Goal: Task Accomplishment & Management: Complete application form

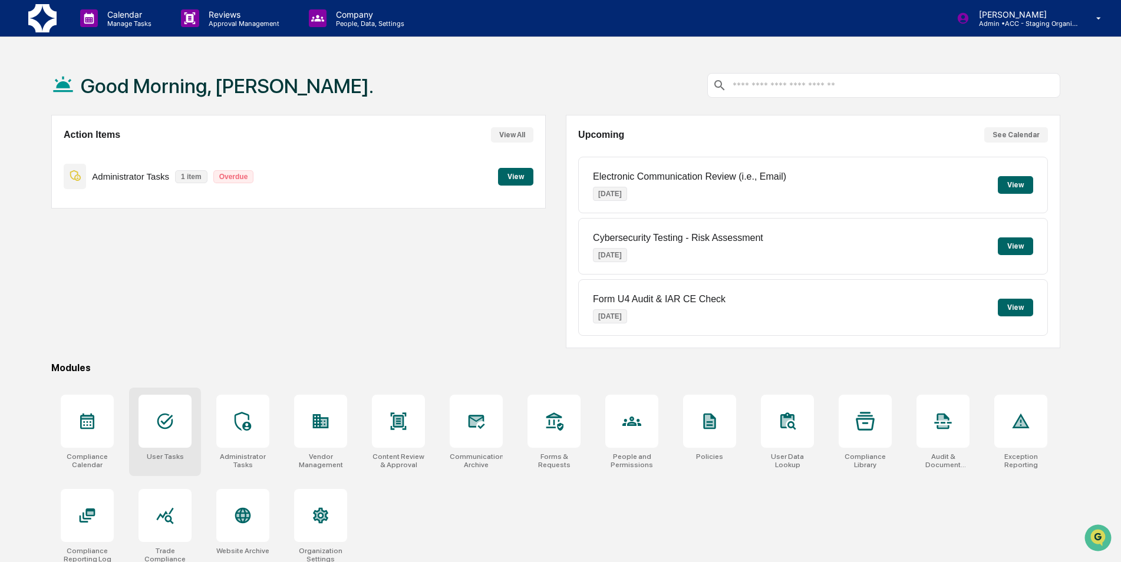
click at [166, 431] on div at bounding box center [164, 421] width 53 height 53
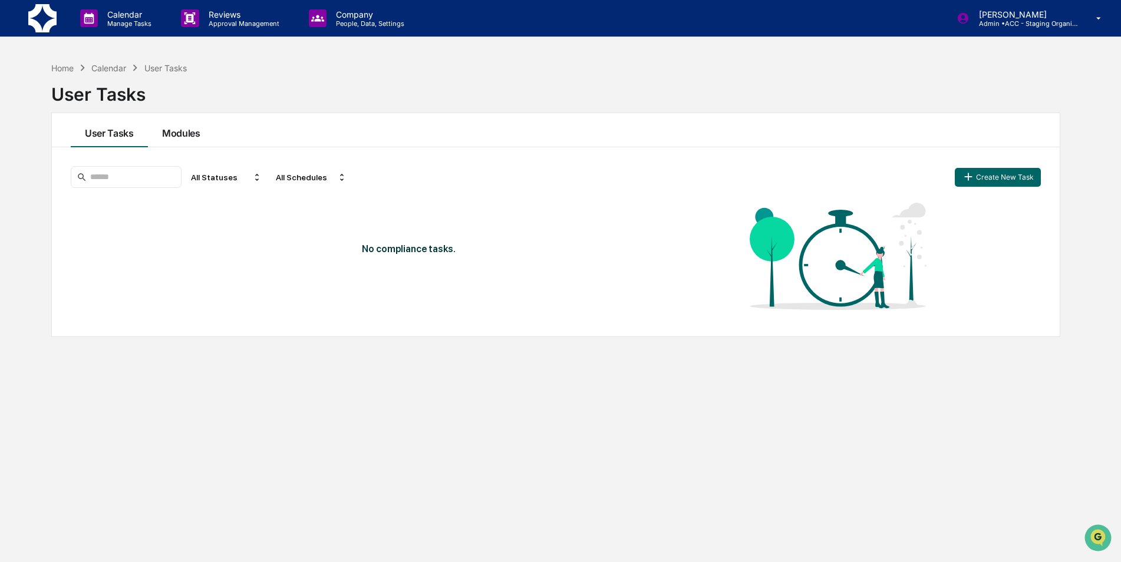
click at [196, 138] on button "Modules" at bounding box center [181, 130] width 67 height 34
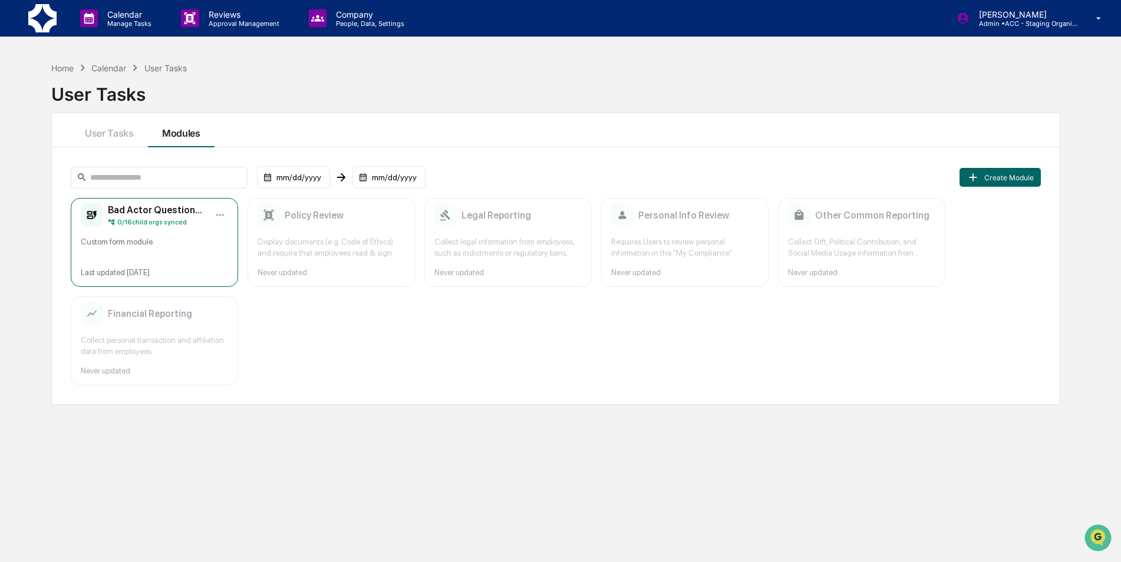
click at [174, 230] on div "Bad Actor Questionnaire 0 / 16 child orgs synced Custom form module Last update…" at bounding box center [154, 242] width 167 height 89
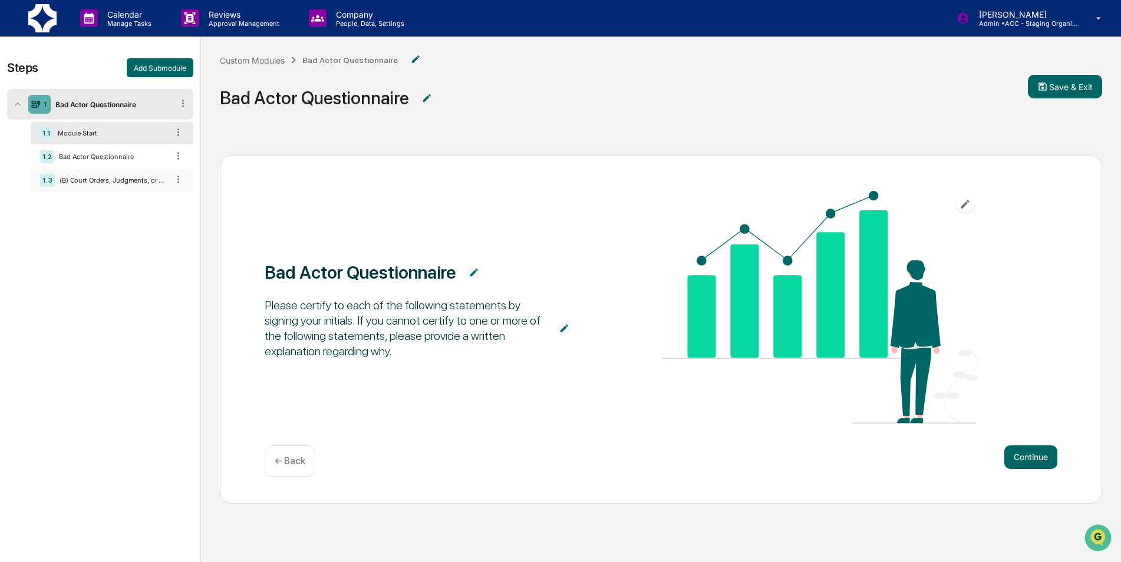
click at [144, 181] on div "(B) Court Orders, Judgments, or Decrees." at bounding box center [111, 180] width 113 height 8
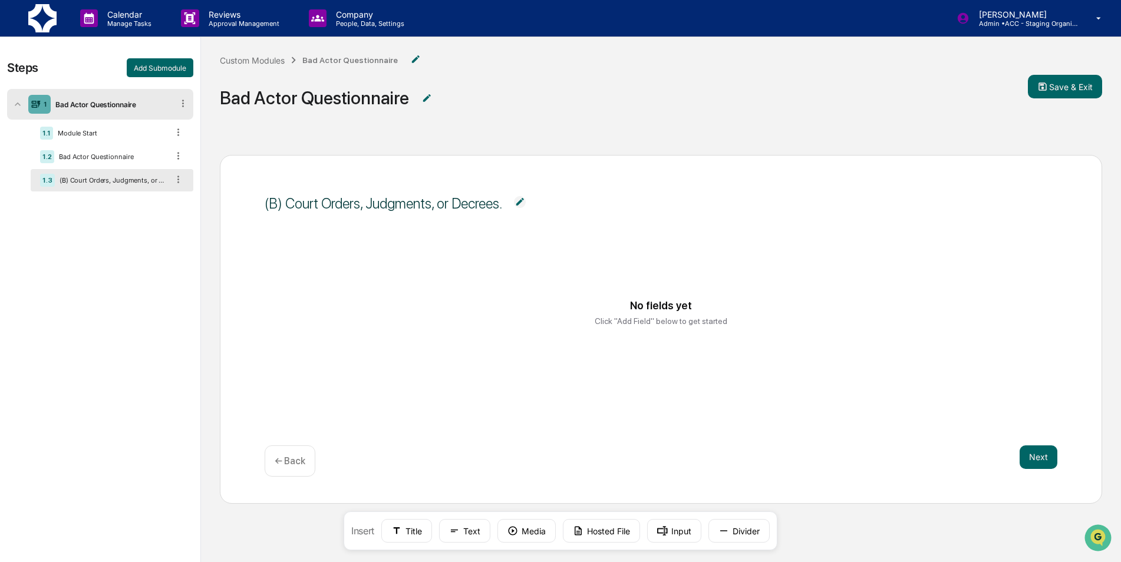
click at [266, 256] on div "No fields yet Click "Add Field" below to get started" at bounding box center [661, 327] width 792 height 146
click at [96, 151] on div "1.2 Bad Actor Questionnaire" at bounding box center [112, 157] width 163 height 22
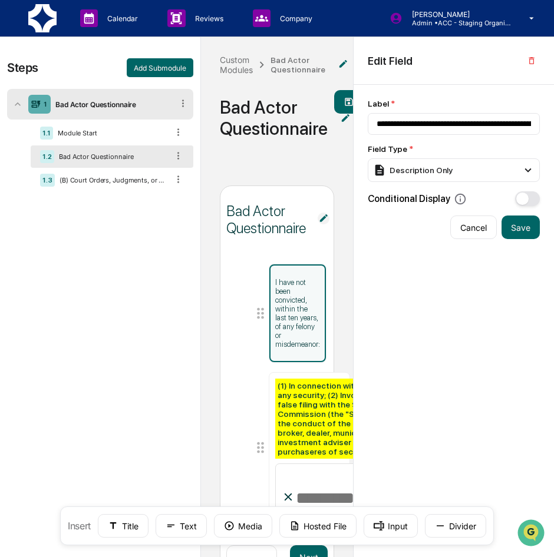
click at [326, 221] on img at bounding box center [324, 219] width 12 height 12
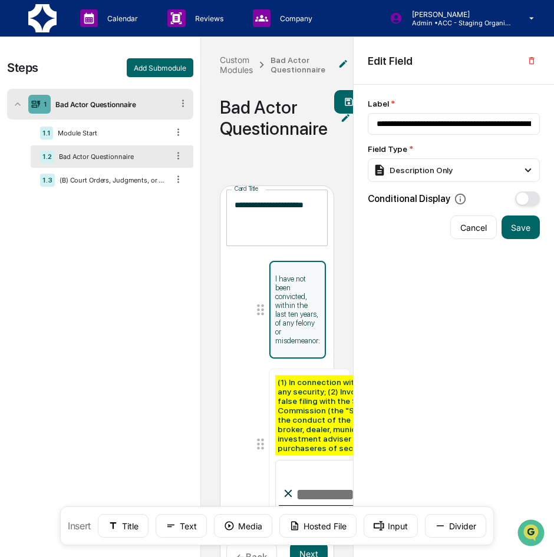
click at [321, 207] on div "**********" at bounding box center [277, 218] width 102 height 57
click at [319, 204] on textarea "**********" at bounding box center [276, 217] width 85 height 37
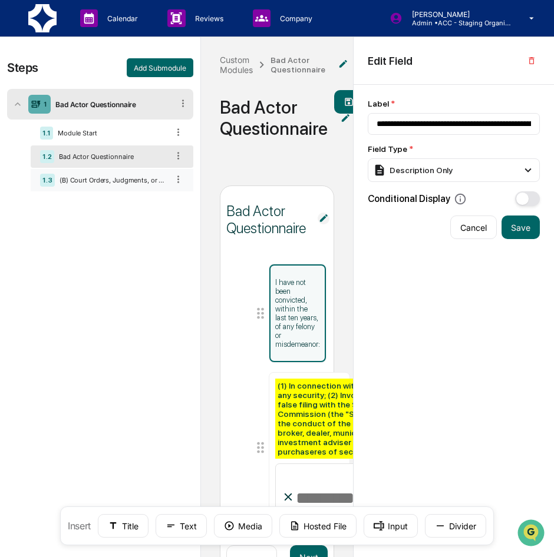
click at [105, 174] on div "1.3 (B) Court Orders, Judgments, or Decrees." at bounding box center [112, 180] width 163 height 22
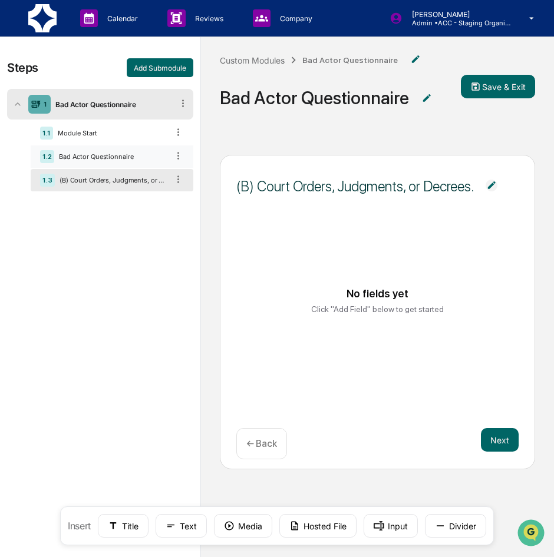
click at [108, 164] on div "1.2 Bad Actor Questionnaire" at bounding box center [112, 157] width 163 height 22
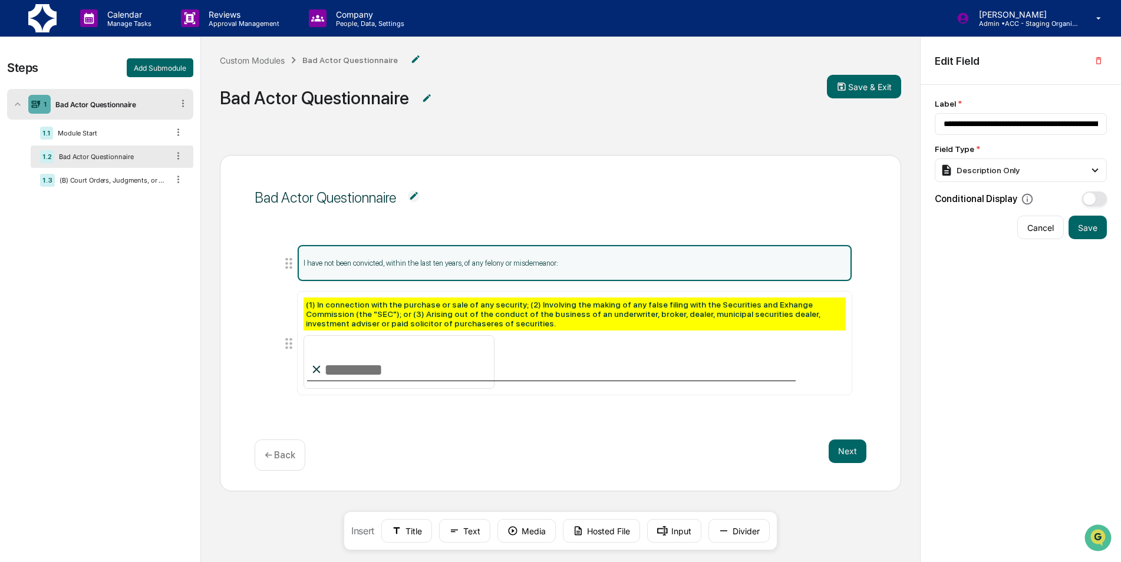
click at [408, 189] on span "Bad Actor Questionnaire" at bounding box center [561, 197] width 612 height 43
click at [409, 196] on img at bounding box center [414, 196] width 12 height 12
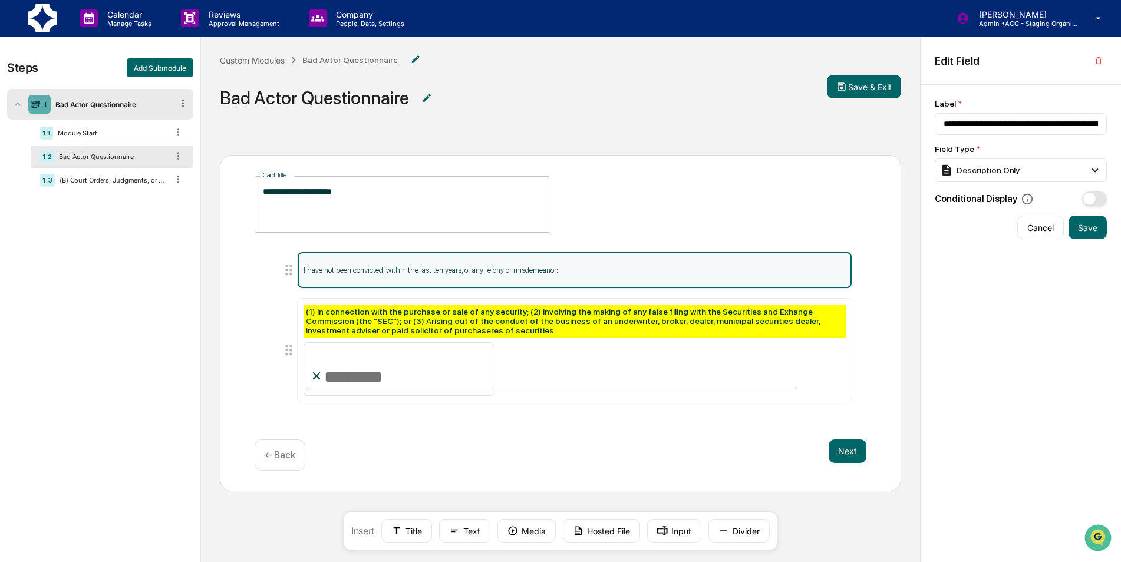
drag, startPoint x: 388, startPoint y: 199, endPoint x: 379, endPoint y: 193, distance: 11.0
click at [386, 199] on textarea "**********" at bounding box center [402, 204] width 278 height 37
drag, startPoint x: 369, startPoint y: 190, endPoint x: 234, endPoint y: 170, distance: 135.8
click at [234, 170] on div "**********" at bounding box center [560, 323] width 681 height 336
type textarea "**********"
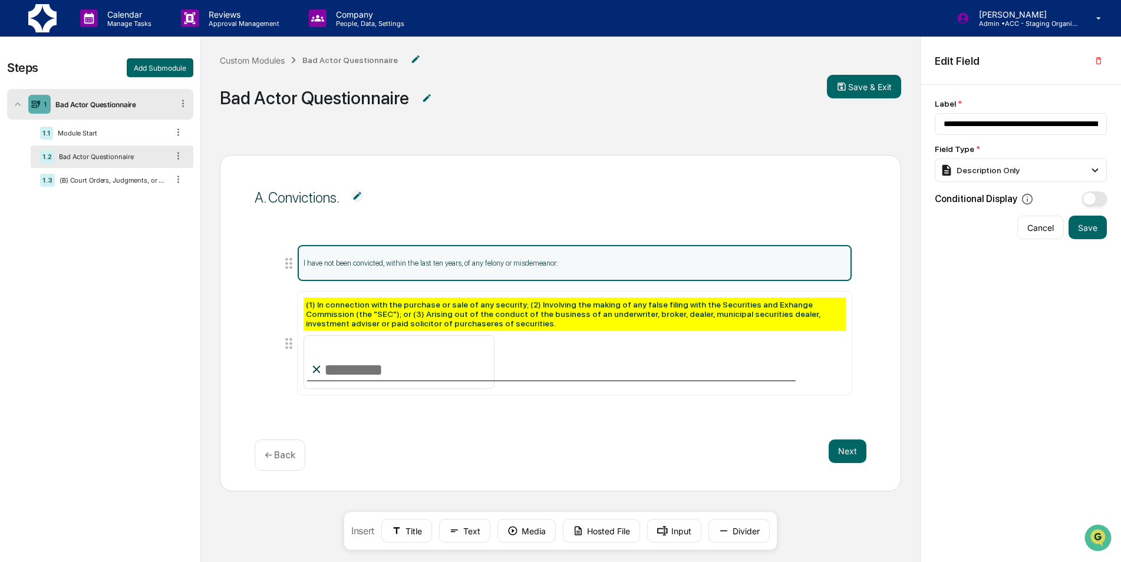
click at [777, 135] on div "Custom Modules Bad Actor Questionnaire Bad Actor Questionnaire Save & Exit" at bounding box center [560, 86] width 719 height 99
click at [117, 185] on div "1.3 (B) Court Orders, Judgments, or Decrees." at bounding box center [112, 180] width 163 height 22
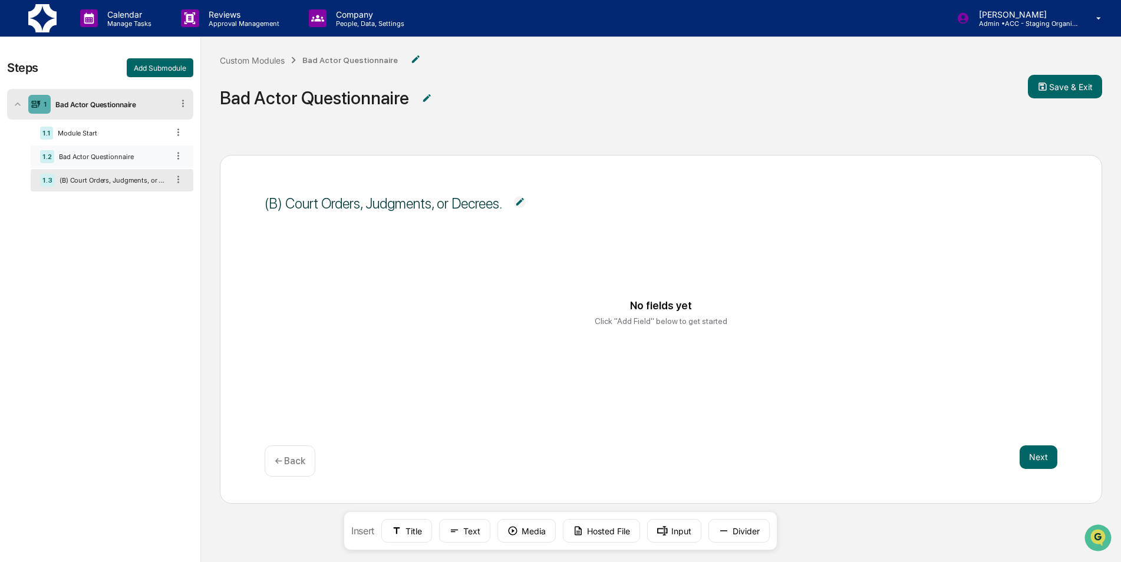
click at [113, 149] on div "1.2 Bad Actor Questionnaire" at bounding box center [112, 157] width 163 height 22
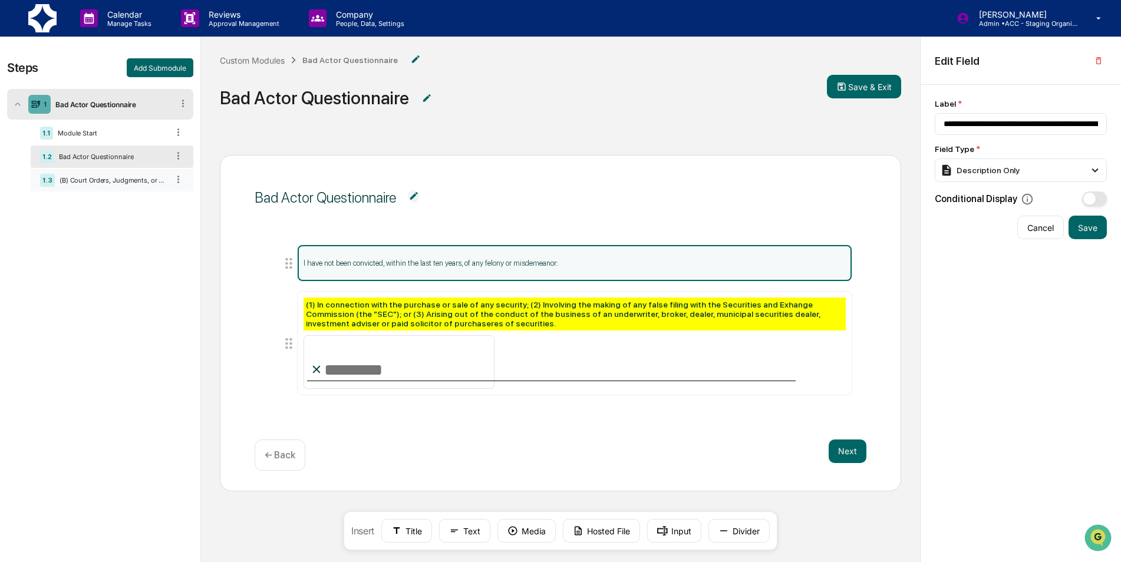
click at [113, 169] on div "1.3 (B) Court Orders, Judgments, or Decrees." at bounding box center [112, 180] width 163 height 22
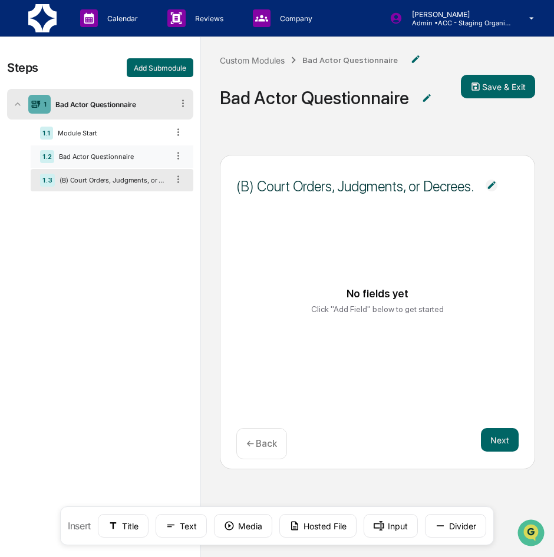
click at [103, 155] on div "Bad Actor Questionnaire" at bounding box center [111, 157] width 114 height 8
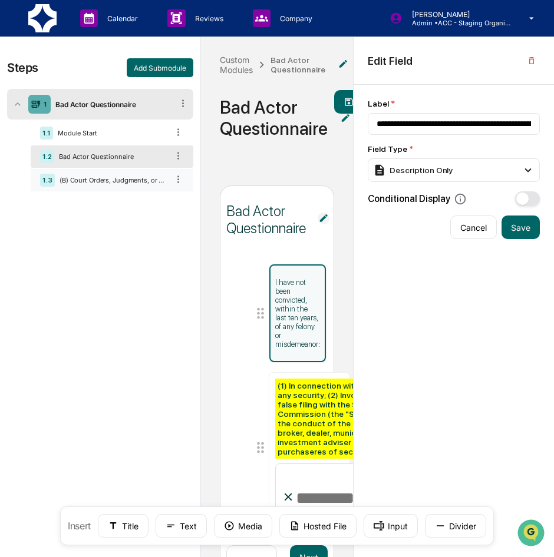
click at [97, 180] on div "(B) Court Orders, Judgments, or Decrees." at bounding box center [111, 180] width 113 height 8
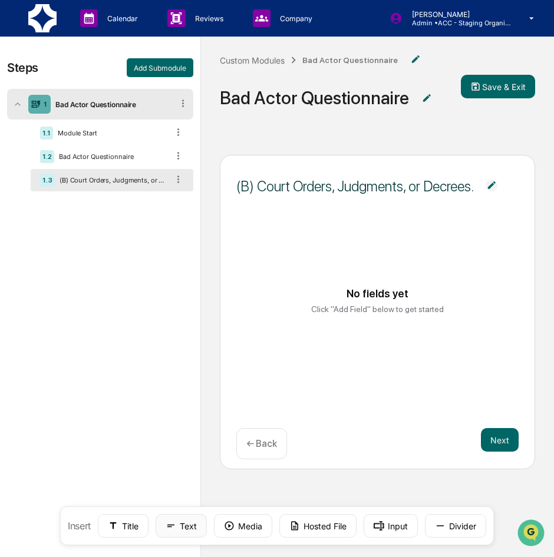
click at [168, 522] on icon at bounding box center [171, 526] width 11 height 11
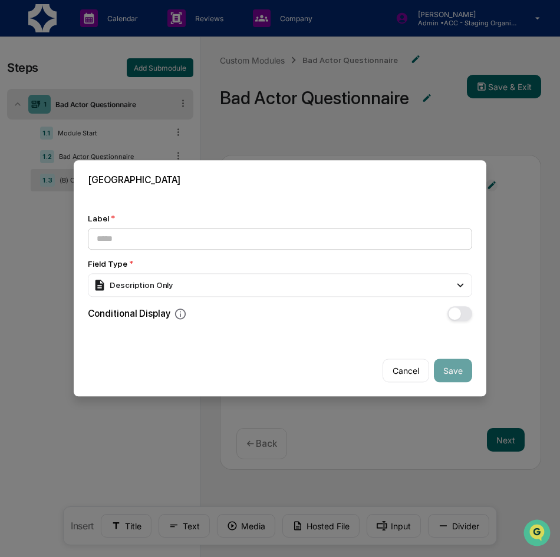
click at [190, 240] on input at bounding box center [280, 239] width 384 height 22
click at [419, 375] on button "Cancel" at bounding box center [405, 371] width 47 height 24
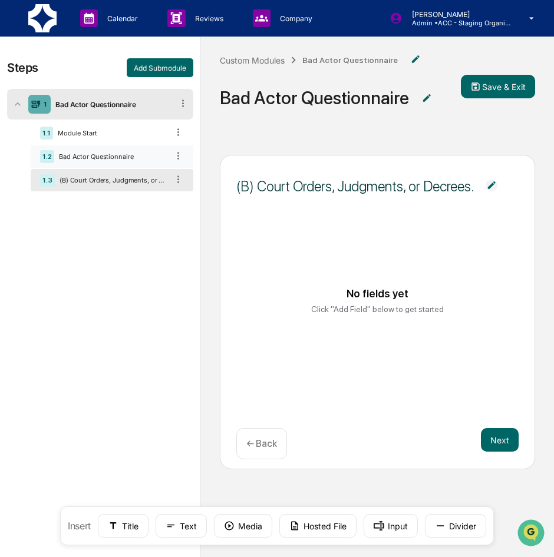
click at [107, 156] on div "Bad Actor Questionnaire" at bounding box center [111, 157] width 114 height 8
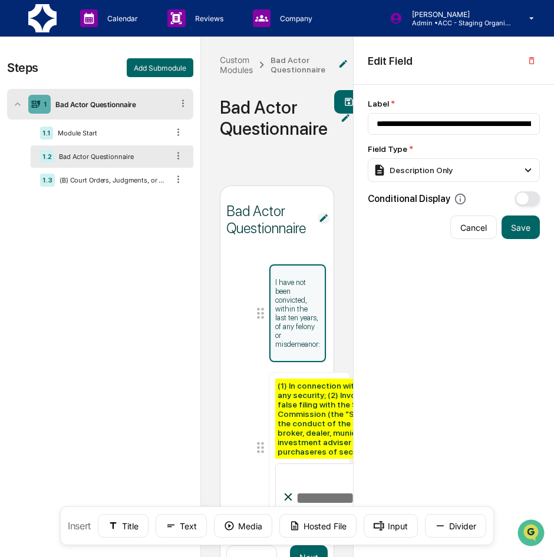
click at [306, 305] on p "I have not been convicted, within the last ten years, of any felony or misdemea…" at bounding box center [297, 313] width 45 height 71
click at [296, 385] on div "(1) In connection with the purchase or sale of any security; (2) Involving the …" at bounding box center [370, 419] width 191 height 80
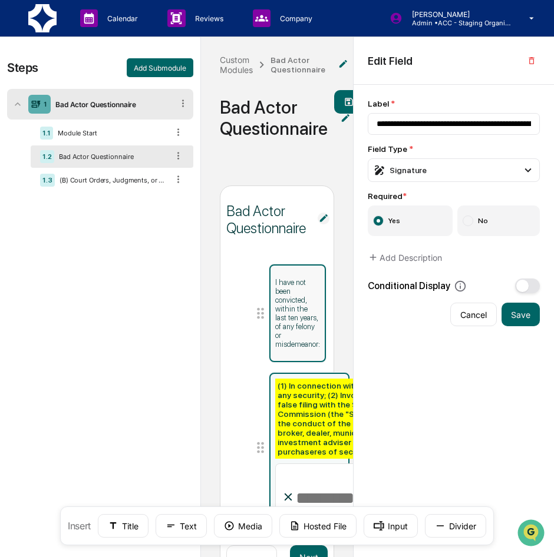
click at [297, 315] on p "I have not been convicted, within the last ten years, of any felony or misdemea…" at bounding box center [297, 313] width 45 height 71
type input "**********"
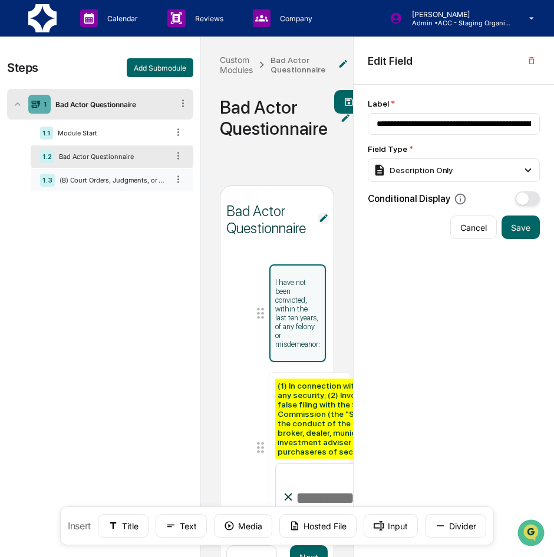
click at [119, 183] on div "(B) Court Orders, Judgments, or Decrees." at bounding box center [111, 180] width 113 height 8
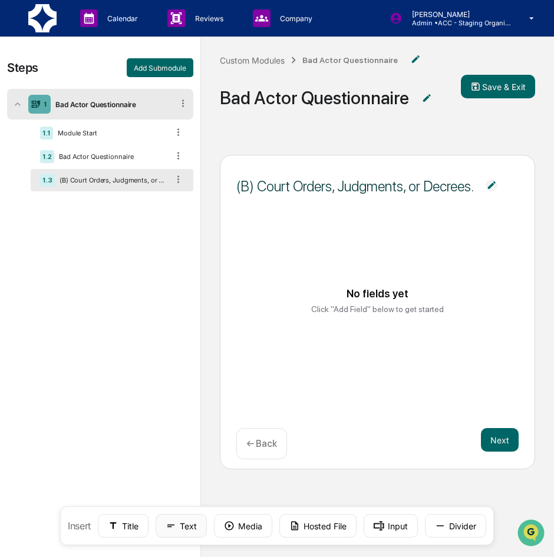
click at [182, 520] on button "Text" at bounding box center [181, 526] width 51 height 24
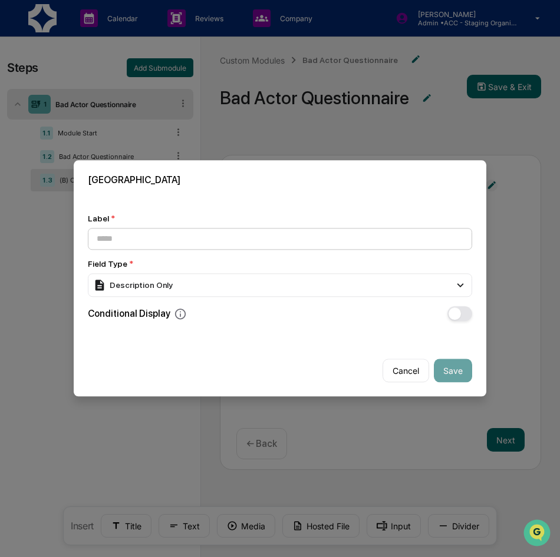
click at [153, 241] on input at bounding box center [280, 239] width 384 height 22
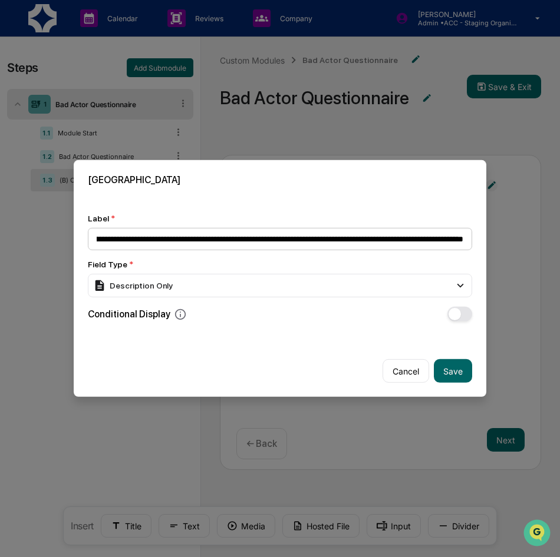
scroll to position [0, 323]
type input "**********"
drag, startPoint x: 464, startPoint y: 237, endPoint x: 16, endPoint y: 273, distance: 449.2
click at [16, 273] on body "**********" at bounding box center [280, 318] width 560 height 637
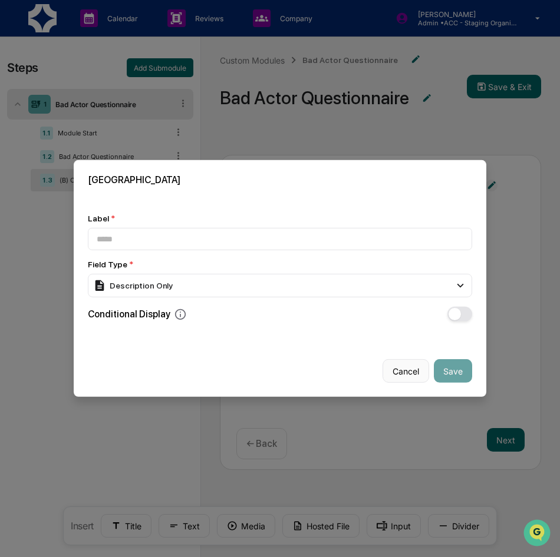
click at [404, 372] on button "Cancel" at bounding box center [405, 371] width 47 height 24
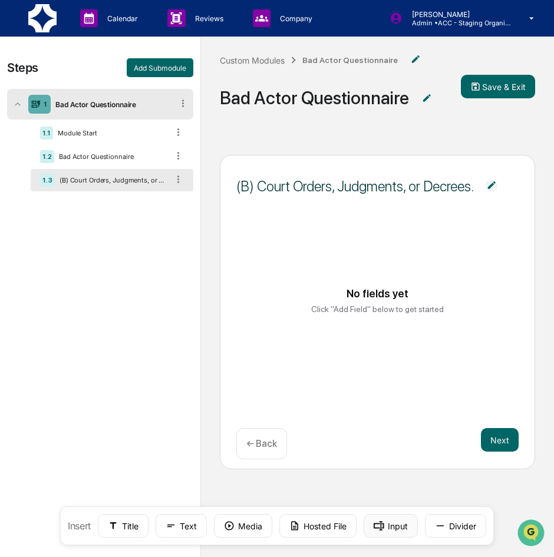
click at [397, 533] on button "Input" at bounding box center [391, 526] width 54 height 24
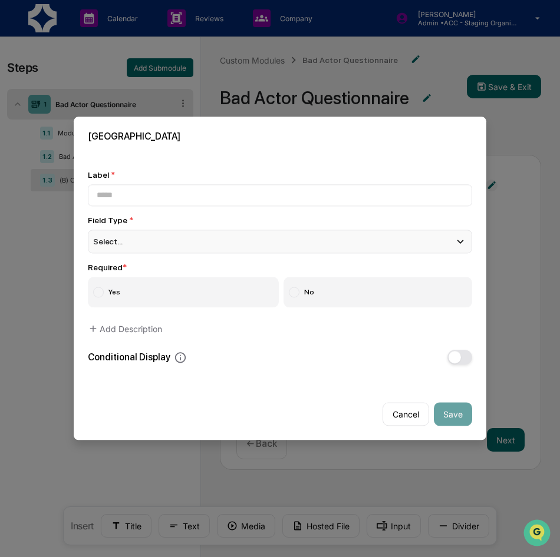
click at [213, 241] on div "Select..." at bounding box center [280, 242] width 384 height 24
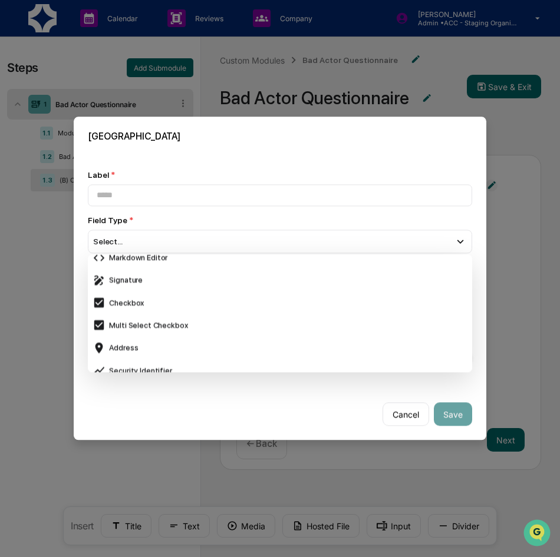
scroll to position [353, 0]
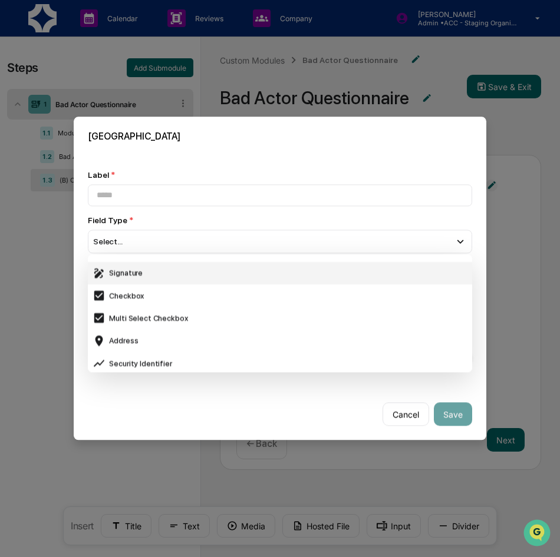
click at [161, 271] on div "Signature" at bounding box center [279, 273] width 375 height 13
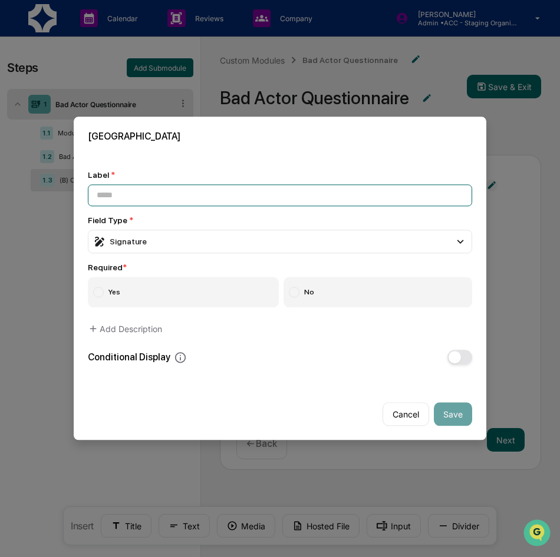
click at [154, 197] on input at bounding box center [280, 195] width 384 height 22
paste input "**********"
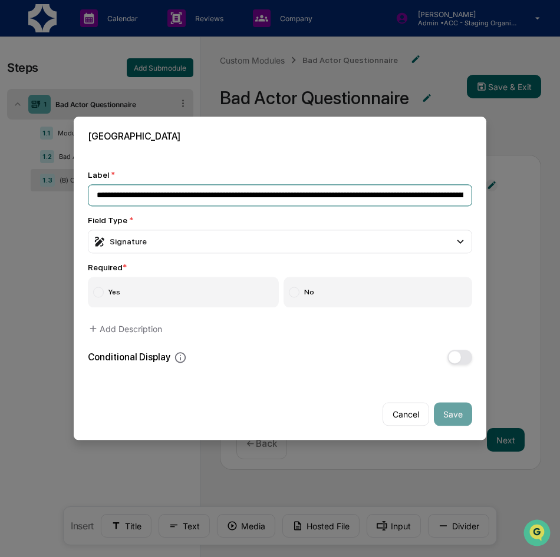
scroll to position [0, 418]
type input "**********"
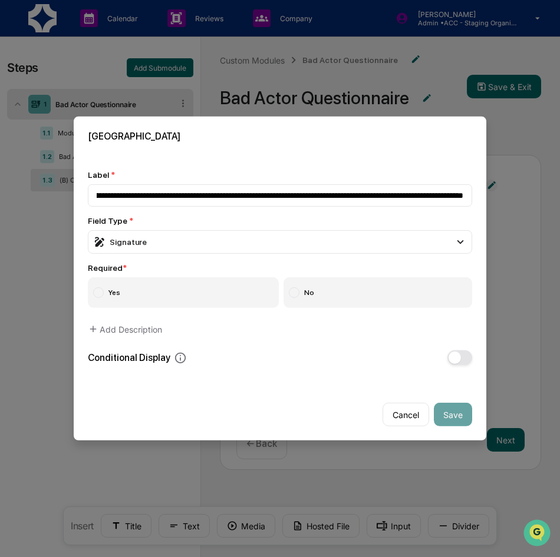
click at [140, 293] on label "Yes" at bounding box center [183, 292] width 191 height 31
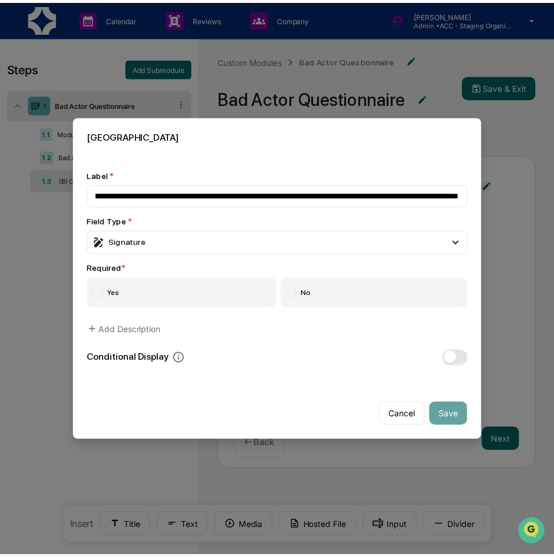
scroll to position [0, 0]
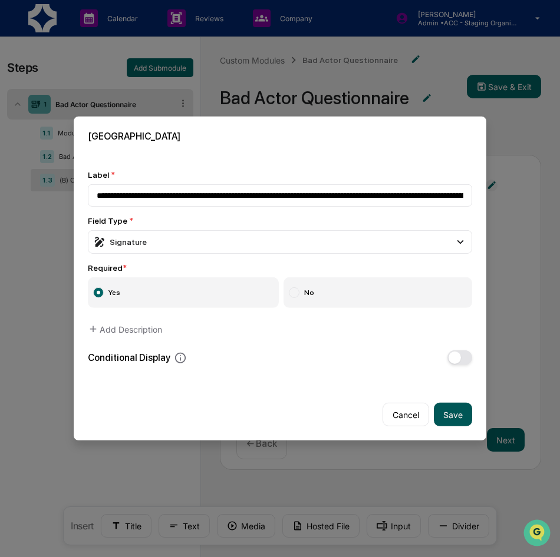
click at [468, 412] on button "Save" at bounding box center [453, 415] width 38 height 24
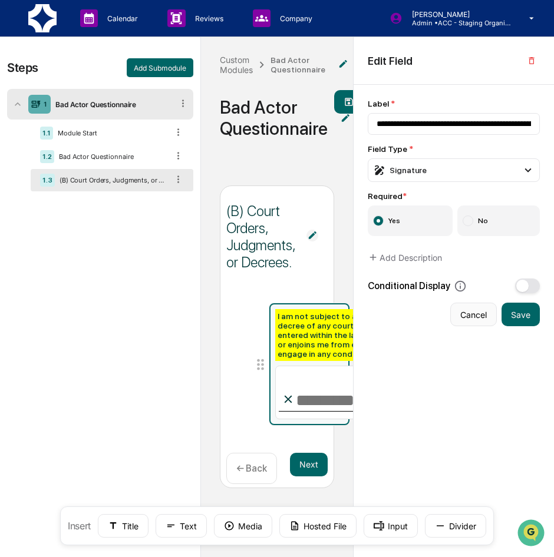
click at [467, 315] on button "Cancel" at bounding box center [473, 315] width 47 height 24
click at [524, 55] on button "button" at bounding box center [531, 60] width 16 height 19
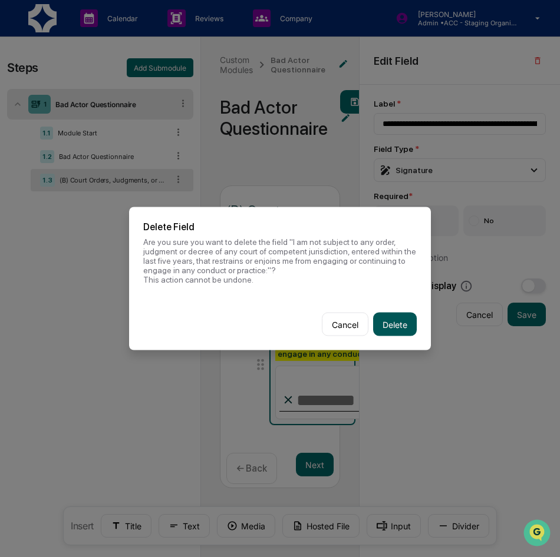
click at [397, 326] on button "Delete" at bounding box center [395, 325] width 44 height 24
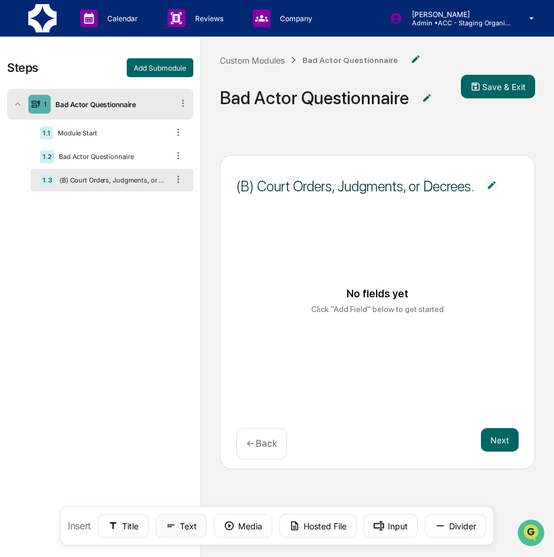
click at [179, 529] on button "Text" at bounding box center [181, 526] width 51 height 24
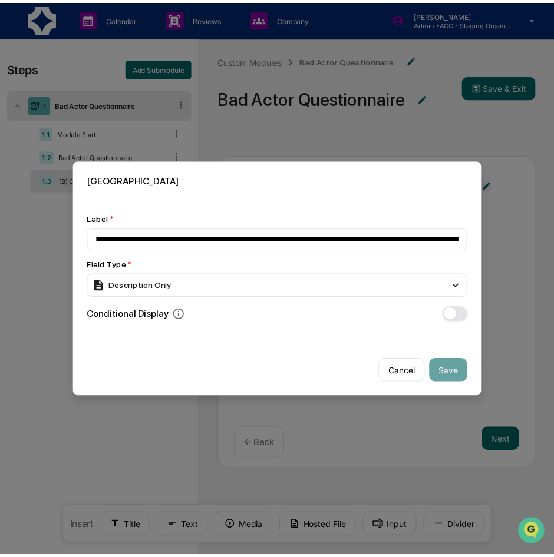
scroll to position [0, 418]
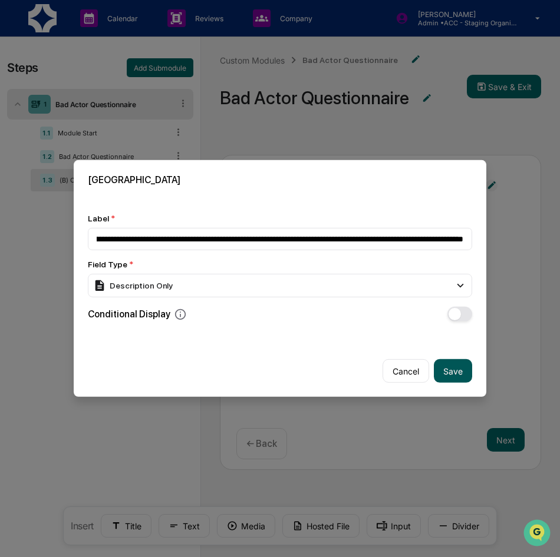
type input "**********"
click at [459, 370] on button "Save" at bounding box center [453, 371] width 38 height 24
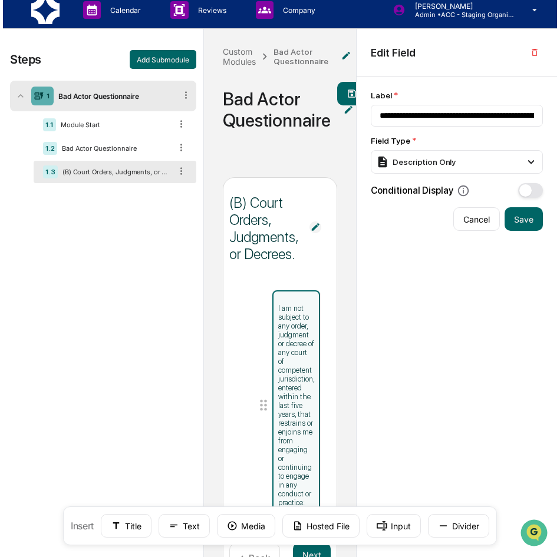
scroll to position [80, 0]
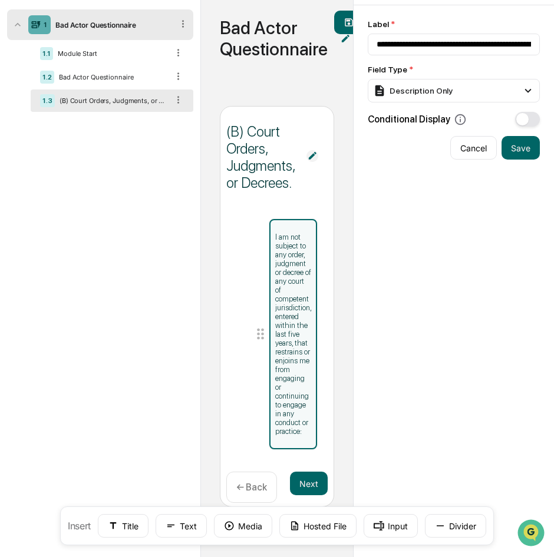
click at [397, 538] on div "Insert Title Text Media Hosted File Input Divider" at bounding box center [277, 526] width 434 height 39
click at [391, 530] on button "Input" at bounding box center [391, 526] width 54 height 24
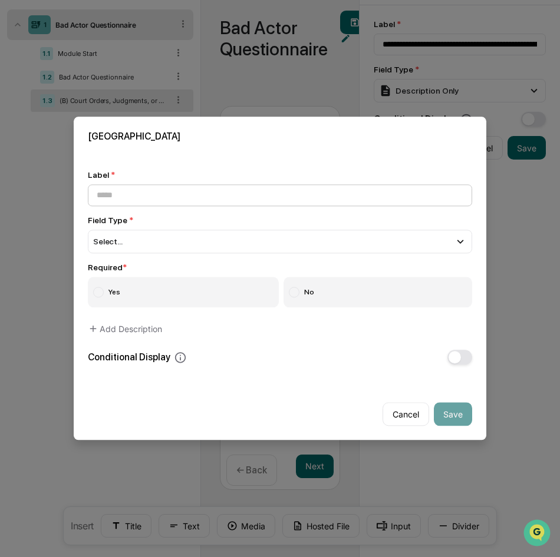
click at [200, 197] on input at bounding box center [280, 195] width 384 height 22
click at [198, 163] on div "Label * Field Type * Select... Short Text Long Text Number Currency Amount with…" at bounding box center [280, 267] width 412 height 223
click at [161, 240] on div "Select..." at bounding box center [280, 242] width 384 height 24
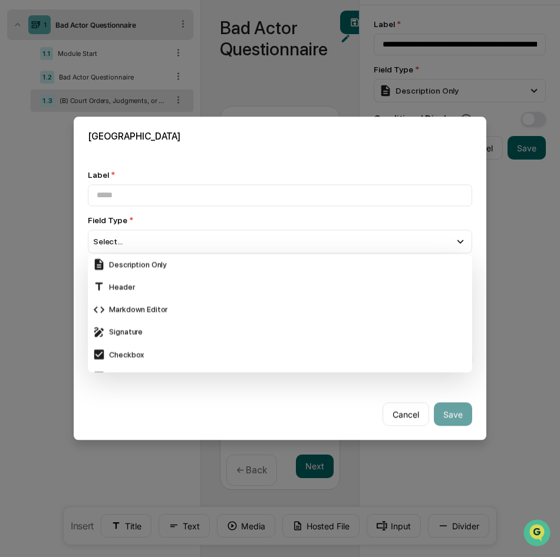
scroll to position [353, 0]
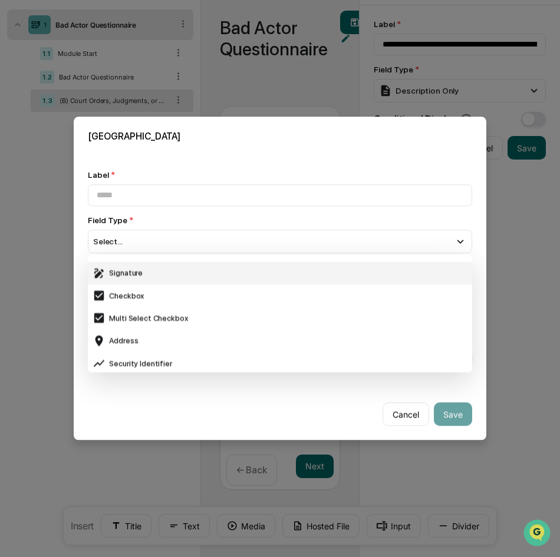
click at [132, 271] on div "Signature" at bounding box center [279, 273] width 375 height 13
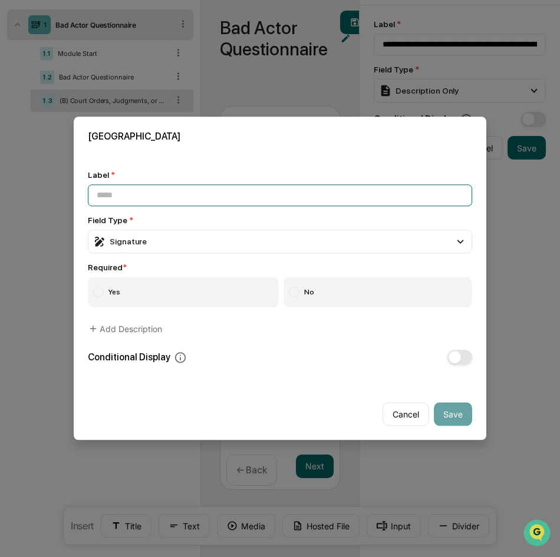
click at [133, 196] on input at bounding box center [280, 195] width 384 height 22
click at [357, 198] on input "**********" at bounding box center [280, 195] width 384 height 22
type input "**********"
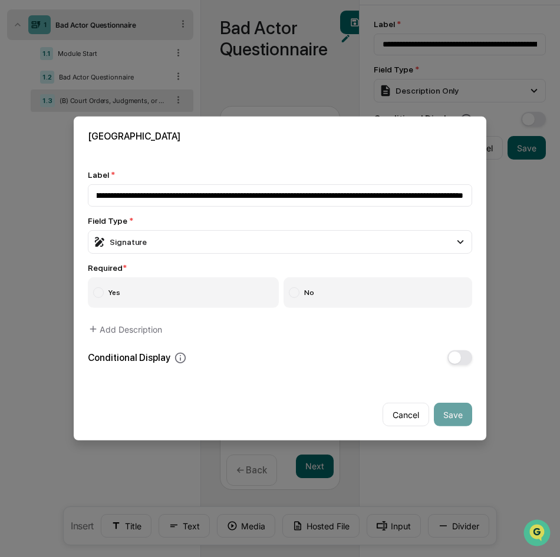
click at [153, 300] on label "Yes" at bounding box center [183, 292] width 191 height 31
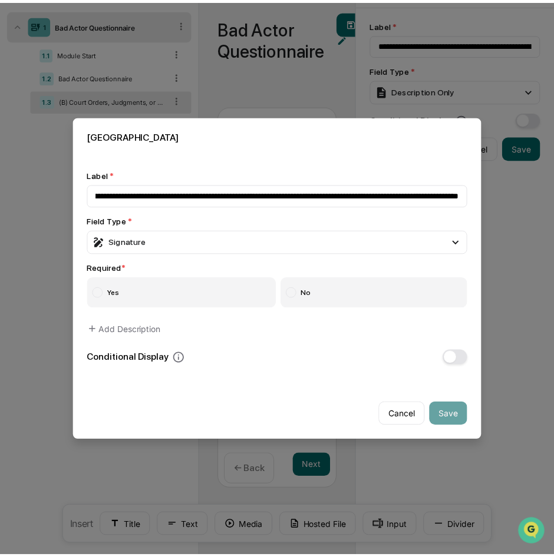
scroll to position [0, 0]
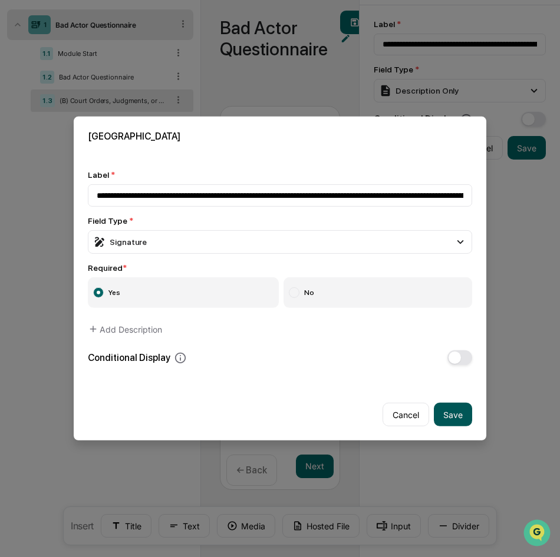
click at [463, 415] on button "Save" at bounding box center [453, 415] width 38 height 24
type input "**********"
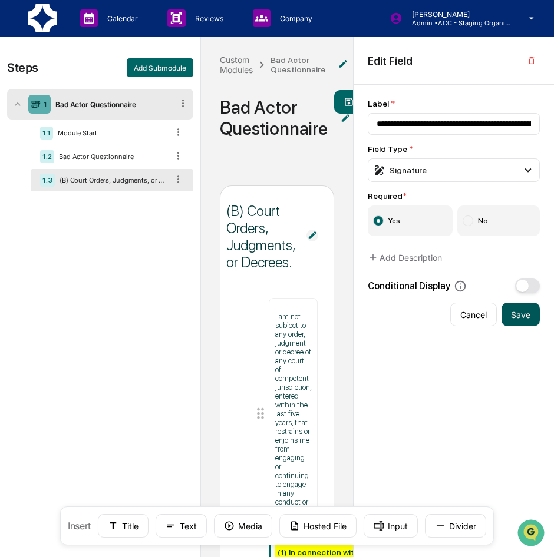
click at [527, 314] on button "Save" at bounding box center [520, 315] width 38 height 24
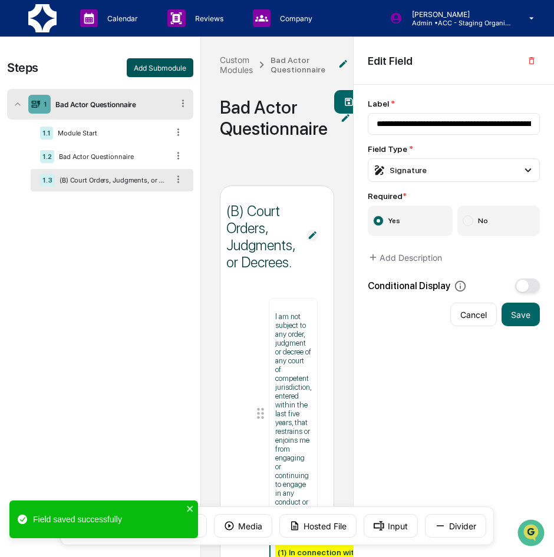
click at [171, 68] on button "Add Submodule" at bounding box center [160, 67] width 67 height 19
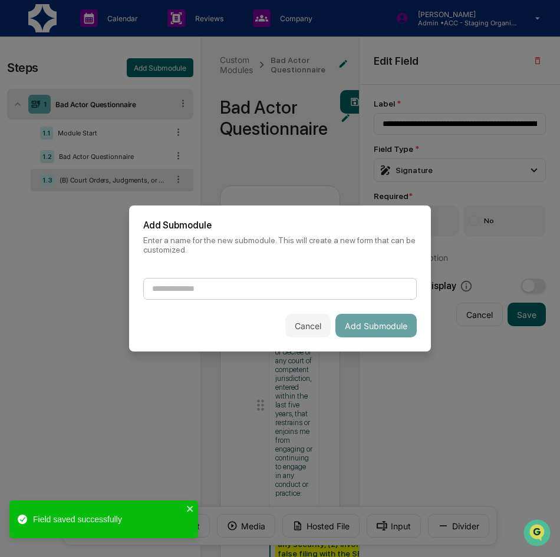
click at [229, 283] on input at bounding box center [279, 289] width 273 height 22
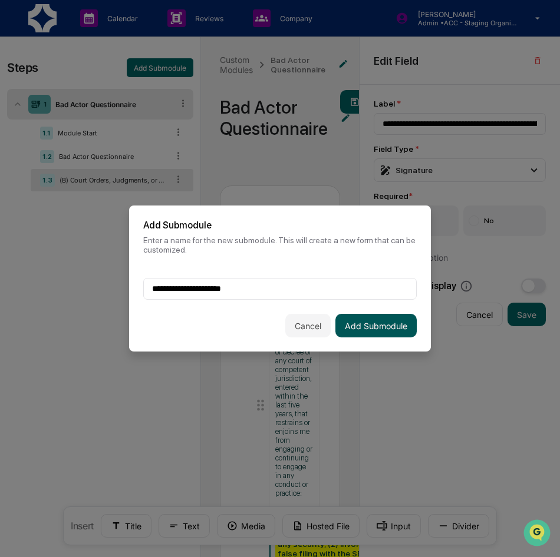
type input "**********"
click at [360, 323] on button "Add Submodule" at bounding box center [375, 326] width 81 height 24
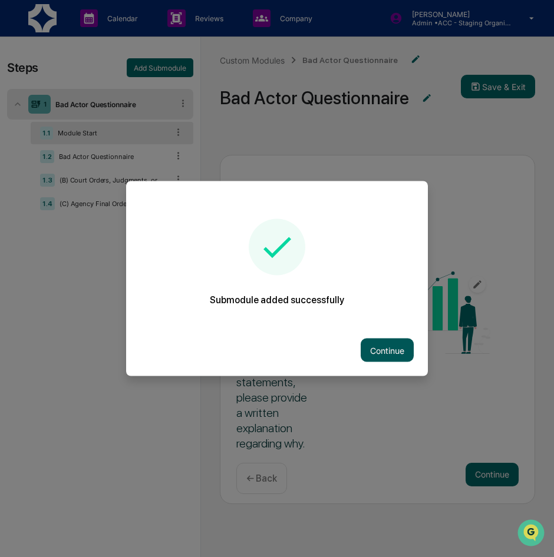
click at [397, 343] on button "Continue" at bounding box center [387, 351] width 53 height 24
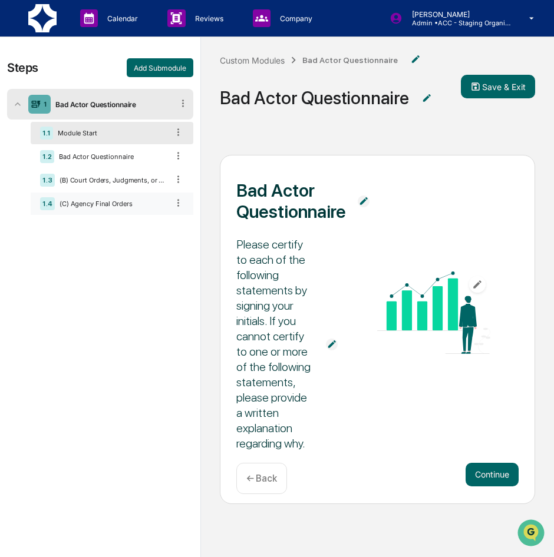
click at [99, 200] on div "(C) Agency Final Orders" at bounding box center [111, 204] width 113 height 8
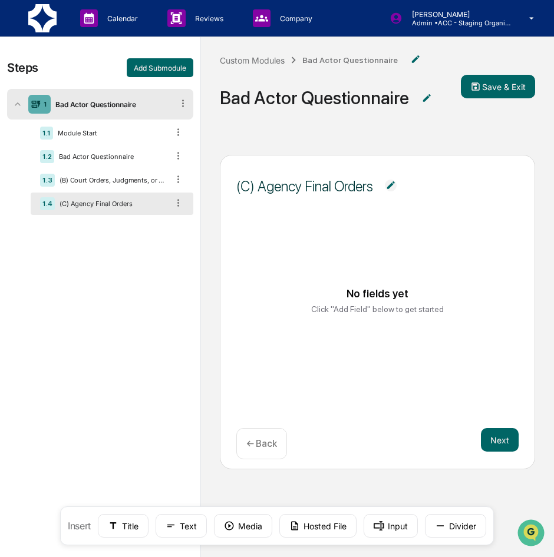
click at [392, 186] on img at bounding box center [391, 186] width 12 height 12
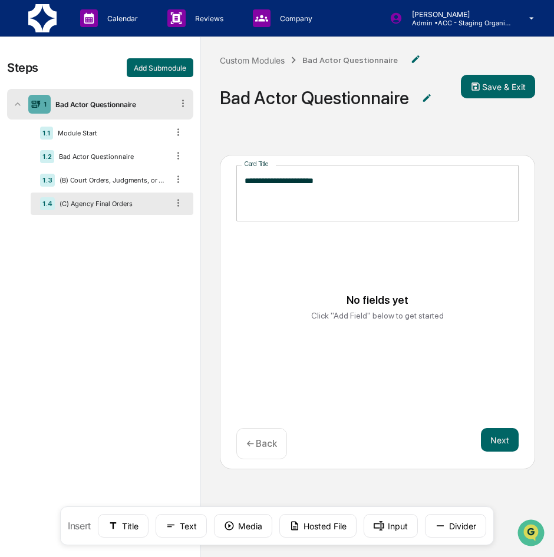
click at [367, 184] on textarea "**********" at bounding box center [378, 193] width 266 height 37
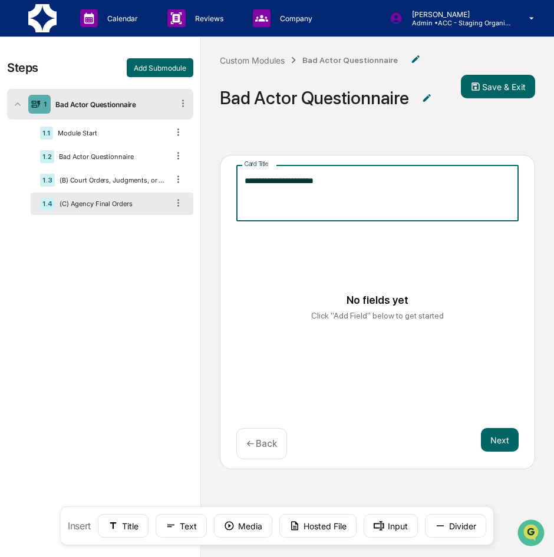
type textarea "**********"
click at [419, 289] on div "No fields yet Click "Add Field" below to get started" at bounding box center [377, 307] width 255 height 88
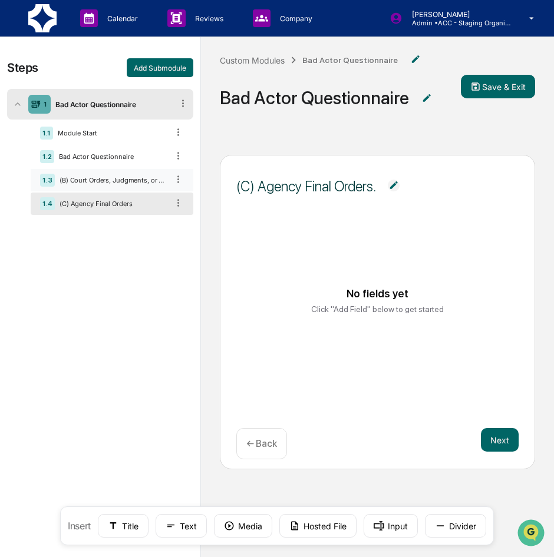
click at [101, 184] on div "1.3 (B) Court Orders, Judgments, or Decrees." at bounding box center [112, 180] width 163 height 22
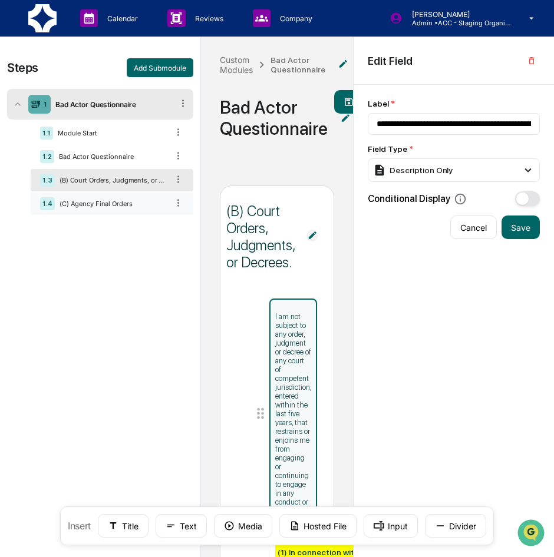
click at [95, 199] on div "1.4 (C) Agency Final Orders" at bounding box center [112, 204] width 163 height 22
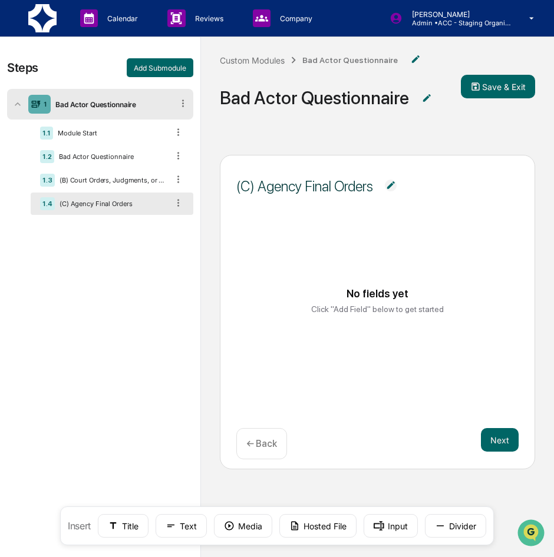
drag, startPoint x: 164, startPoint y: 206, endPoint x: 157, endPoint y: 210, distance: 7.9
drag, startPoint x: 157, startPoint y: 210, endPoint x: 179, endPoint y: 202, distance: 23.1
click at [179, 202] on icon at bounding box center [178, 202] width 11 height 11
click at [171, 217] on div "Delete" at bounding box center [164, 219] width 39 height 19
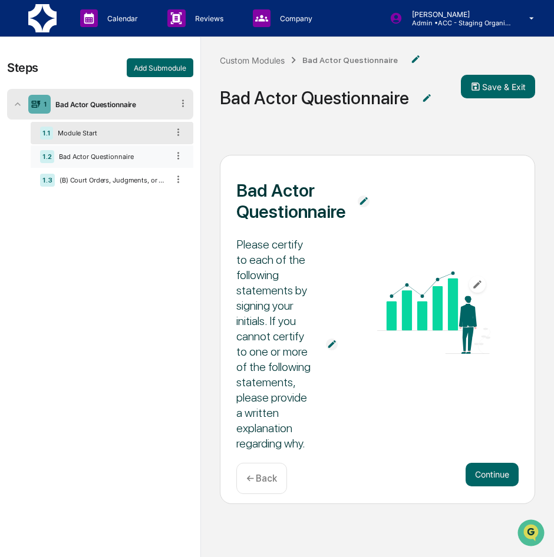
click at [128, 158] on div "Bad Actor Questionnaire" at bounding box center [111, 157] width 114 height 8
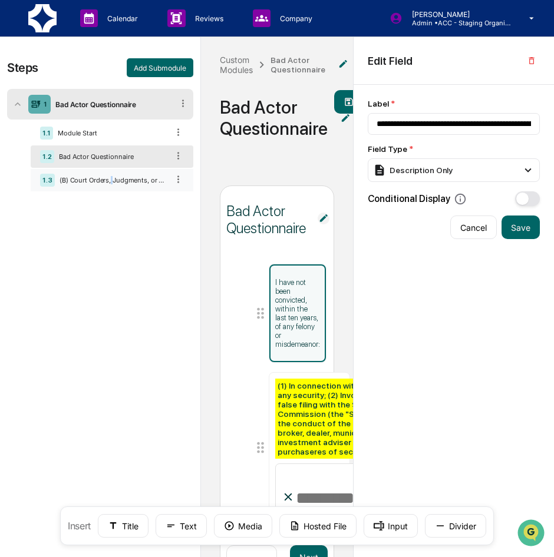
click at [110, 186] on div "1.3 (B) Court Orders, Judgments, or Decrees." at bounding box center [112, 180] width 163 height 22
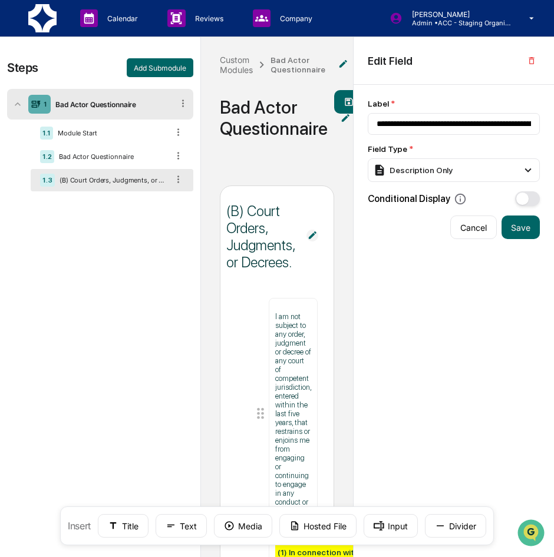
click at [123, 234] on div "Steps Add Submodule 1 Bad Actor Questionnaire 1.1 Module Start 1.2 Bad Actor Qu…" at bounding box center [100, 337] width 200 height 600
click at [131, 154] on div "Bad Actor Questionnaire" at bounding box center [111, 157] width 114 height 8
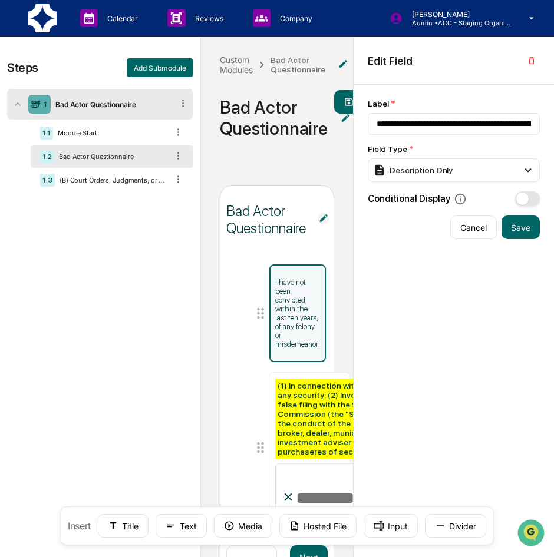
click at [181, 154] on icon at bounding box center [178, 155] width 11 height 11
click at [90, 173] on div "1.3 (B) Court Orders, Judgments, or Decrees." at bounding box center [112, 180] width 163 height 22
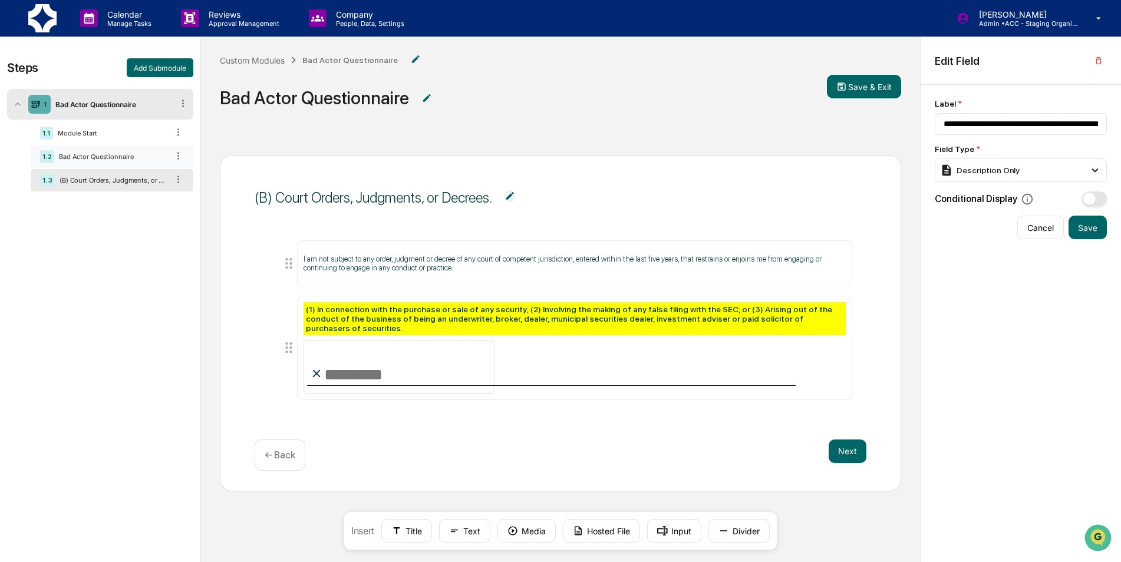
click at [120, 166] on div "1.2 Bad Actor Questionnaire" at bounding box center [112, 157] width 163 height 22
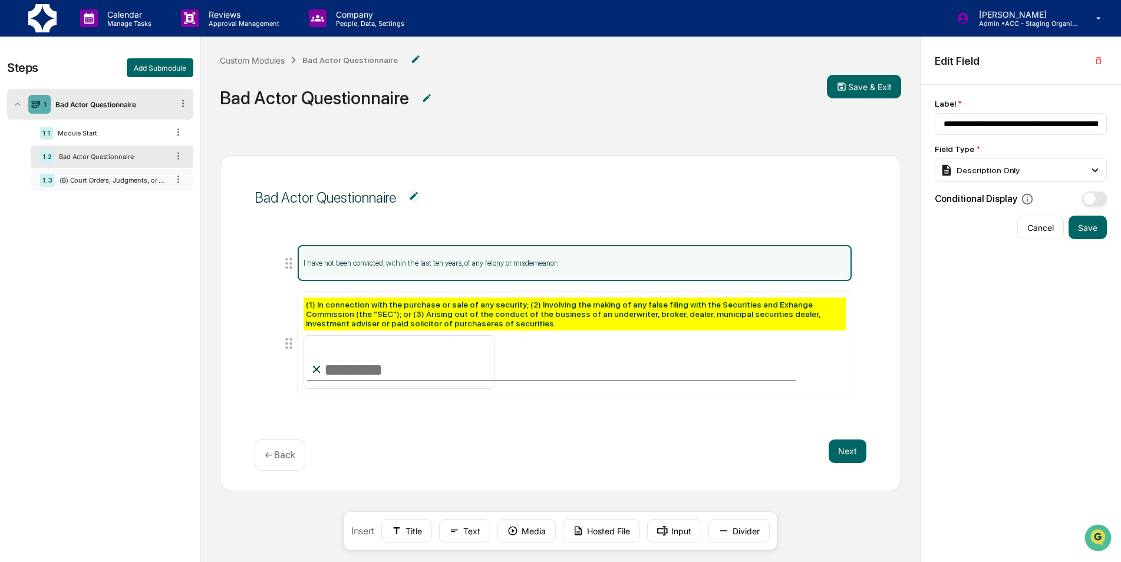
click at [114, 179] on div "(B) Court Orders, Judgments, or Decrees." at bounding box center [111, 180] width 113 height 8
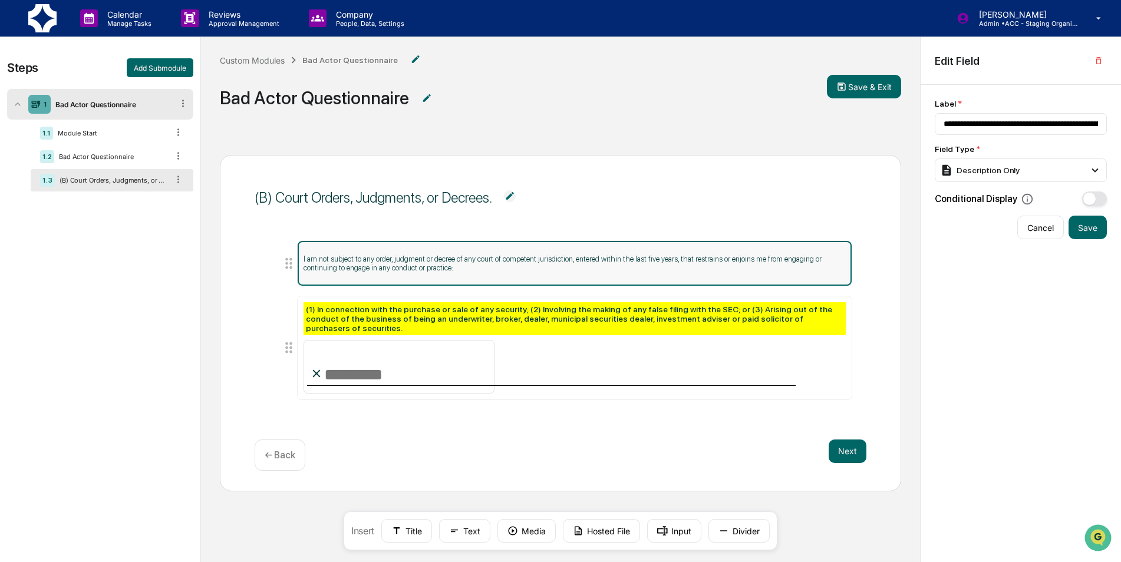
click at [473, 270] on p "I am not subject to any order, judgment or decree of any court of competent jur…" at bounding box center [574, 264] width 542 height 18
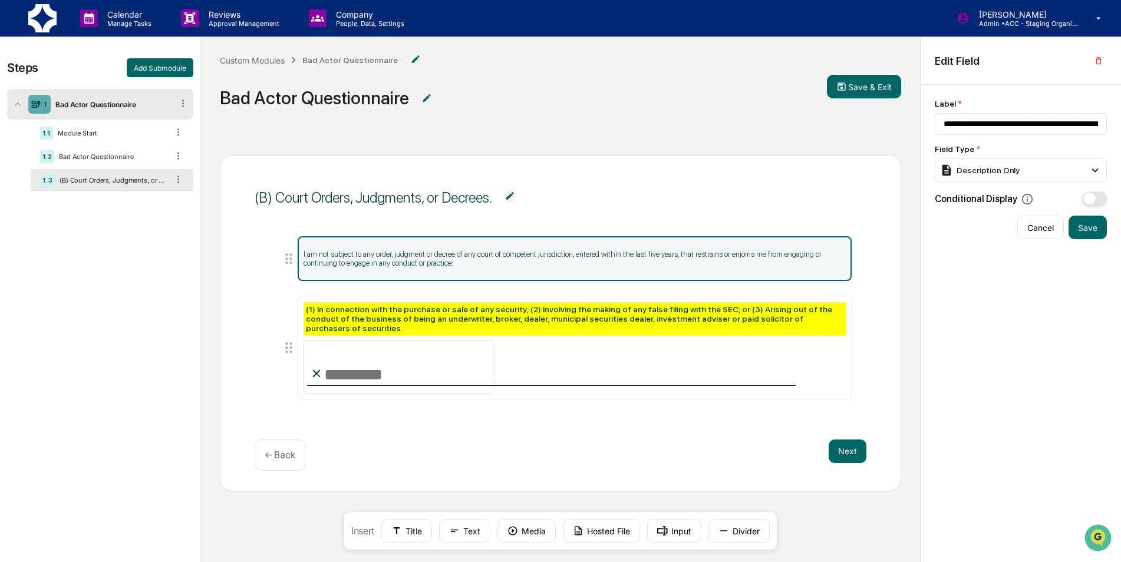
drag, startPoint x: 454, startPoint y: 273, endPoint x: 397, endPoint y: 267, distance: 57.5
click at [397, 267] on p "I am not subject to any order, judgment or decree of any court of competent jur…" at bounding box center [574, 259] width 542 height 18
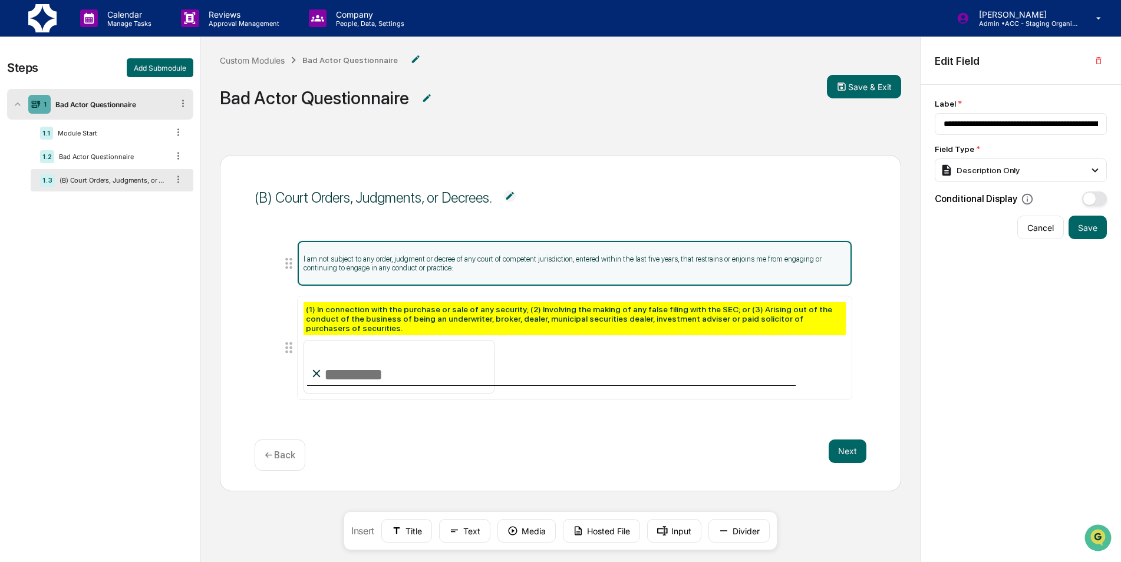
drag, startPoint x: 171, startPoint y: 176, endPoint x: 184, endPoint y: 190, distance: 19.2
click at [184, 190] on div "1.3 (B) Court Orders, Judgments, or Decrees." at bounding box center [112, 180] width 163 height 22
click at [161, 209] on div "Steps Add Submodule 1 Bad Actor Questionnaire 1.1 Module Start 1.2 Bad Actor Qu…" at bounding box center [100, 339] width 200 height 604
click at [92, 151] on div "1.2 Bad Actor Questionnaire" at bounding box center [112, 157] width 163 height 22
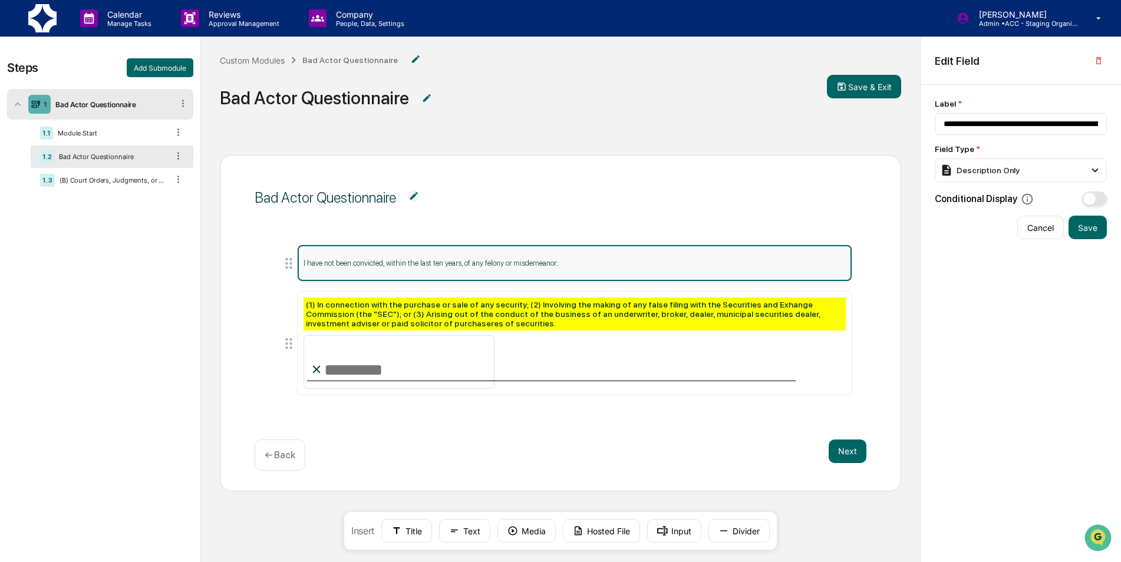
click at [544, 264] on p "I have not been convicted, within the last ten years, of any felony or misdemea…" at bounding box center [574, 263] width 542 height 9
drag, startPoint x: 556, startPoint y: 260, endPoint x: 498, endPoint y: 262, distance: 58.4
click at [498, 262] on p "I have not been convicted, within the last ten years, of any felony or misdemea…" at bounding box center [574, 263] width 542 height 9
drag, startPoint x: 939, startPoint y: 123, endPoint x: 1128, endPoint y: 108, distance: 189.6
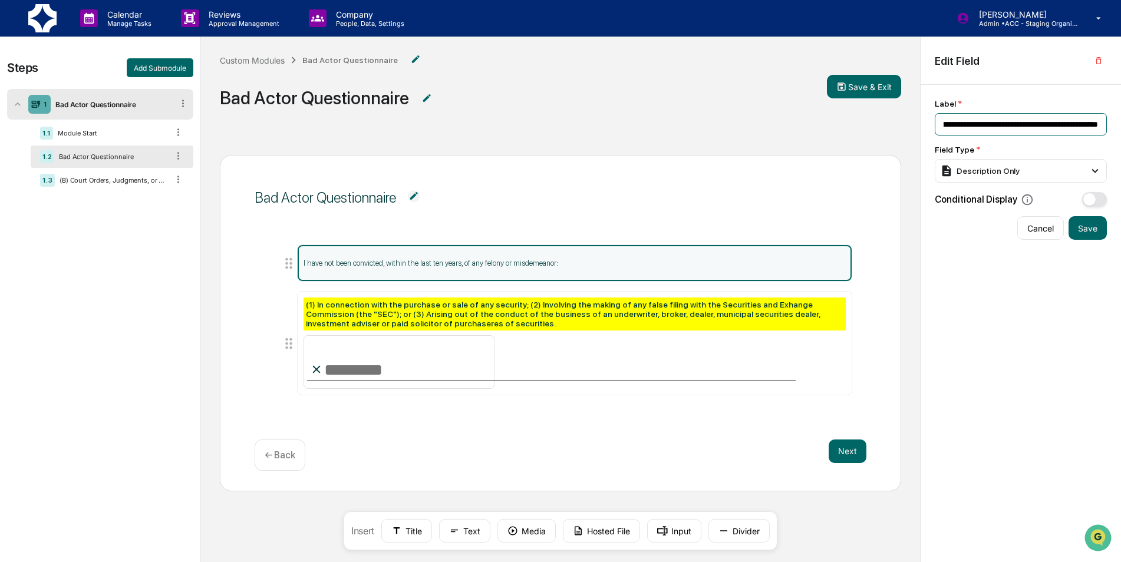
click at [1120, 108] on html "**********" at bounding box center [560, 281] width 1121 height 562
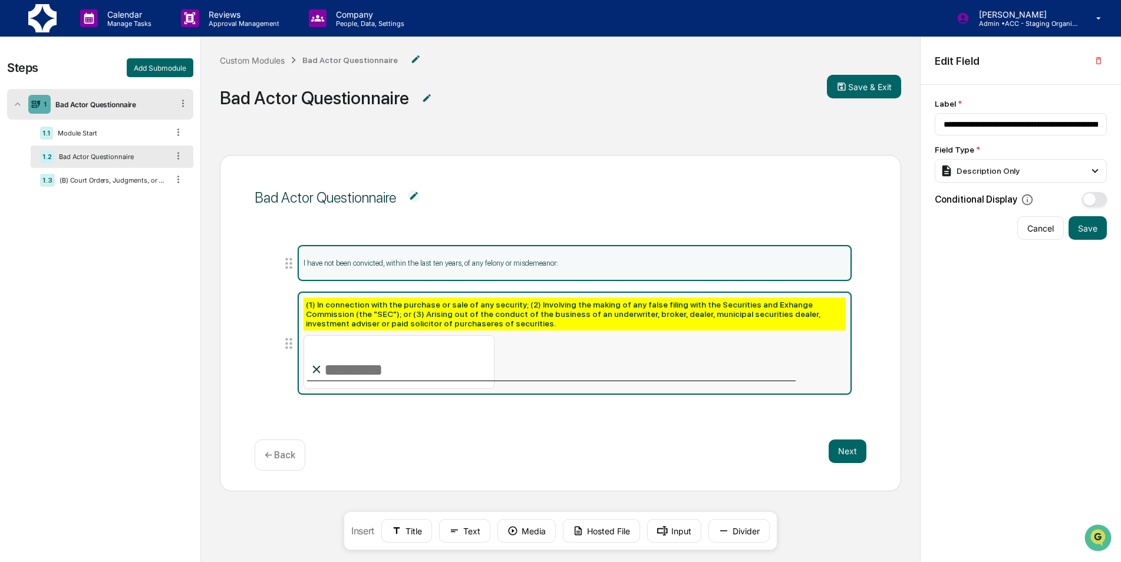
click at [516, 305] on div "(1) In connection with the purchase or sale of any security; (2) Involving the …" at bounding box center [574, 314] width 542 height 33
type input "**********"
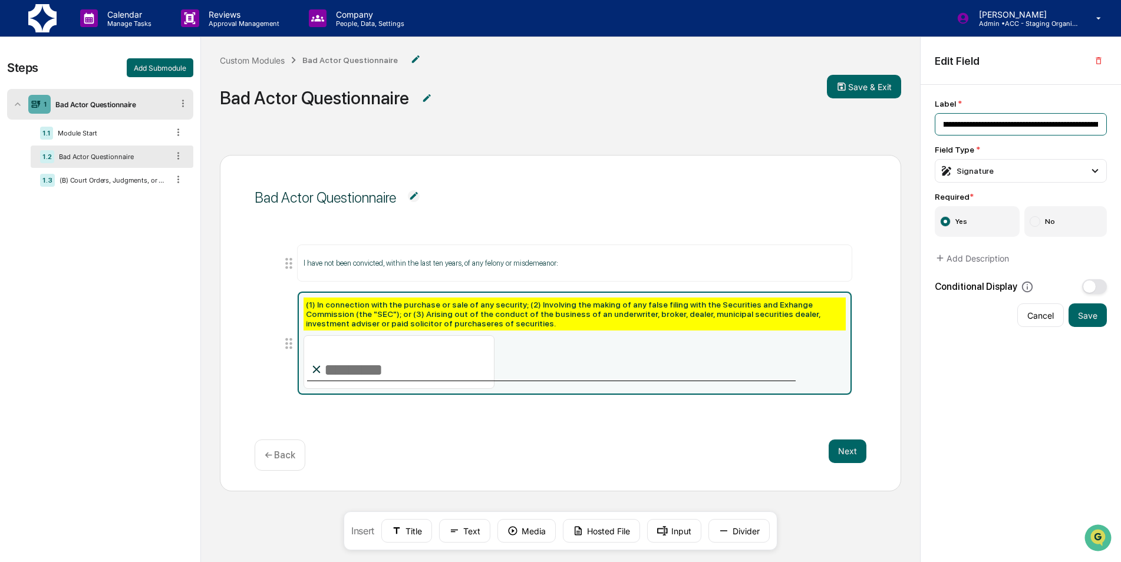
scroll to position [0, 1058]
drag, startPoint x: 941, startPoint y: 121, endPoint x: 1128, endPoint y: 117, distance: 187.4
click at [1120, 117] on html "Calendar Manage Tasks Reviews Approval Management Company People, Data, Setting…" at bounding box center [560, 281] width 1121 height 562
click at [179, 154] on icon at bounding box center [178, 155] width 2 height 7
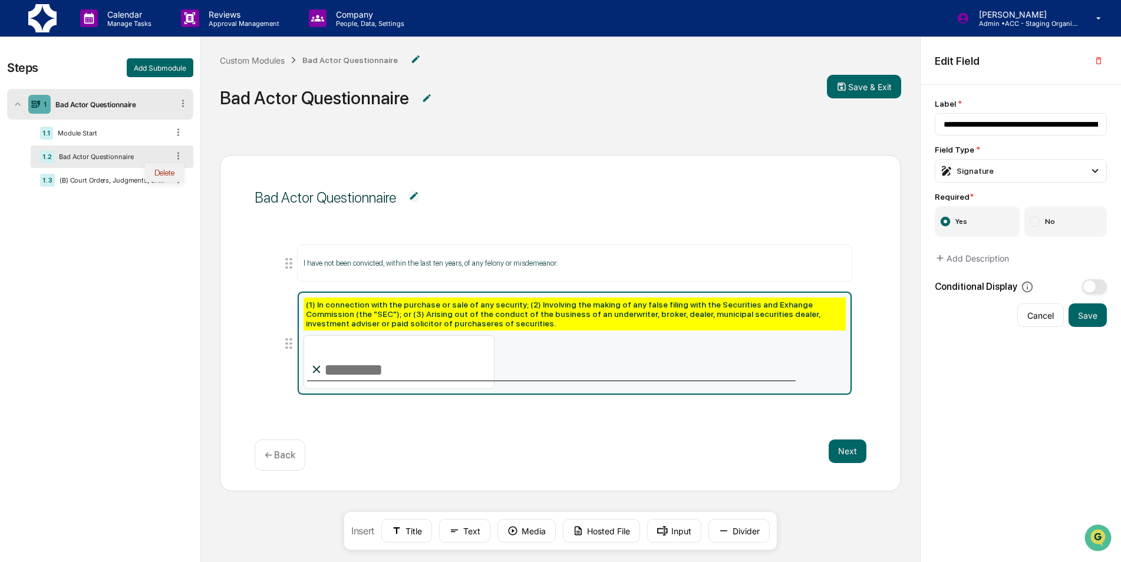
click at [169, 170] on div "Delete" at bounding box center [164, 172] width 39 height 19
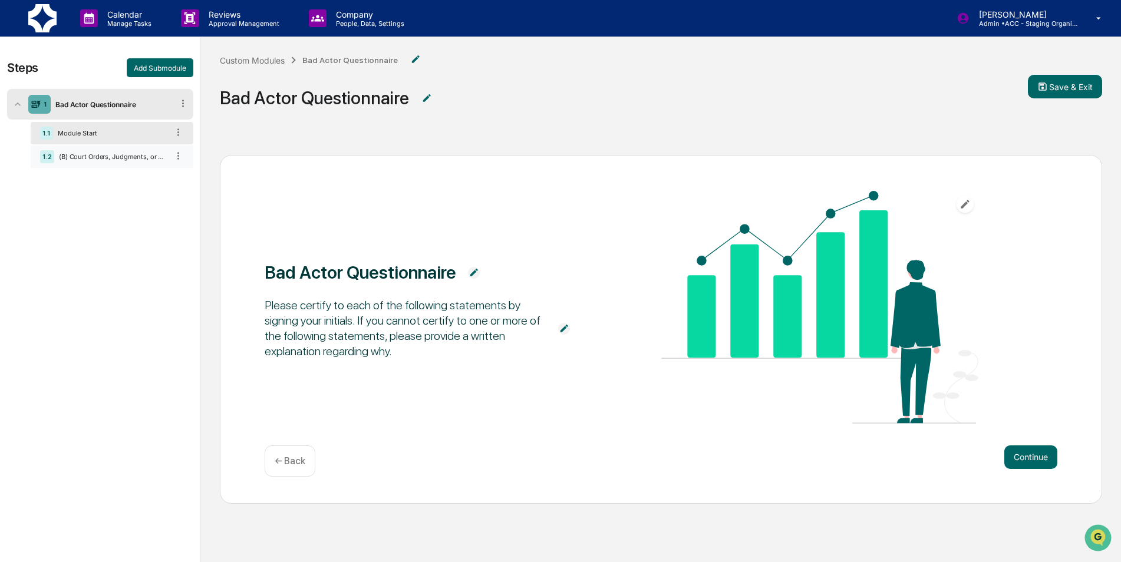
click at [153, 157] on div "(B) Court Orders, Judgments, or Decrees." at bounding box center [111, 157] width 114 height 8
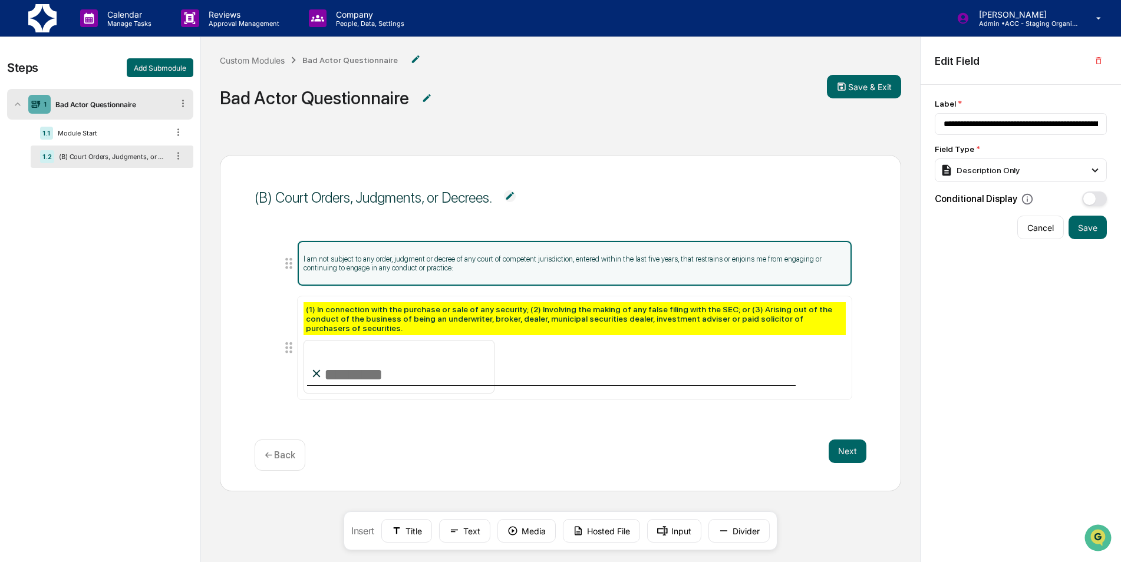
click at [502, 196] on span at bounding box center [509, 197] width 35 height 14
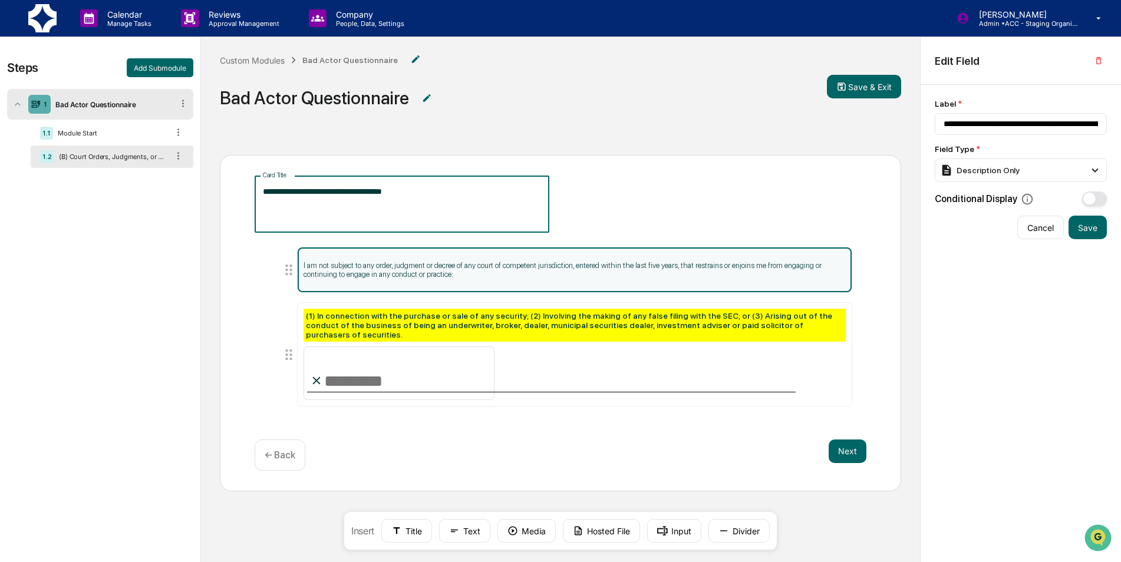
drag, startPoint x: 478, startPoint y: 193, endPoint x: 201, endPoint y: 190, distance: 276.9
click at [201, 190] on div "**********" at bounding box center [560, 389] width 719 height 506
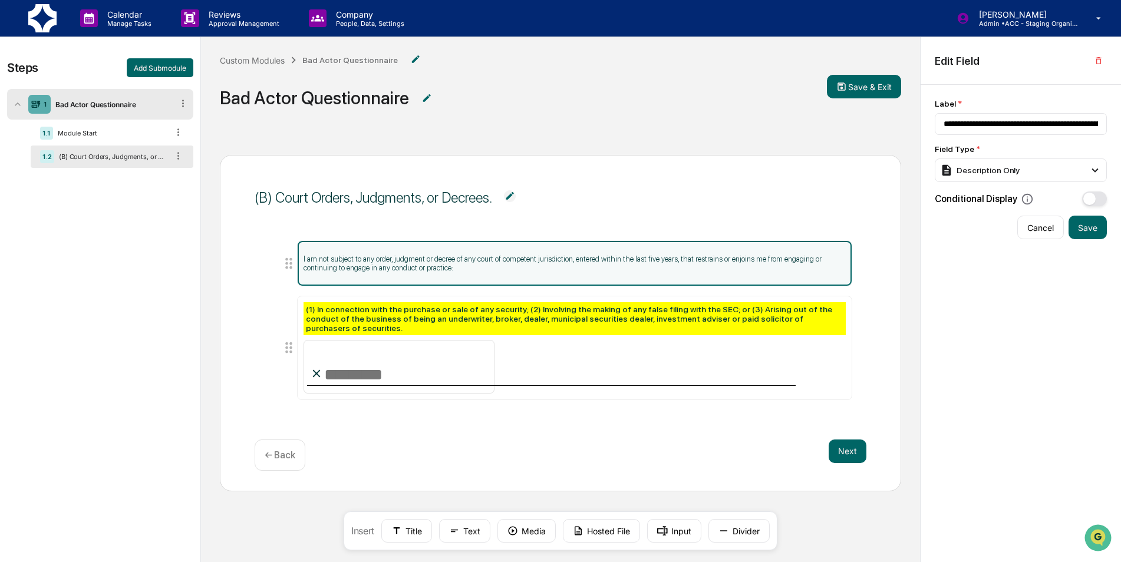
click at [497, 257] on p "I am not subject to any order, judgment or decree of any court of competent jur…" at bounding box center [574, 264] width 542 height 18
drag, startPoint x: 941, startPoint y: 126, endPoint x: 1128, endPoint y: 115, distance: 187.1
click at [1120, 115] on html "Calendar Manage Tasks Reviews Approval Management Company People, Data, Setting…" at bounding box center [560, 281] width 1121 height 562
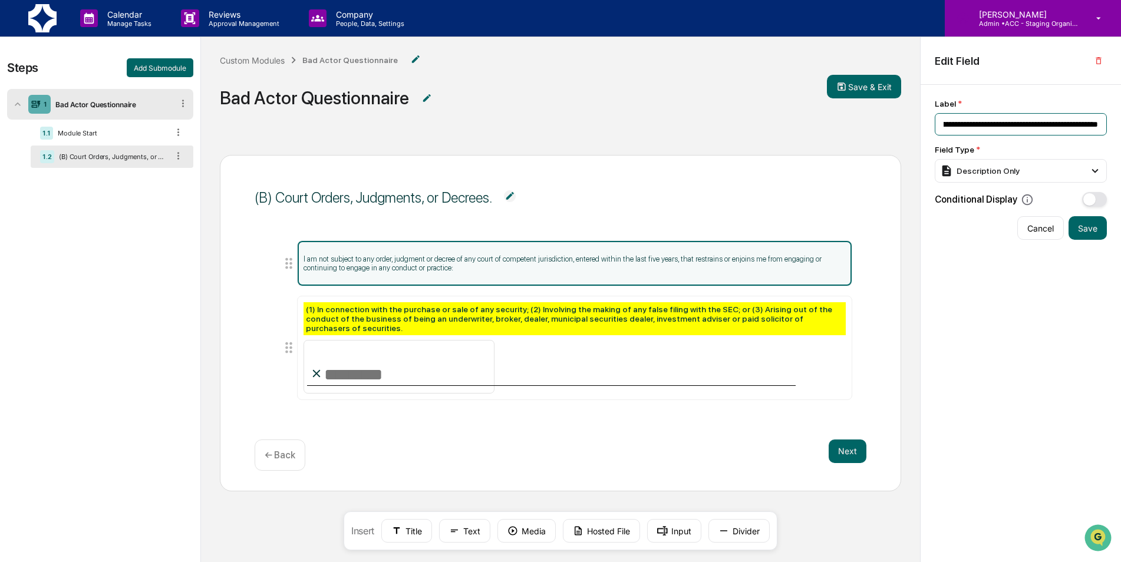
scroll to position [0, 0]
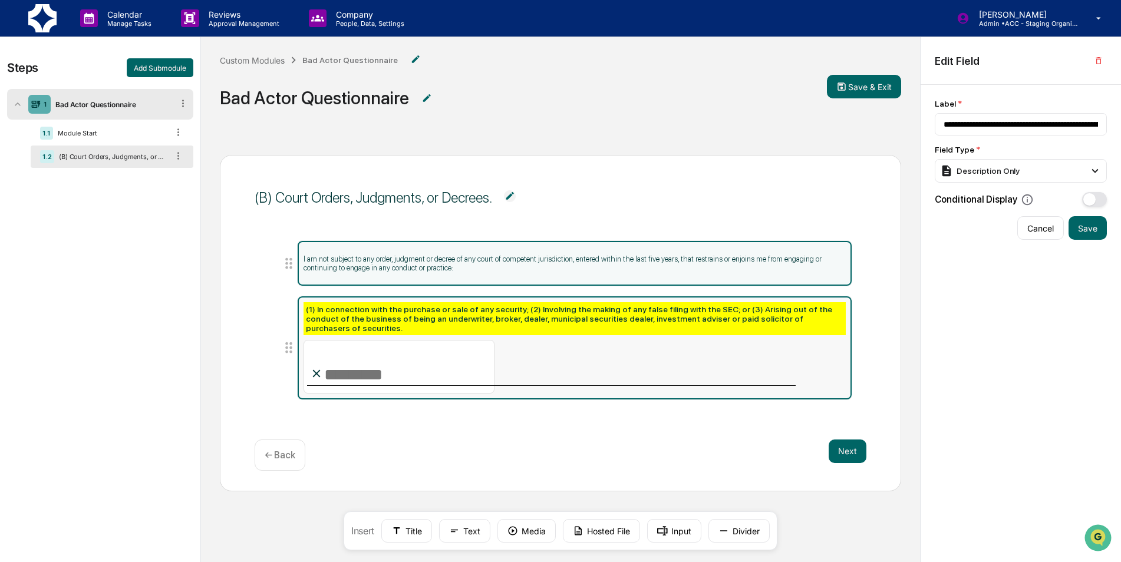
click at [669, 361] on div "(1) In connection with the purchase or sale of any security; (2) Involving the …" at bounding box center [574, 347] width 542 height 91
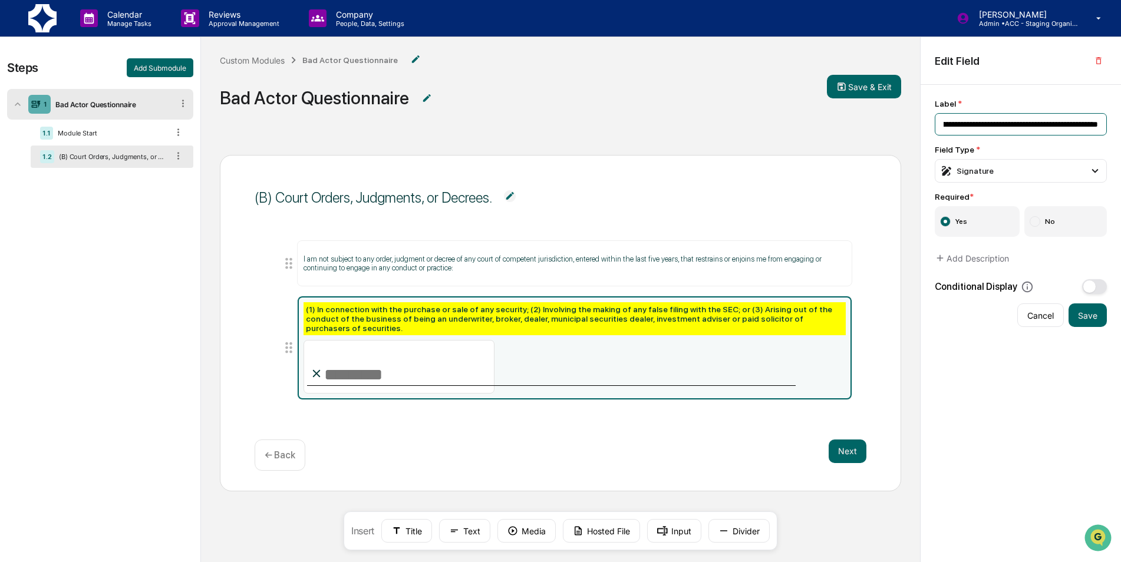
scroll to position [0, 913]
drag, startPoint x: 940, startPoint y: 123, endPoint x: 1128, endPoint y: 133, distance: 188.2
click at [1120, 133] on html "Calendar Manage Tasks Reviews Approval Management Company People, Data, Setting…" at bounding box center [560, 281] width 1121 height 562
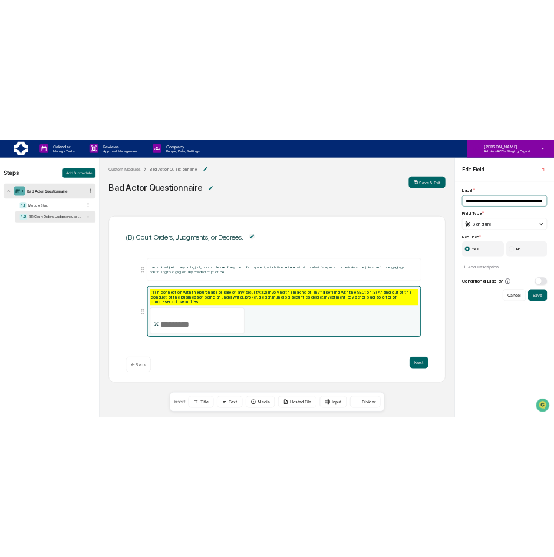
scroll to position [0, 0]
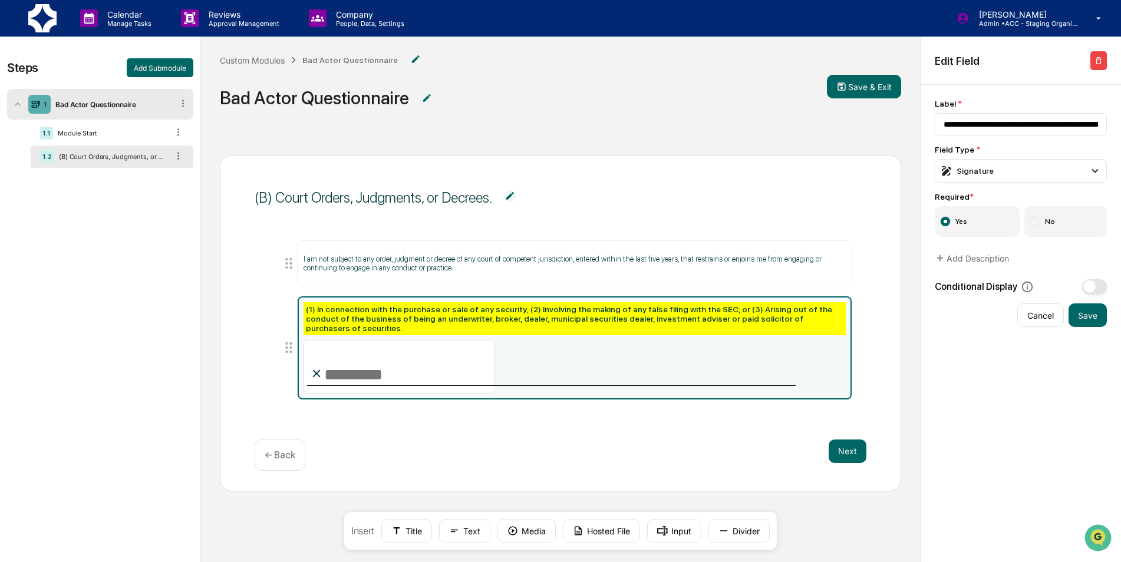
click at [1098, 64] on icon "button" at bounding box center [1097, 60] width 5 height 7
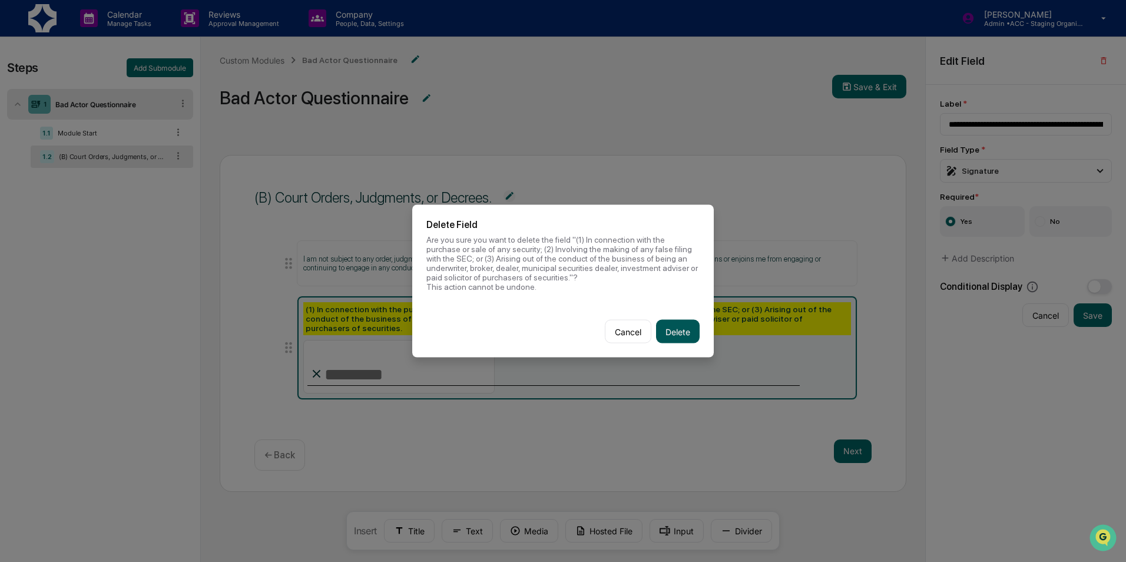
click at [682, 328] on button "Delete" at bounding box center [678, 332] width 44 height 24
type input "**********"
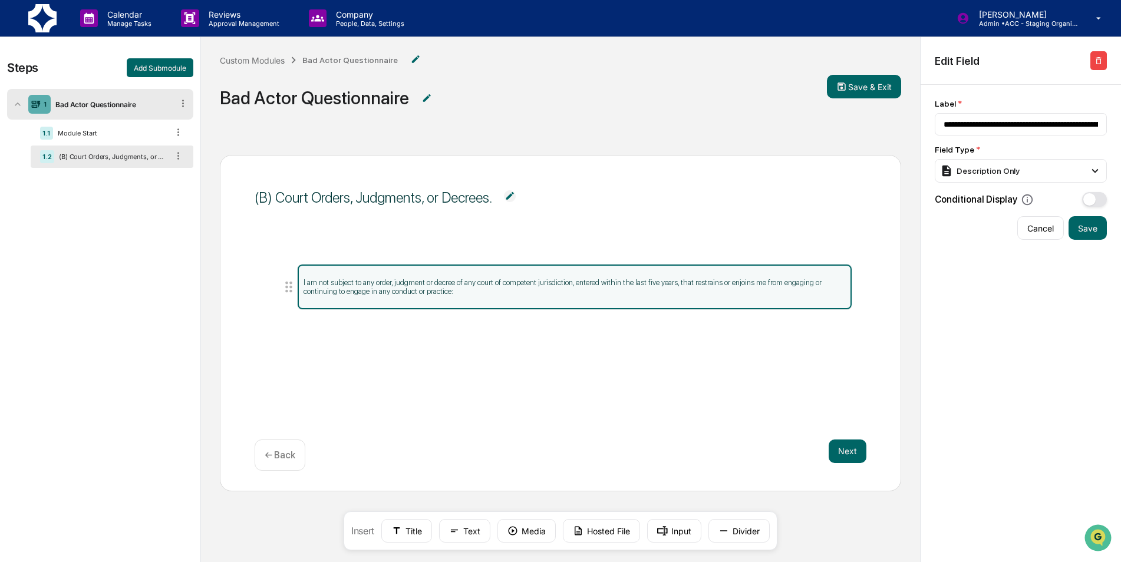
click at [1106, 62] on button "button" at bounding box center [1098, 60] width 16 height 19
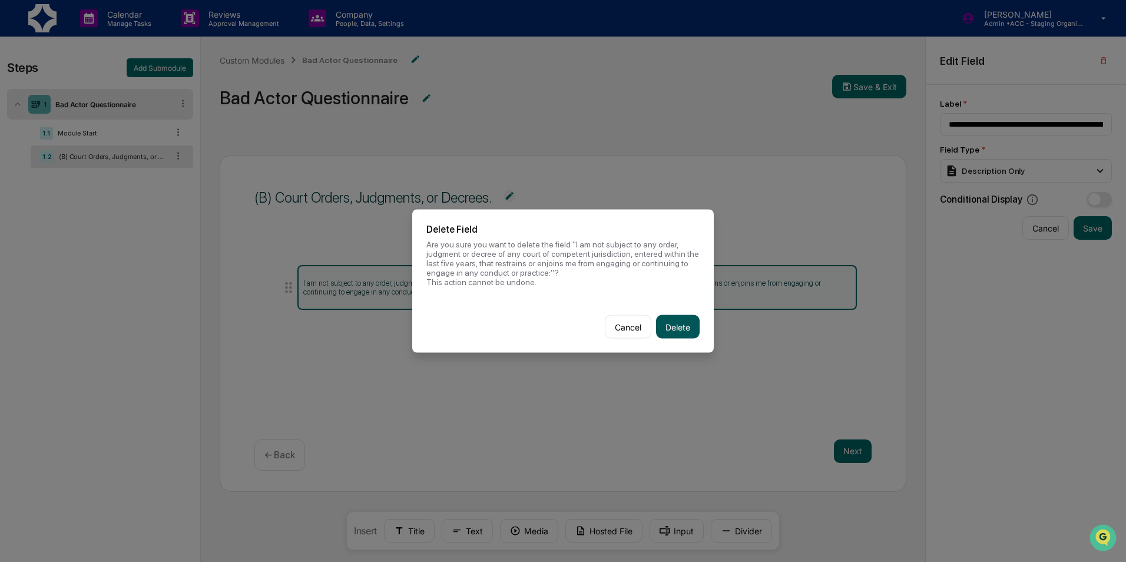
click at [690, 330] on button "Delete" at bounding box center [678, 327] width 44 height 24
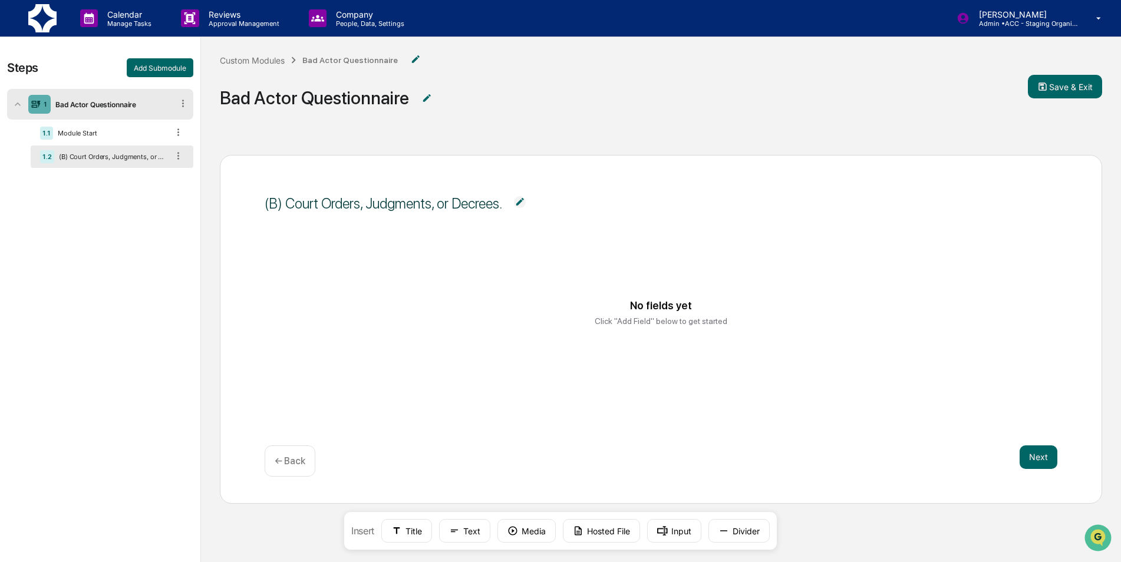
click at [176, 155] on icon at bounding box center [178, 155] width 11 height 11
click at [171, 170] on div "Delete" at bounding box center [164, 172] width 39 height 19
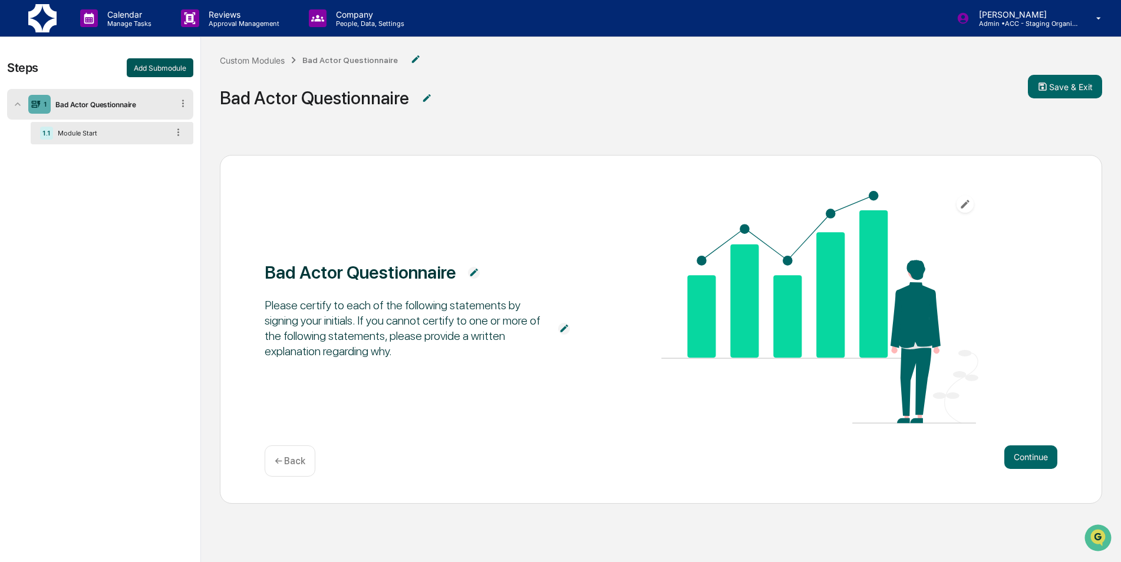
click at [170, 61] on button "Add Submodule" at bounding box center [160, 67] width 67 height 19
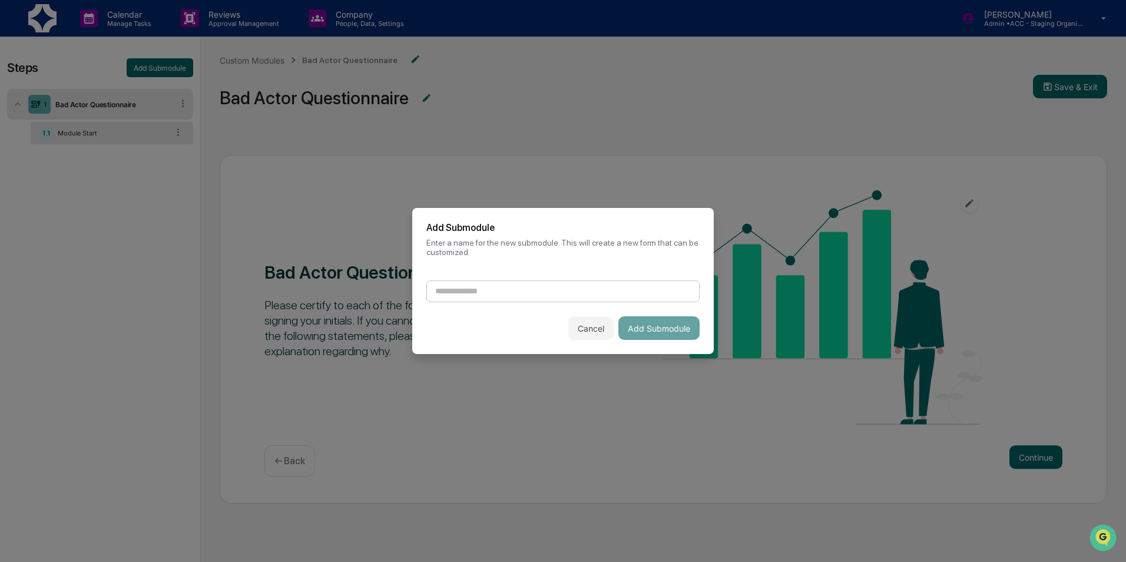
click at [478, 290] on input at bounding box center [563, 291] width 273 height 22
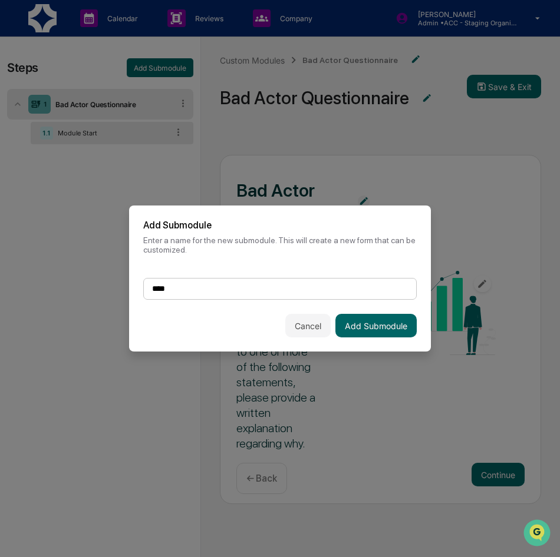
click at [220, 285] on input "***" at bounding box center [279, 289] width 273 height 22
type input "**********"
click at [367, 332] on button "Add Submodule" at bounding box center [375, 326] width 81 height 24
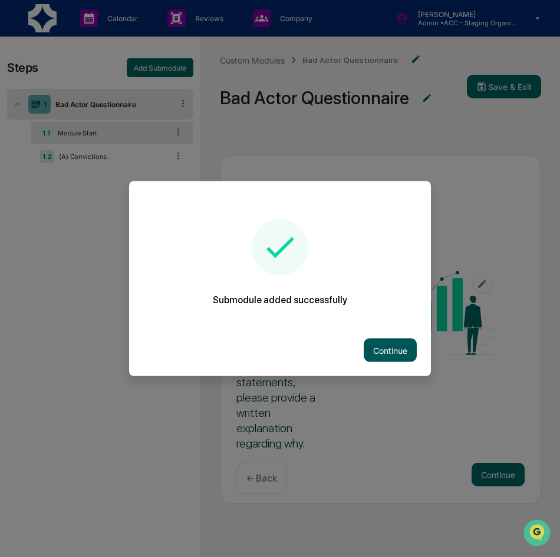
click at [392, 346] on button "Continue" at bounding box center [390, 351] width 53 height 24
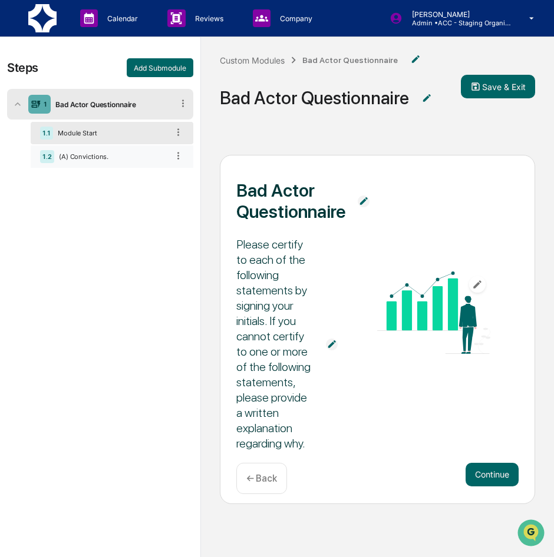
click at [91, 156] on div "(A) Convictions." at bounding box center [111, 157] width 114 height 8
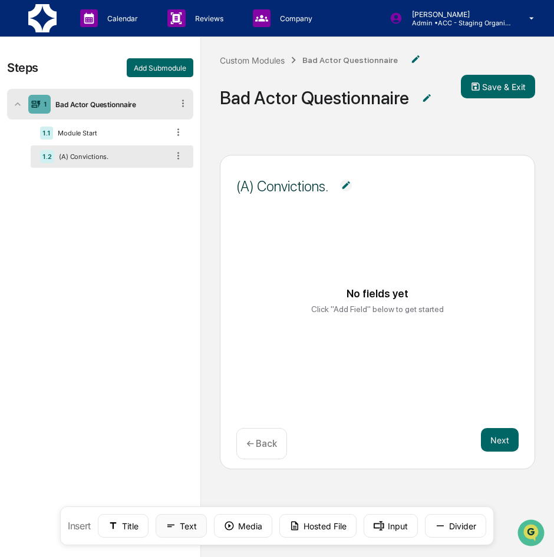
click at [177, 530] on button "Text" at bounding box center [181, 526] width 51 height 24
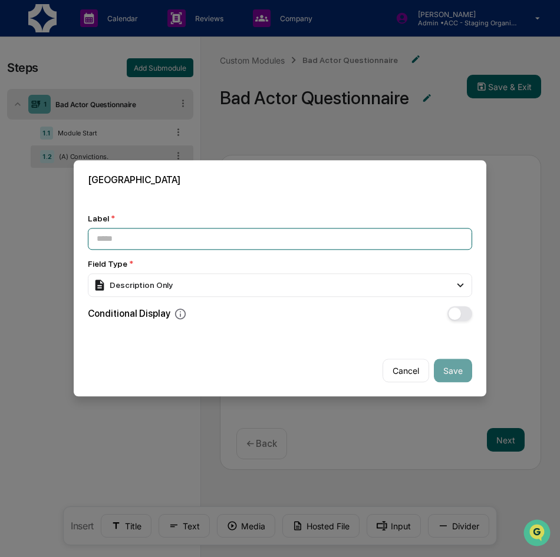
paste input "**********"
type input "**********"
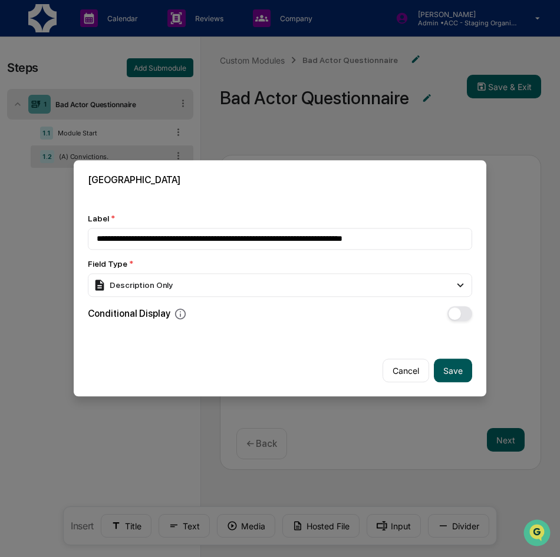
click at [457, 368] on button "Save" at bounding box center [453, 371] width 38 height 24
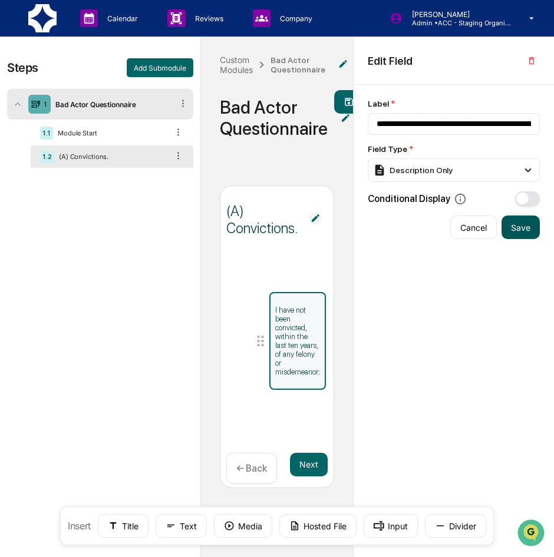
click at [518, 229] on button "Save" at bounding box center [520, 228] width 38 height 24
click at [293, 417] on div "I have not been convicted, within the last ten years, of any felony or misdemea…" at bounding box center [277, 350] width 102 height 146
click at [378, 518] on button "Input" at bounding box center [391, 526] width 54 height 24
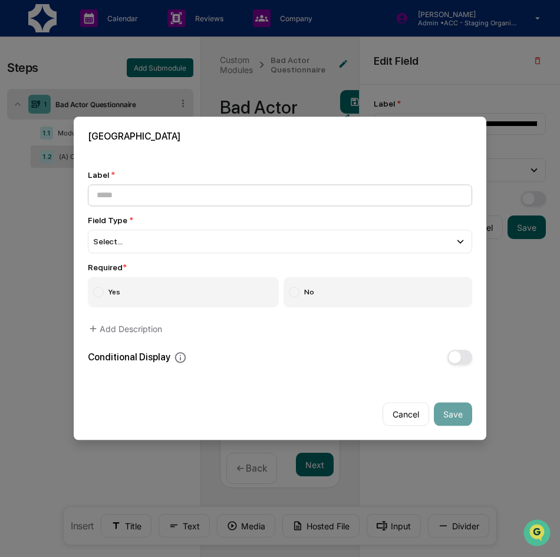
click at [157, 198] on input at bounding box center [280, 195] width 384 height 22
click at [342, 236] on div "Select..." at bounding box center [280, 242] width 384 height 24
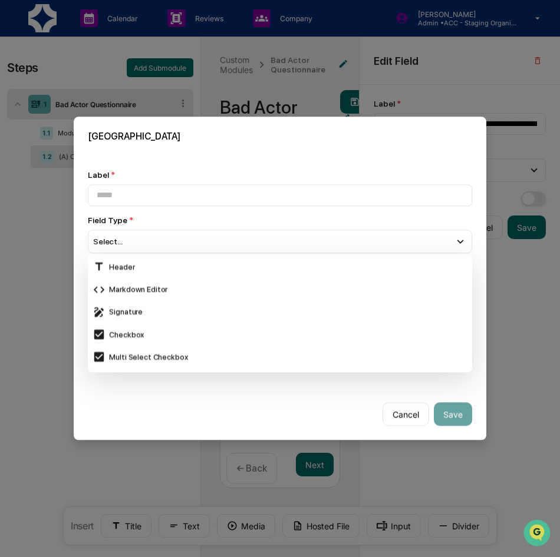
scroll to position [256, 0]
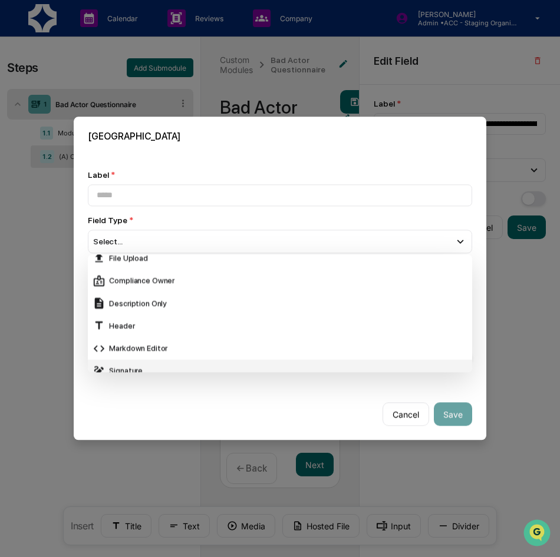
click at [124, 365] on div "Signature" at bounding box center [279, 371] width 375 height 13
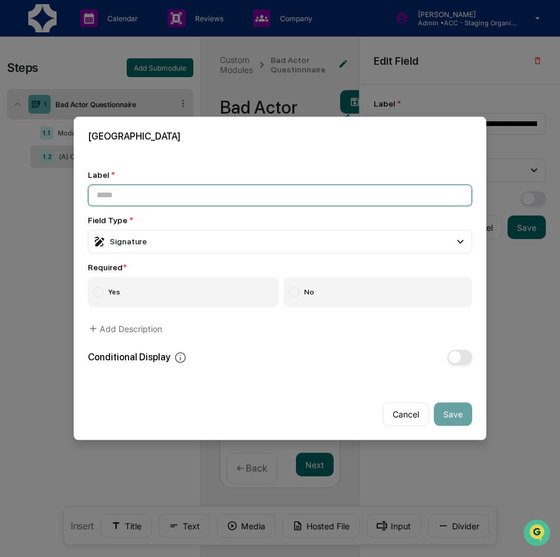
click at [121, 192] on input at bounding box center [280, 195] width 384 height 22
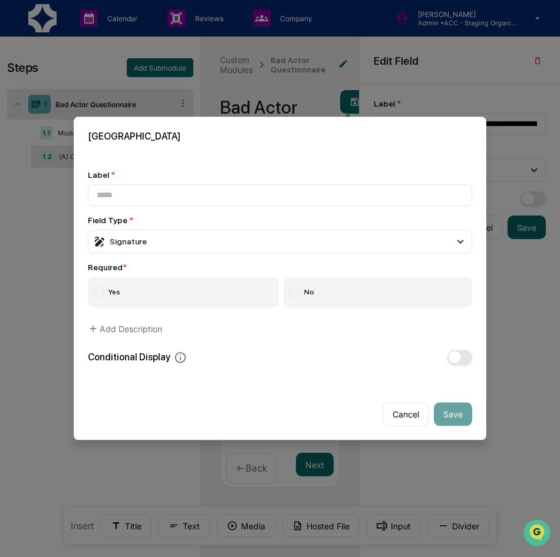
click at [169, 166] on div "Label * Field Type * Signature Short Text Long Text Number Currency Amount with…" at bounding box center [280, 267] width 412 height 223
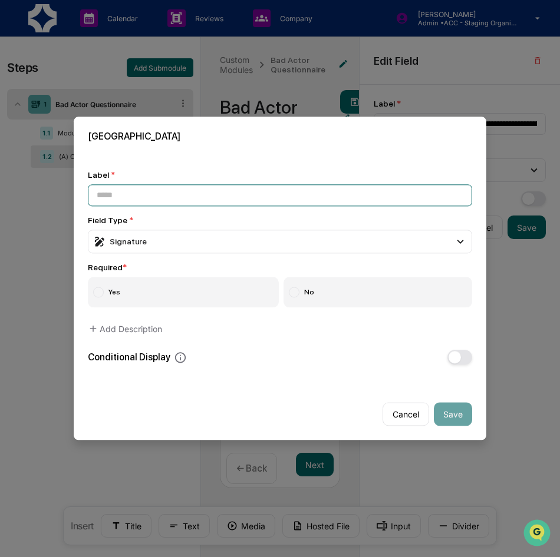
click at [171, 200] on input at bounding box center [280, 195] width 384 height 22
paste input "**********"
drag, startPoint x: 379, startPoint y: 197, endPoint x: 492, endPoint y: 186, distance: 113.1
click at [492, 186] on body "**********" at bounding box center [280, 318] width 560 height 637
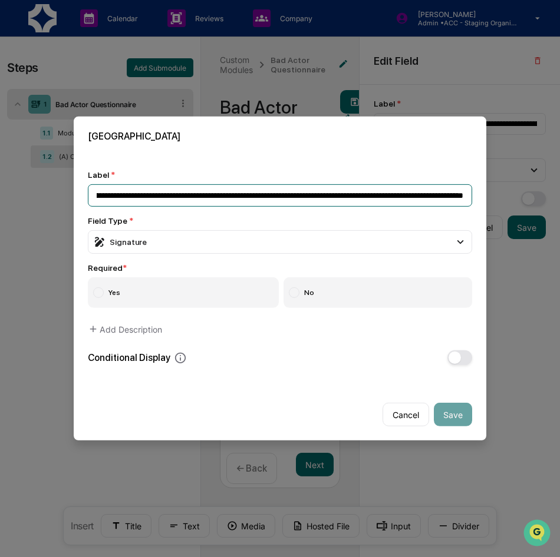
click at [435, 198] on input "**********" at bounding box center [280, 195] width 384 height 22
click at [275, 197] on input "**********" at bounding box center [280, 195] width 384 height 22
click at [338, 193] on input "**********" at bounding box center [280, 195] width 384 height 22
drag, startPoint x: 338, startPoint y: 199, endPoint x: 341, endPoint y: 208, distance: 9.9
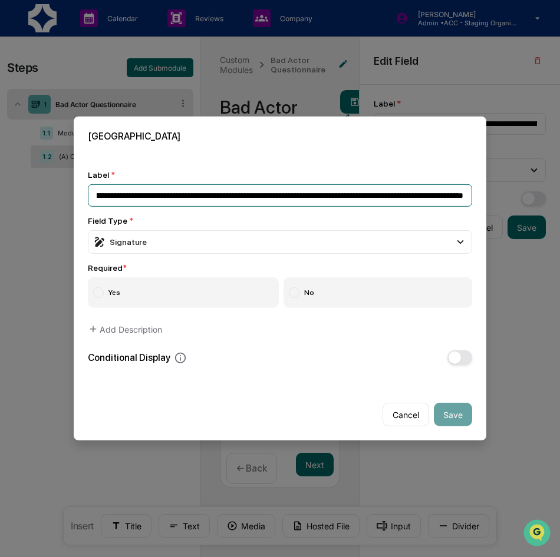
click at [339, 200] on input "**********" at bounding box center [280, 195] width 384 height 22
type input "**********"
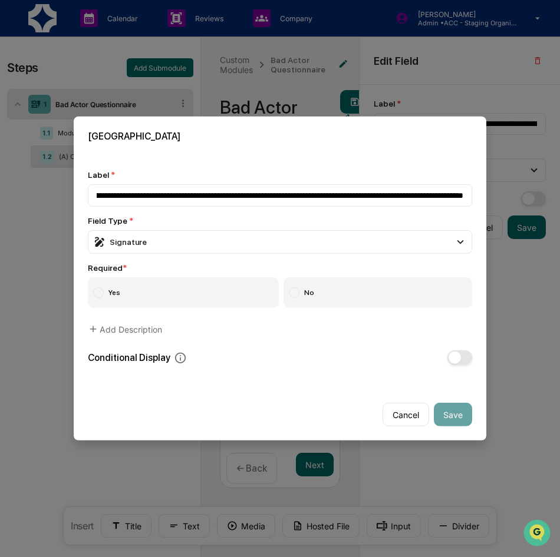
click at [201, 296] on label "Yes" at bounding box center [183, 292] width 191 height 31
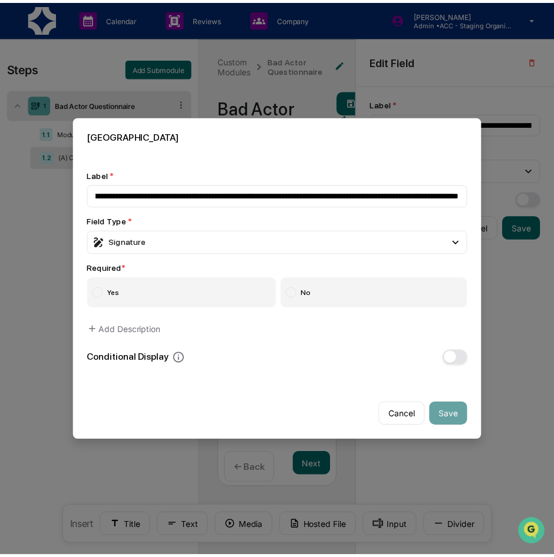
scroll to position [0, 0]
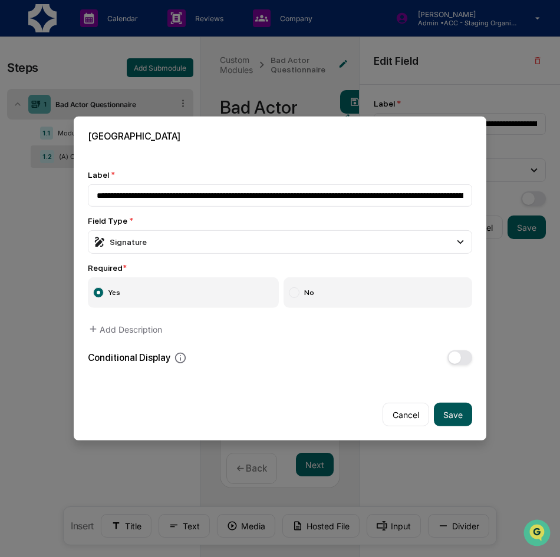
click at [457, 409] on button "Save" at bounding box center [453, 415] width 38 height 24
type input "**********"
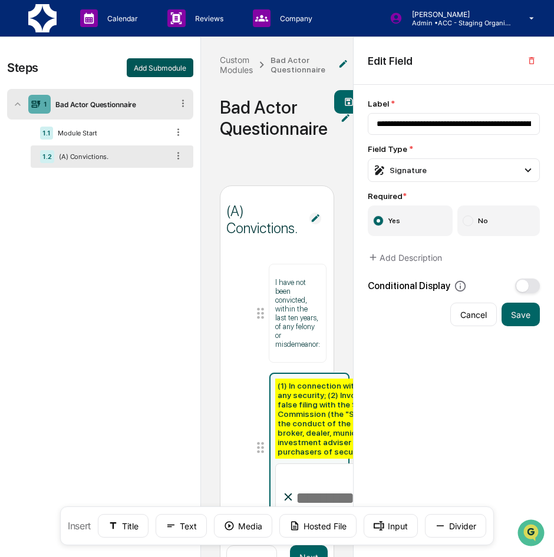
click at [160, 64] on button "Add Submodule" at bounding box center [160, 67] width 67 height 19
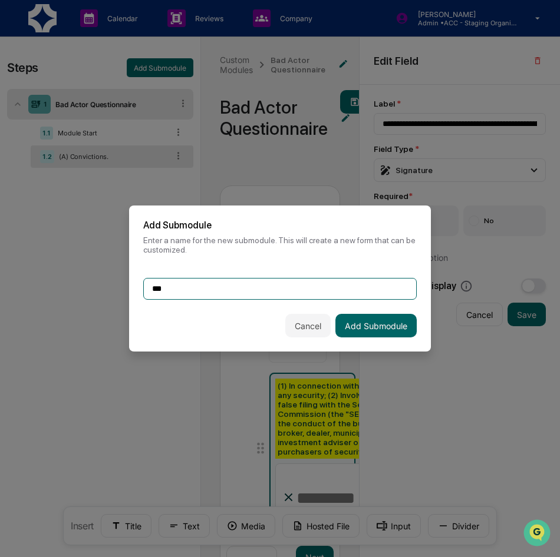
drag, startPoint x: 188, startPoint y: 295, endPoint x: 108, endPoint y: 292, distance: 79.6
click at [108, 292] on body "Calendar Manage Tasks Reviews Approval Management Company People, Data, Setting…" at bounding box center [280, 318] width 560 height 637
paste input "**********"
type input "**********"
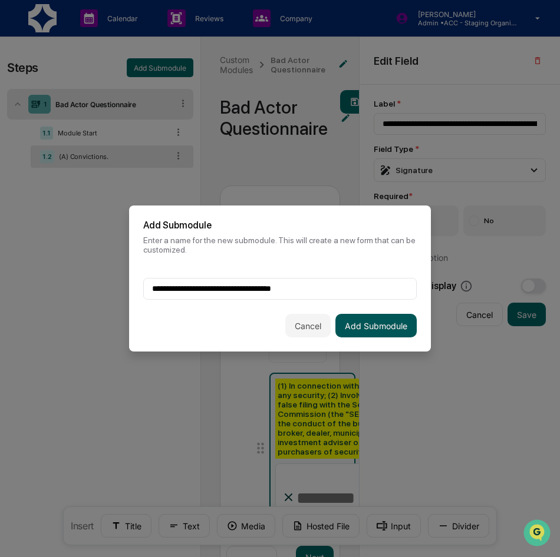
click at [384, 319] on button "Add Submodule" at bounding box center [375, 326] width 81 height 24
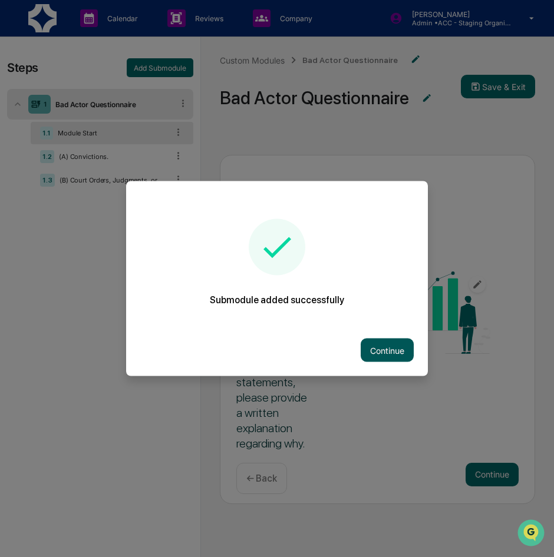
click at [382, 352] on button "Continue" at bounding box center [387, 351] width 53 height 24
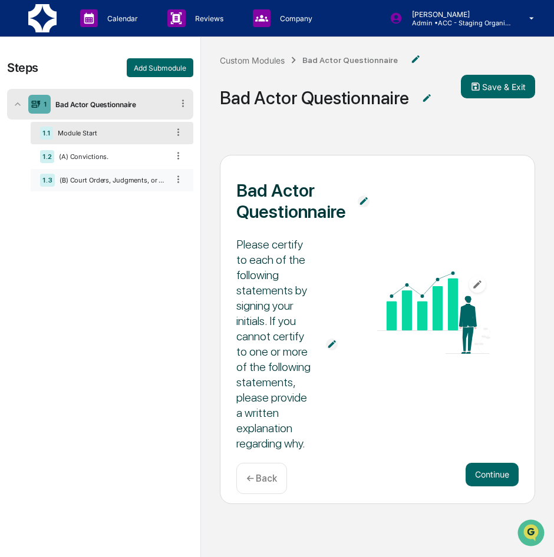
click at [70, 181] on div "(B) Court Orders, Judgments, or Decrees." at bounding box center [111, 180] width 113 height 8
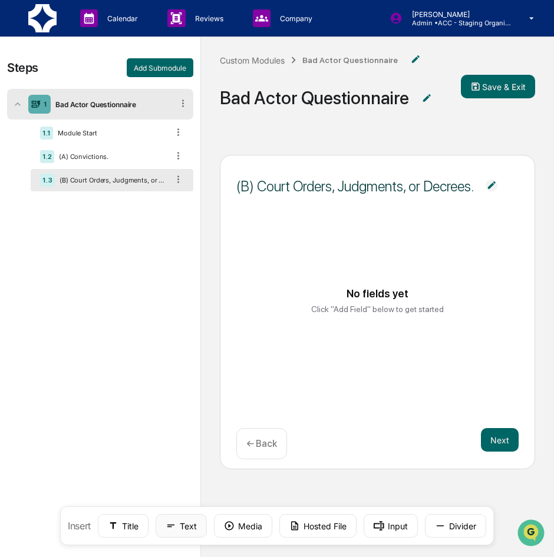
click at [179, 532] on button "Text" at bounding box center [181, 526] width 51 height 24
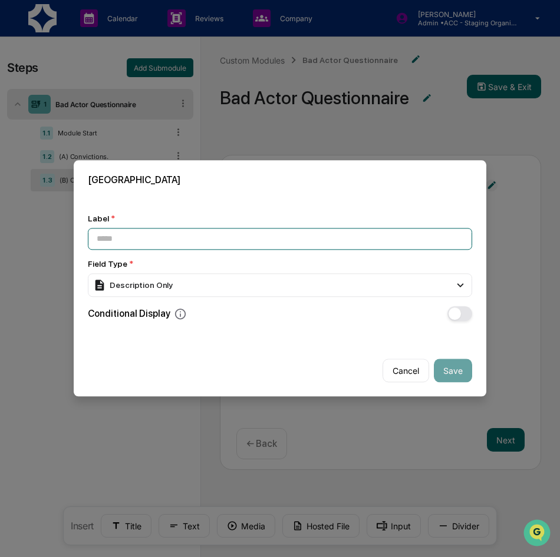
paste input "**********"
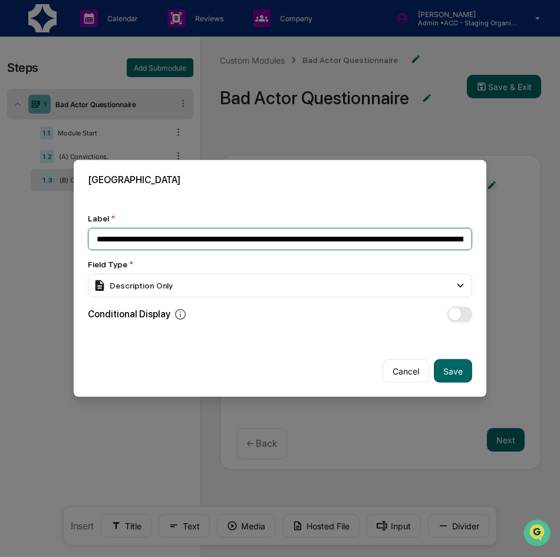
drag, startPoint x: 306, startPoint y: 234, endPoint x: 14, endPoint y: 236, distance: 291.6
click at [14, 236] on body "**********" at bounding box center [280, 318] width 560 height 637
type input "**********"
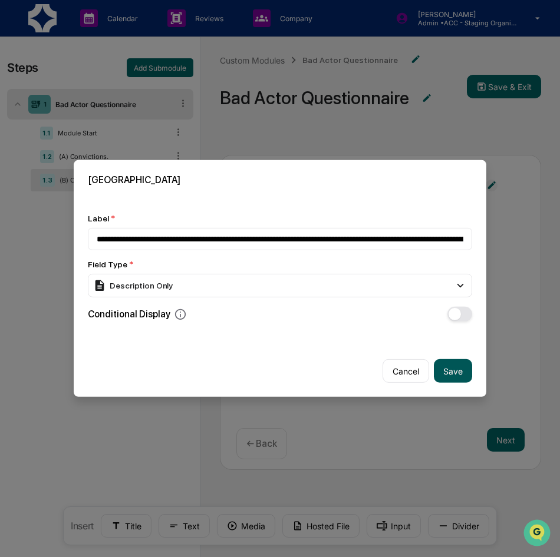
click at [453, 368] on button "Save" at bounding box center [453, 371] width 38 height 24
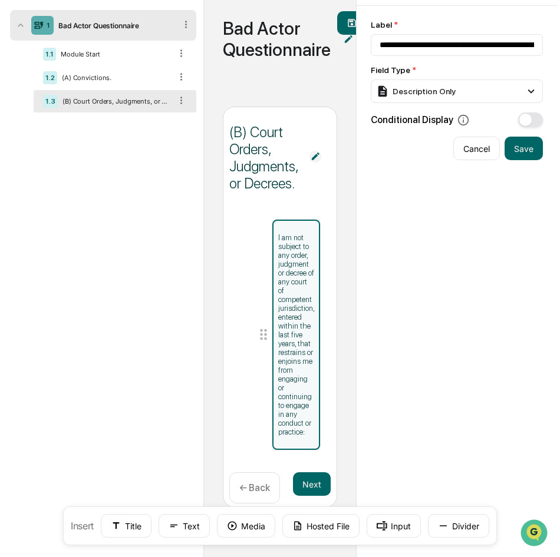
scroll to position [80, 0]
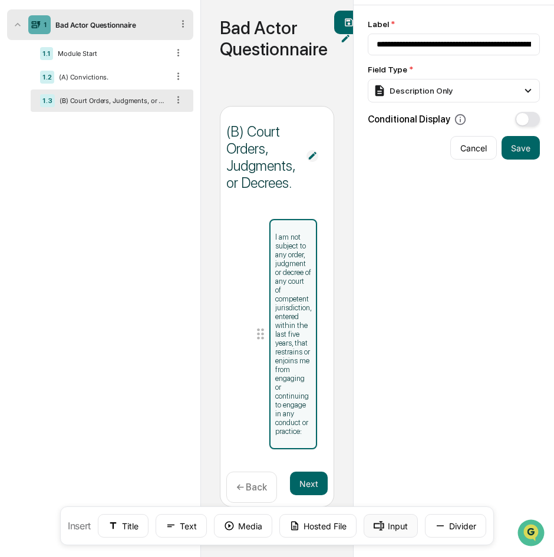
click at [387, 522] on button "Input" at bounding box center [391, 526] width 54 height 24
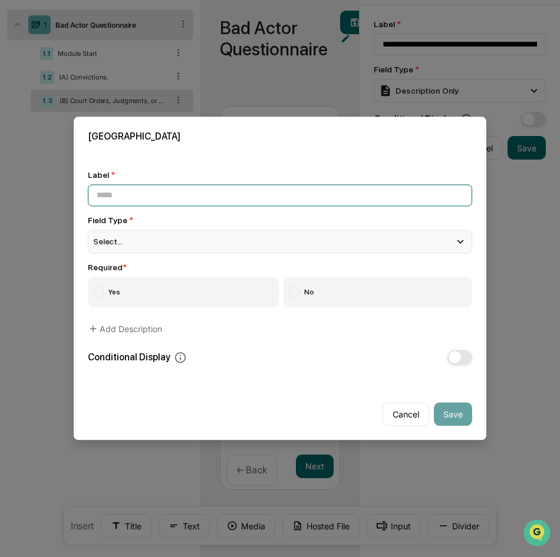
paste input "**********"
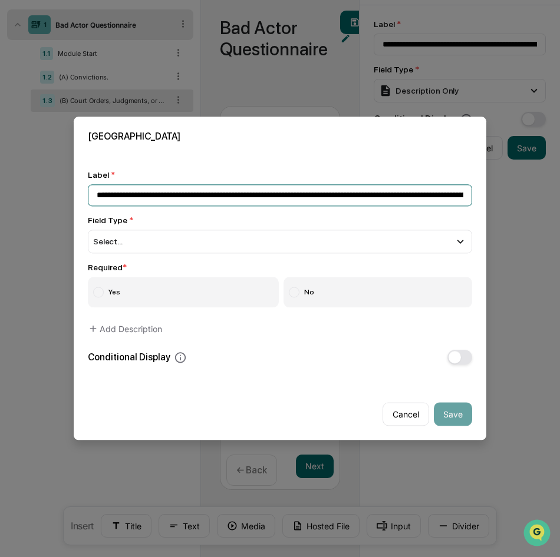
scroll to position [0, 701]
type input "**********"
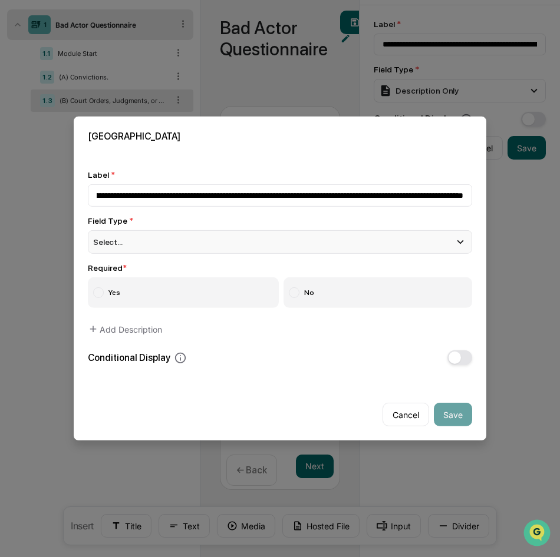
click at [190, 243] on div "Select..." at bounding box center [280, 242] width 384 height 24
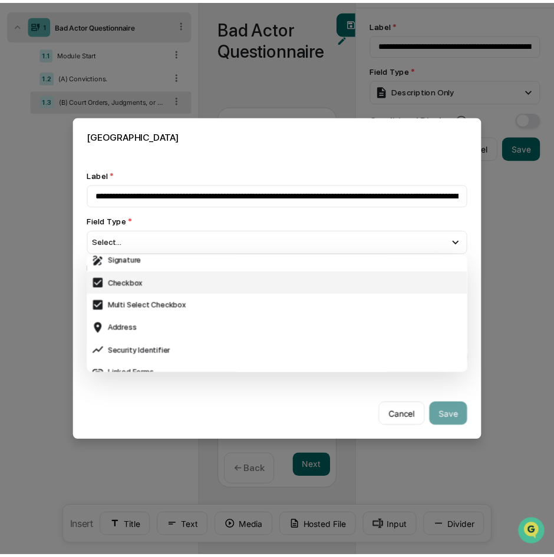
scroll to position [353, 0]
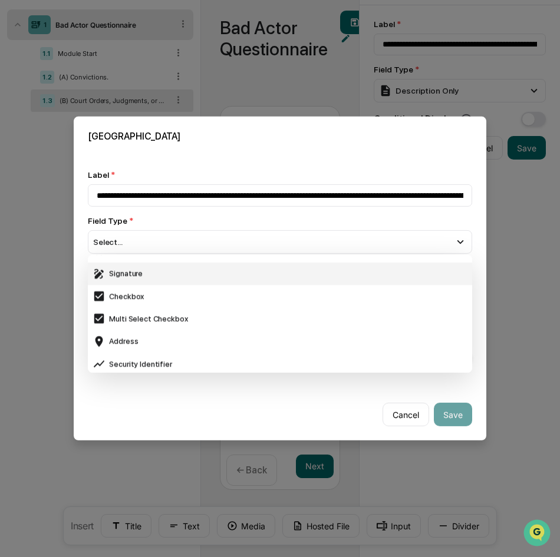
click at [157, 267] on div "Signature" at bounding box center [279, 273] width 375 height 13
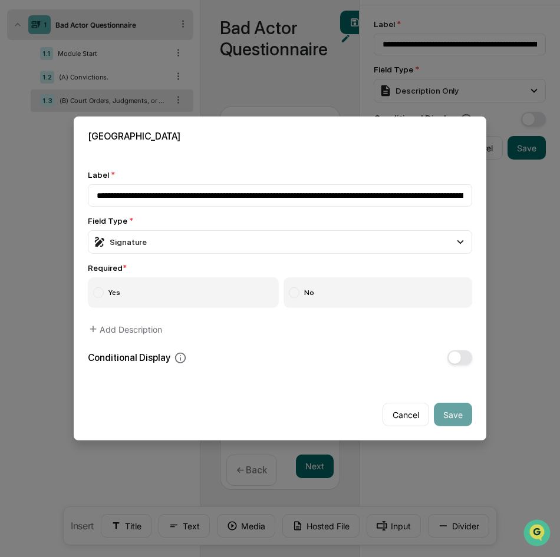
click at [156, 288] on label "Yes" at bounding box center [183, 292] width 191 height 31
click at [470, 418] on button "Save" at bounding box center [453, 415] width 38 height 24
type input "**********"
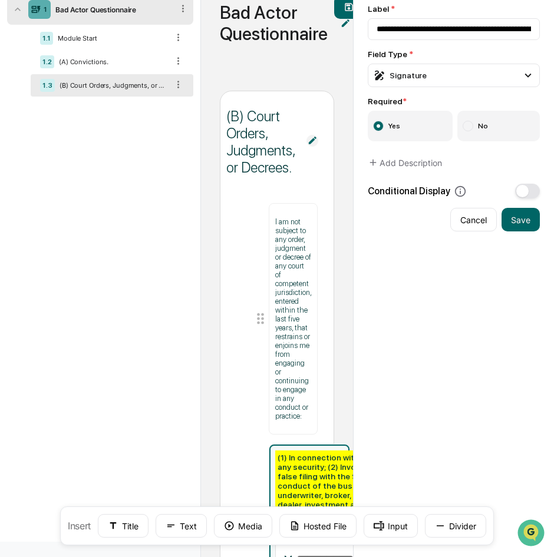
scroll to position [138, 0]
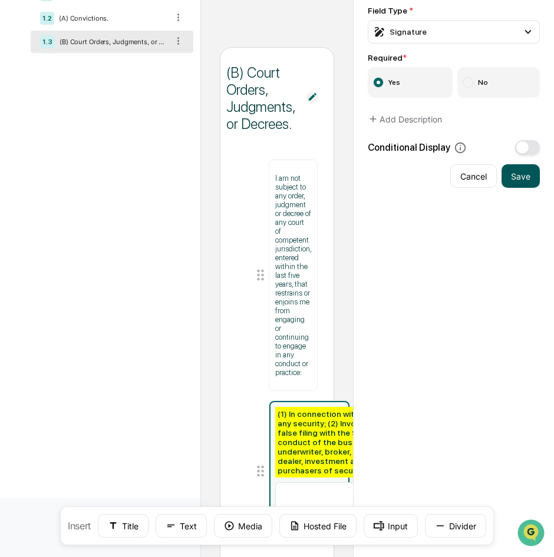
click at [527, 181] on button "Save" at bounding box center [520, 176] width 38 height 24
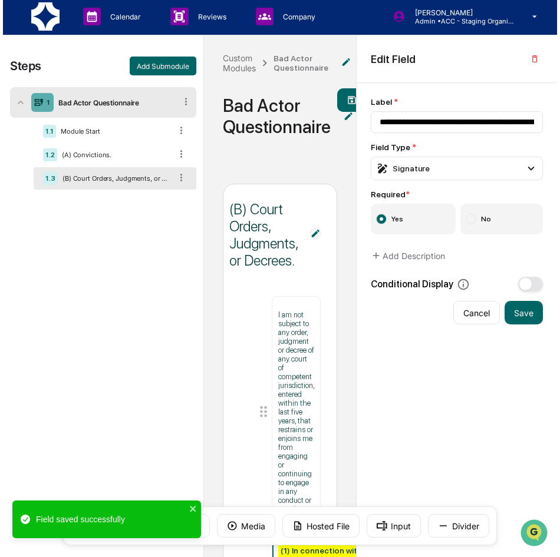
scroll to position [0, 0]
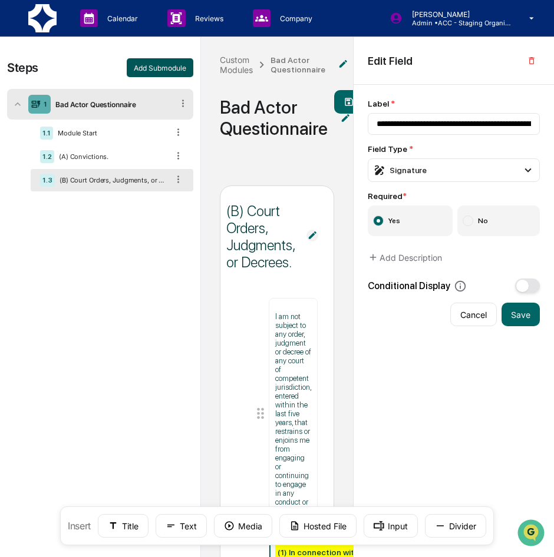
click at [142, 67] on button "Add Submodule" at bounding box center [160, 67] width 67 height 19
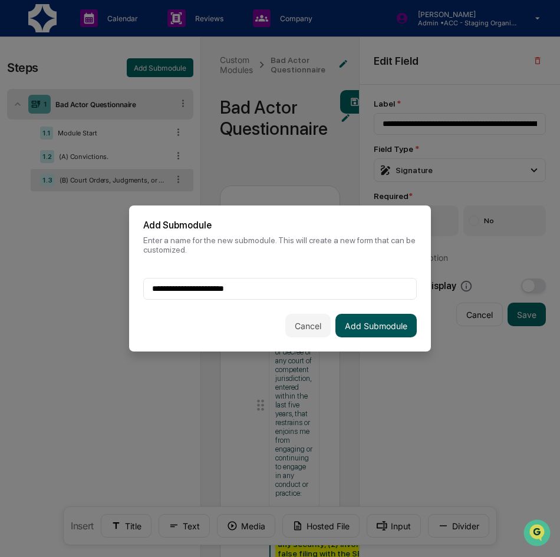
type input "**********"
click at [404, 323] on button "Add Submodule" at bounding box center [375, 326] width 81 height 24
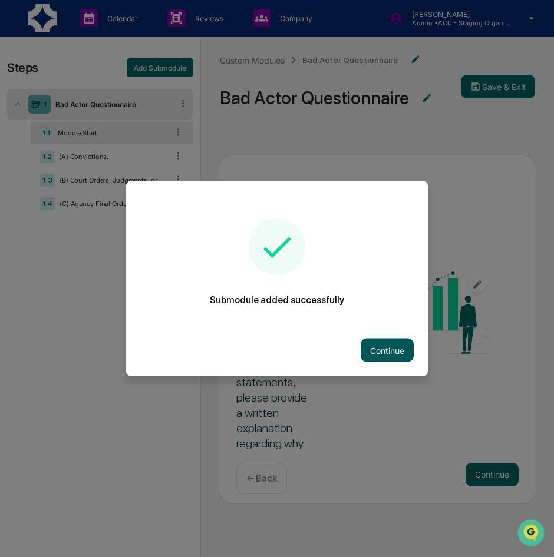
click at [384, 348] on button "Continue" at bounding box center [387, 351] width 53 height 24
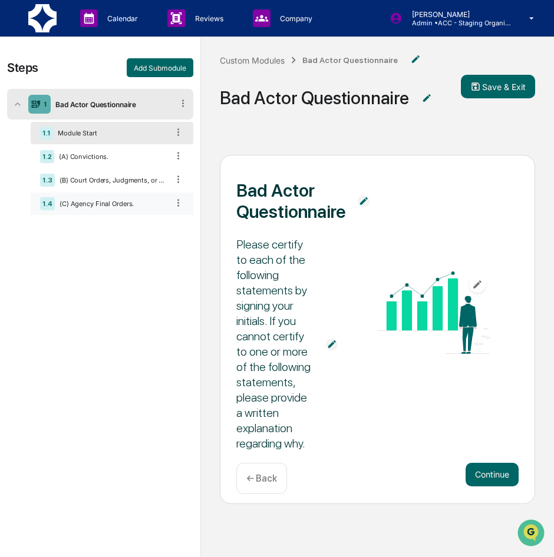
click at [71, 202] on div "(C) Agency Final Orders." at bounding box center [111, 204] width 113 height 8
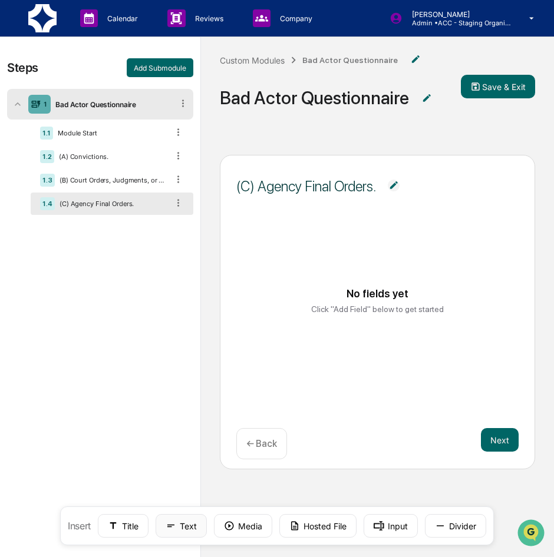
click at [173, 527] on icon at bounding box center [171, 526] width 11 height 11
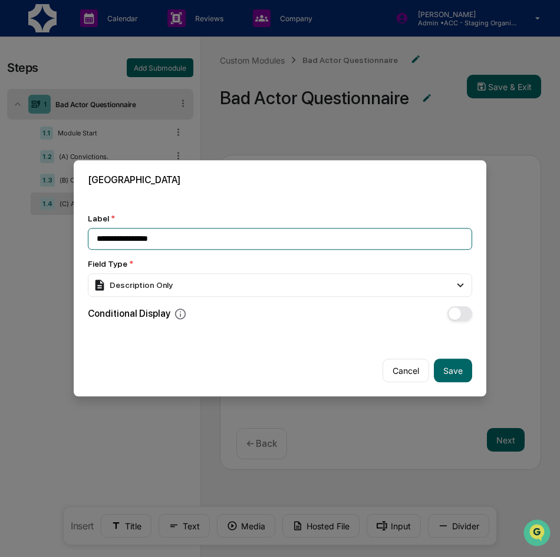
click at [196, 239] on input "**********" at bounding box center [280, 239] width 384 height 22
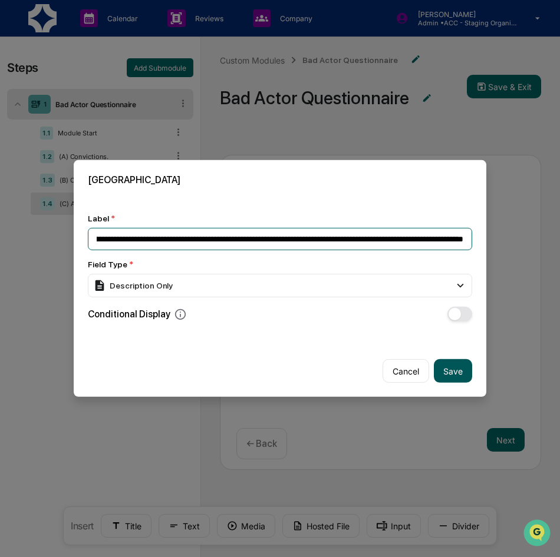
type input "**********"
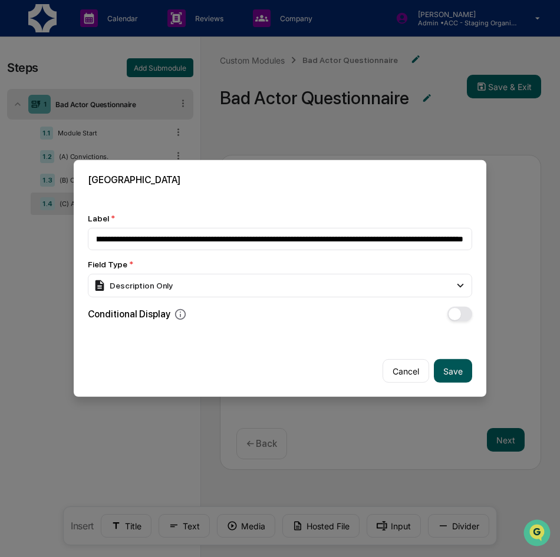
click at [452, 366] on button "Save" at bounding box center [453, 371] width 38 height 24
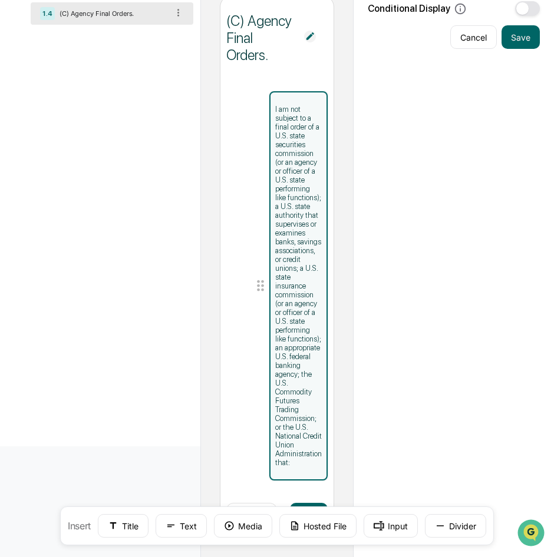
scroll to position [208, 0]
click at [395, 526] on button "Input" at bounding box center [391, 526] width 54 height 24
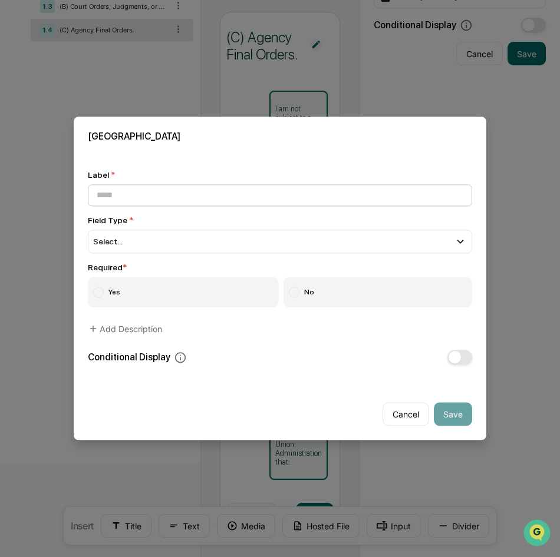
click at [162, 197] on input at bounding box center [280, 195] width 384 height 22
type input "**********"
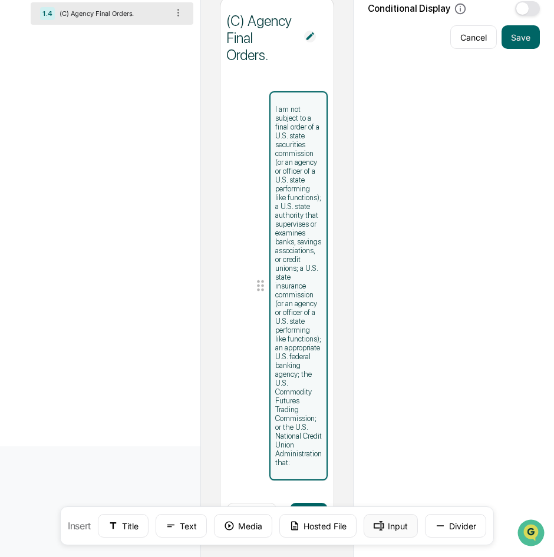
click at [398, 533] on button "Input" at bounding box center [391, 526] width 54 height 24
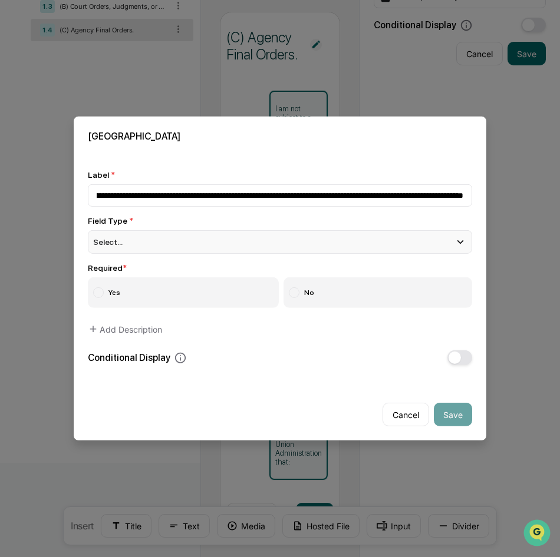
scroll to position [0, 1096]
type input "**********"
click at [186, 246] on div "Select..." at bounding box center [280, 242] width 384 height 24
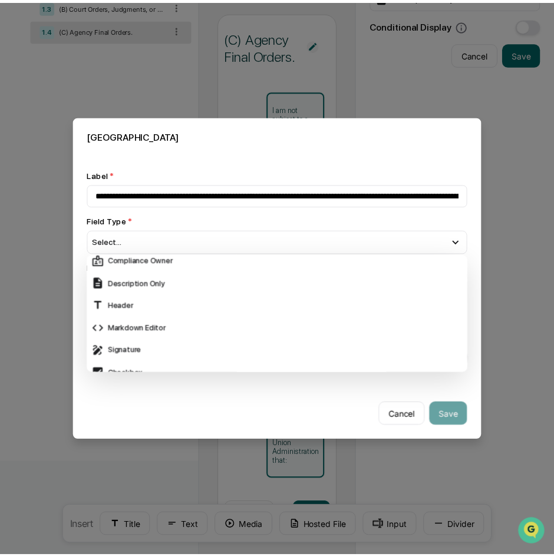
scroll to position [256, 0]
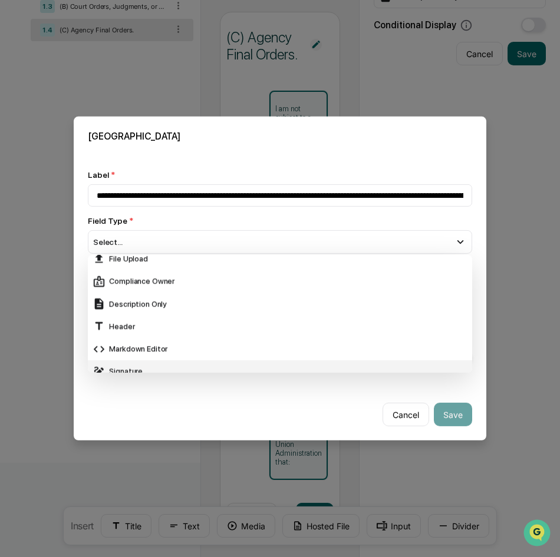
click at [144, 365] on div "Signature" at bounding box center [279, 371] width 375 height 13
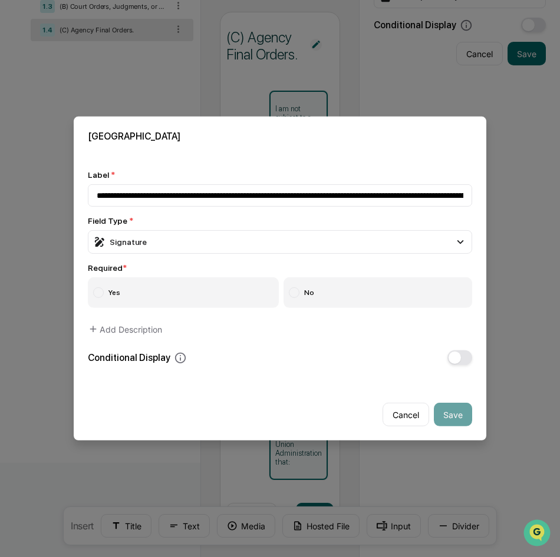
click at [144, 279] on label "Yes" at bounding box center [183, 292] width 191 height 31
click at [458, 413] on button "Save" at bounding box center [453, 415] width 38 height 24
type input "**********"
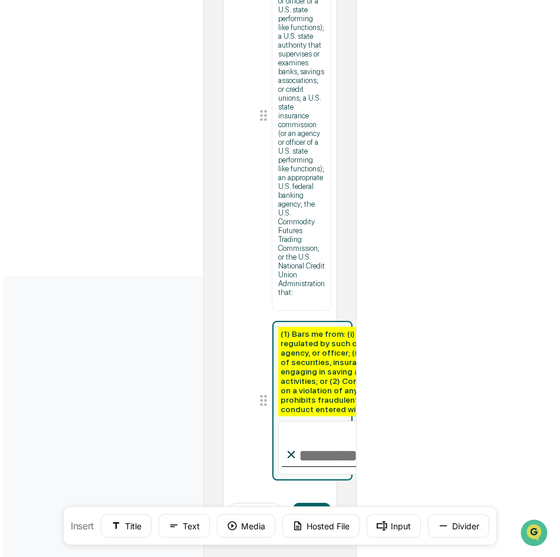
scroll to position [388, 0]
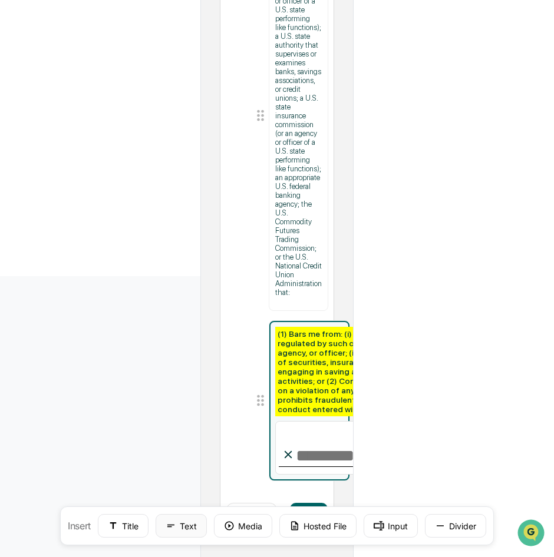
click at [193, 527] on button "Text" at bounding box center [181, 526] width 51 height 24
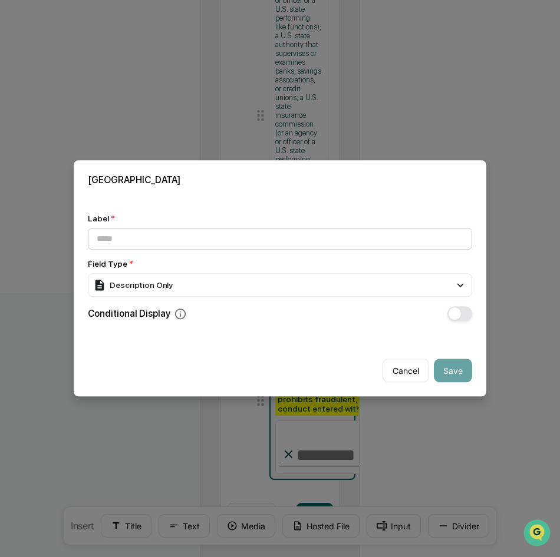
click at [178, 237] on input at bounding box center [280, 239] width 384 height 22
click at [242, 281] on div "Description Only" at bounding box center [280, 285] width 384 height 24
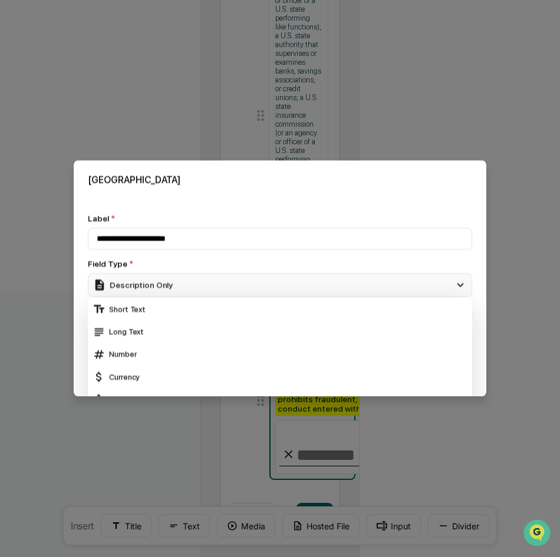
click at [242, 281] on div "Description Only" at bounding box center [280, 285] width 384 height 24
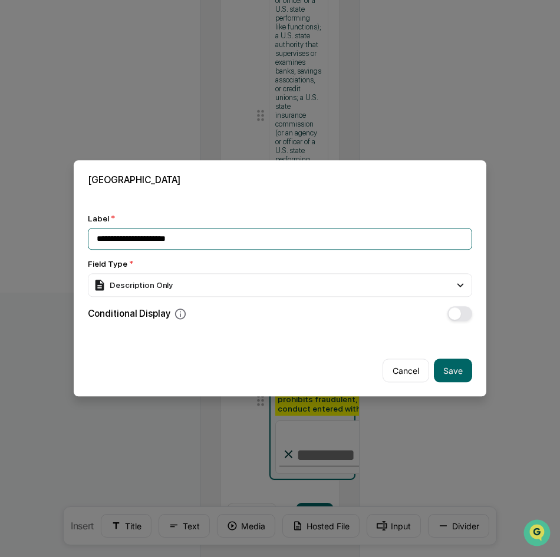
click at [240, 237] on input "**********" at bounding box center [280, 239] width 384 height 22
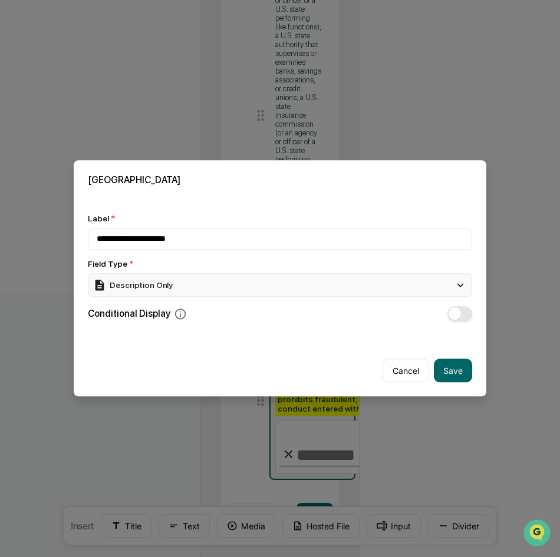
click at [238, 288] on div "Description Only" at bounding box center [280, 285] width 384 height 24
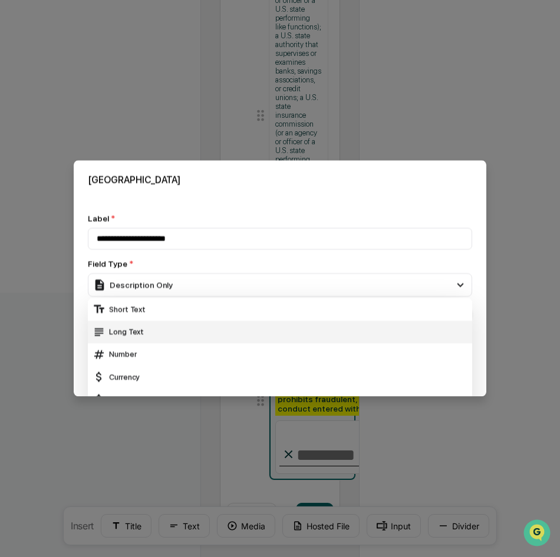
click at [218, 326] on div "Long Text" at bounding box center [279, 332] width 375 height 13
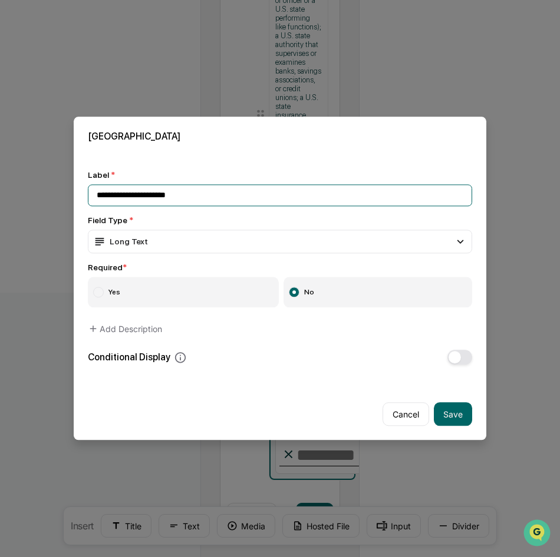
click at [216, 190] on input "**********" at bounding box center [280, 195] width 384 height 22
click at [222, 192] on input "**********" at bounding box center [280, 195] width 384 height 22
click at [295, 200] on input "**********" at bounding box center [280, 195] width 384 height 22
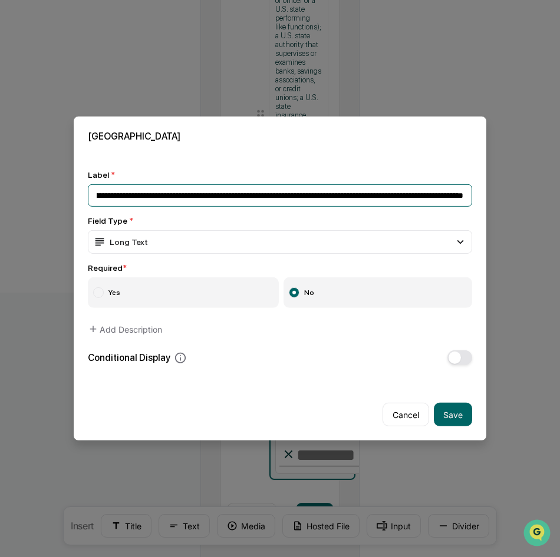
scroll to position [0, 1000]
type input "**********"
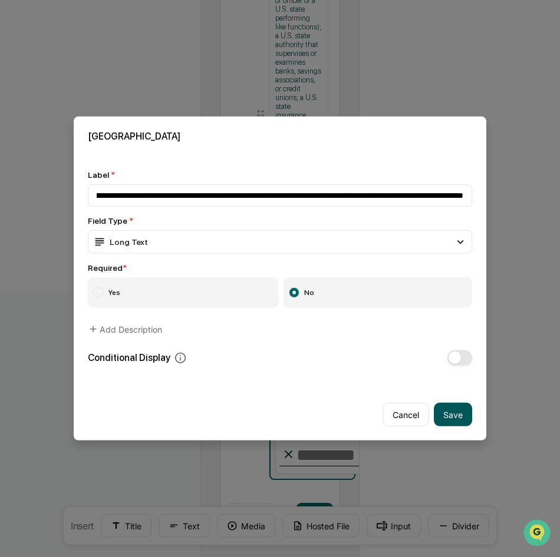
click at [451, 418] on button "Save" at bounding box center [453, 415] width 38 height 24
type input "**********"
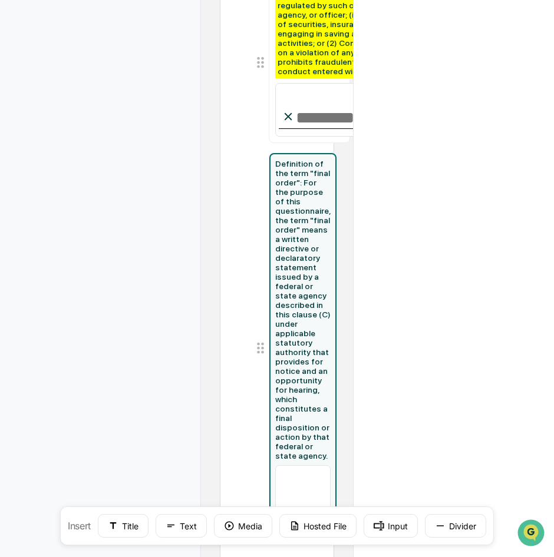
scroll to position [788, 0]
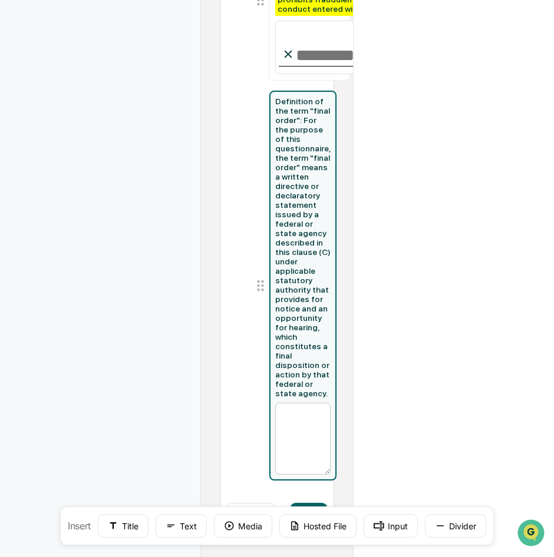
click at [318, 461] on textarea at bounding box center [302, 439] width 55 height 72
drag, startPoint x: 302, startPoint y: 379, endPoint x: 279, endPoint y: 325, distance: 59.4
click at [279, 325] on div "Definition of the term "final order": For the purpose of this questionnaire, th…" at bounding box center [302, 248] width 55 height 302
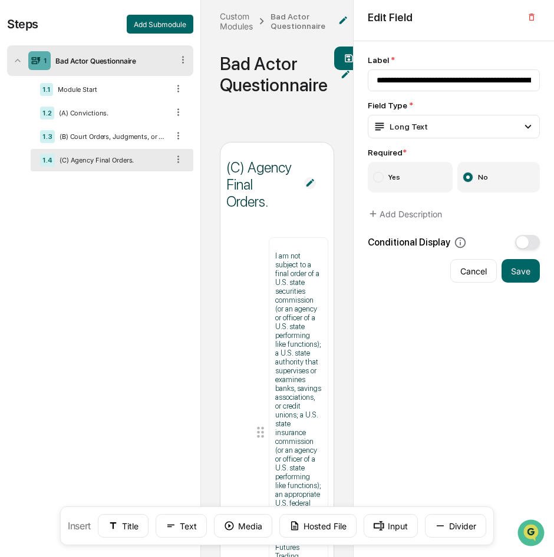
scroll to position [0, 0]
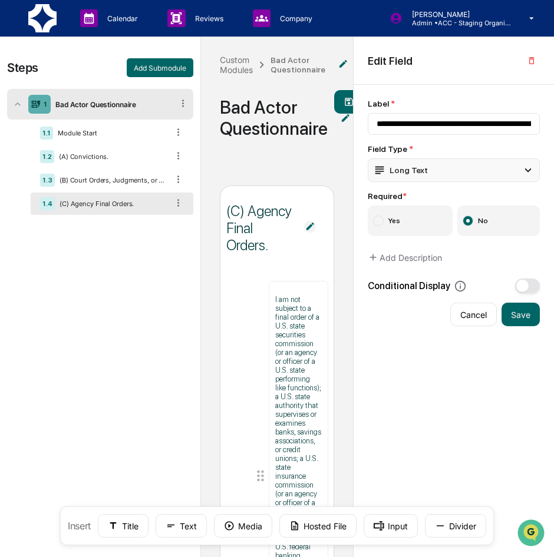
click at [430, 175] on div "Long Text" at bounding box center [454, 170] width 172 height 24
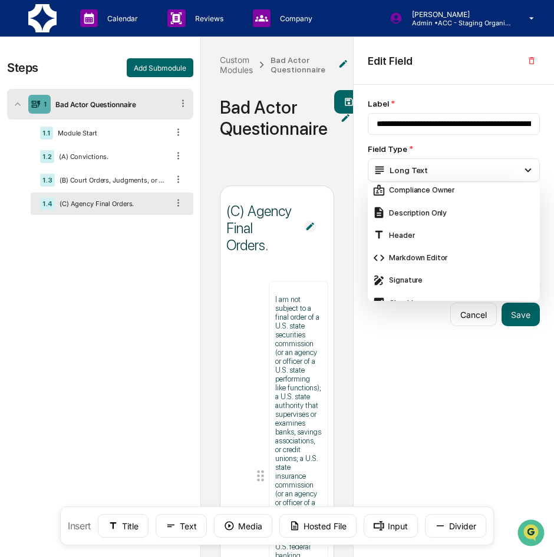
scroll to position [256, 0]
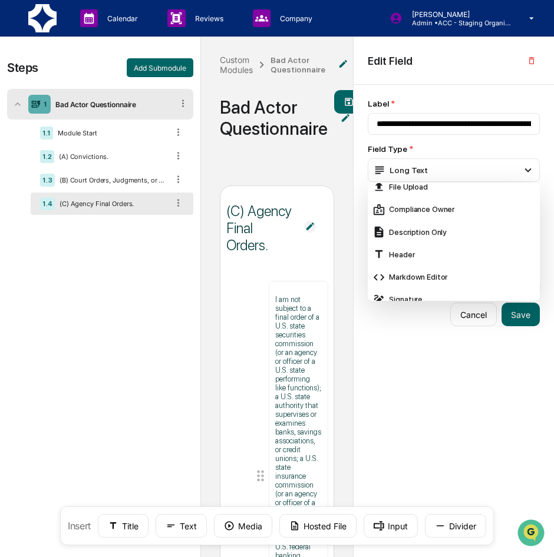
click at [424, 237] on div "Description Only" at bounding box center [453, 232] width 163 height 13
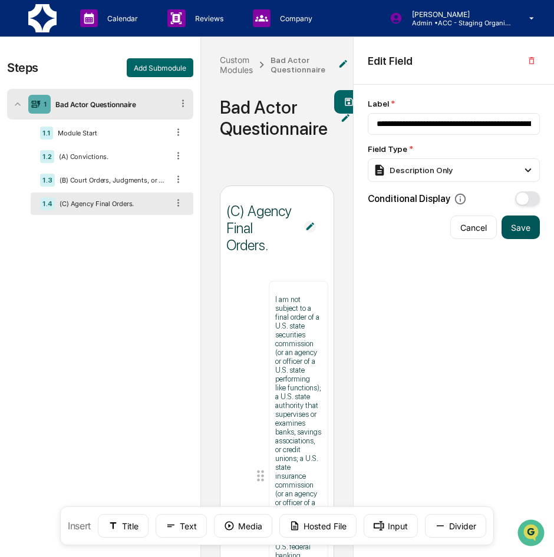
click at [535, 221] on button "Save" at bounding box center [520, 228] width 38 height 24
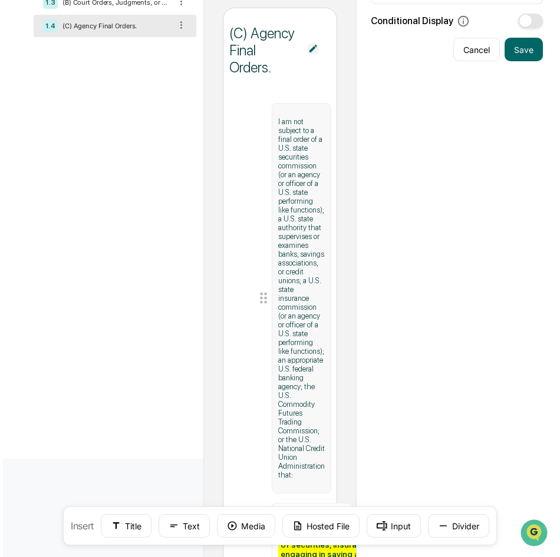
scroll to position [0, 0]
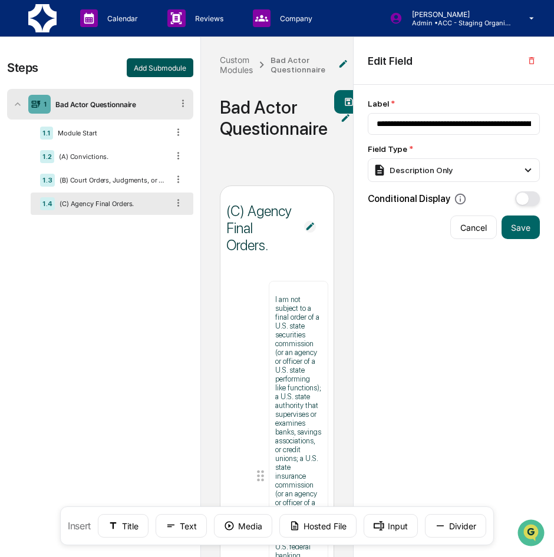
click at [164, 63] on button "Add Submodule" at bounding box center [160, 67] width 67 height 19
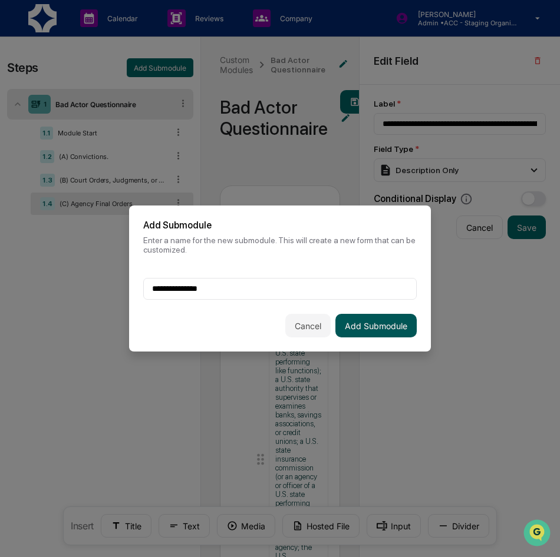
type input "**********"
click at [393, 325] on button "Add Submodule" at bounding box center [375, 326] width 81 height 24
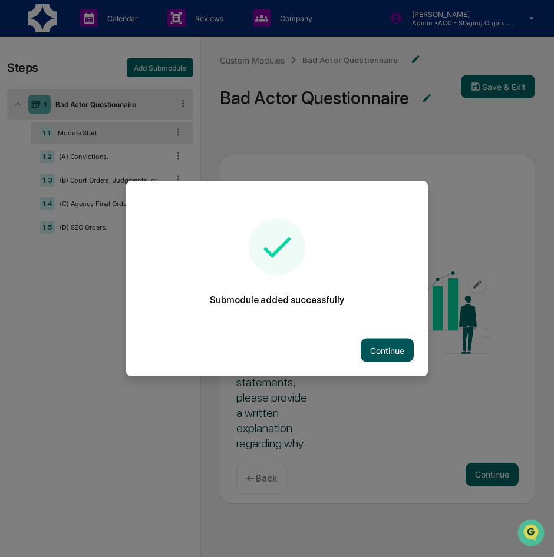
click at [413, 353] on button "Continue" at bounding box center [387, 351] width 53 height 24
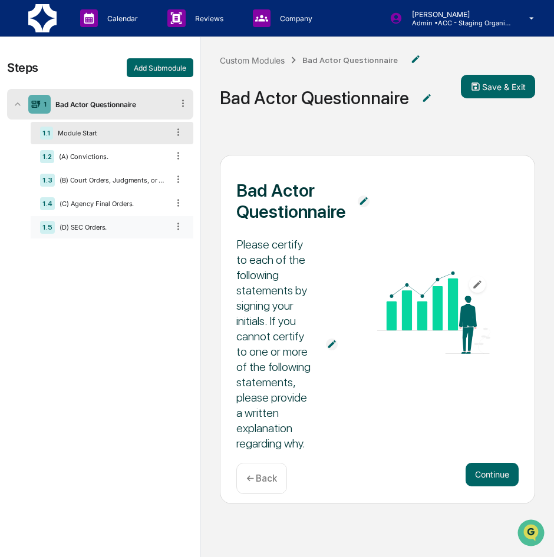
click at [60, 223] on div "(D) SEC Orders." at bounding box center [111, 227] width 113 height 8
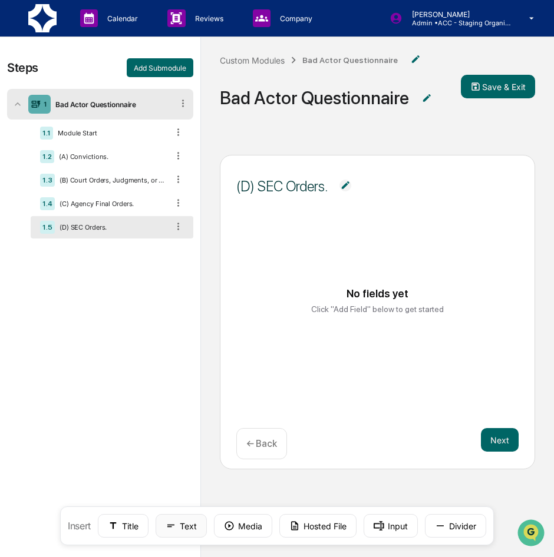
click at [167, 524] on icon at bounding box center [171, 526] width 11 height 11
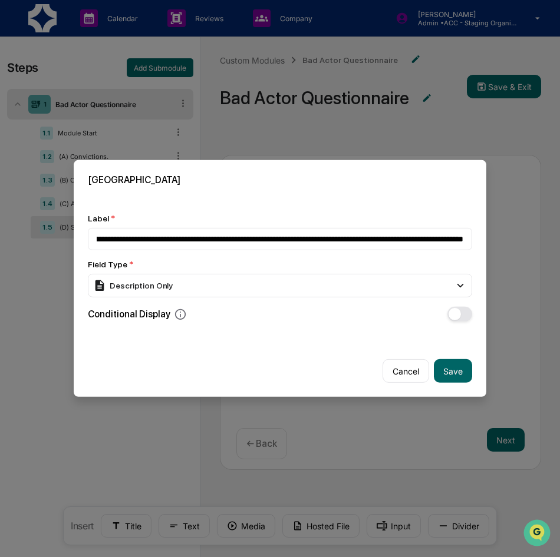
scroll to position [0, 592]
type input "**********"
click at [461, 370] on button "Save" at bounding box center [453, 371] width 38 height 24
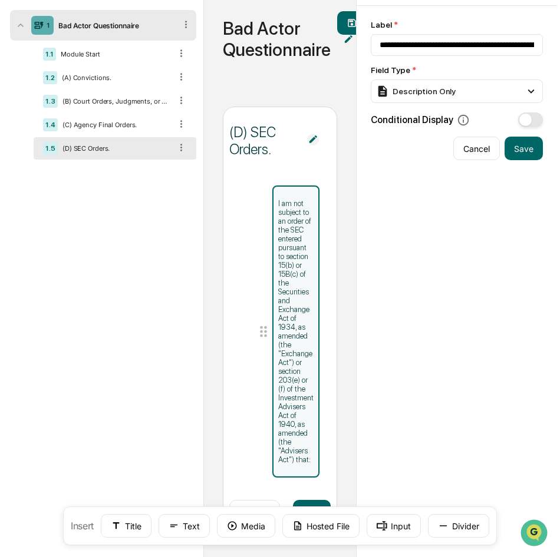
scroll to position [80, 0]
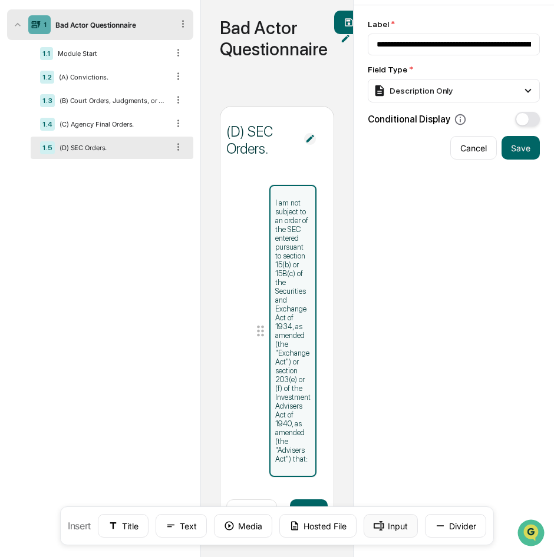
click at [391, 520] on button "Input" at bounding box center [391, 526] width 54 height 24
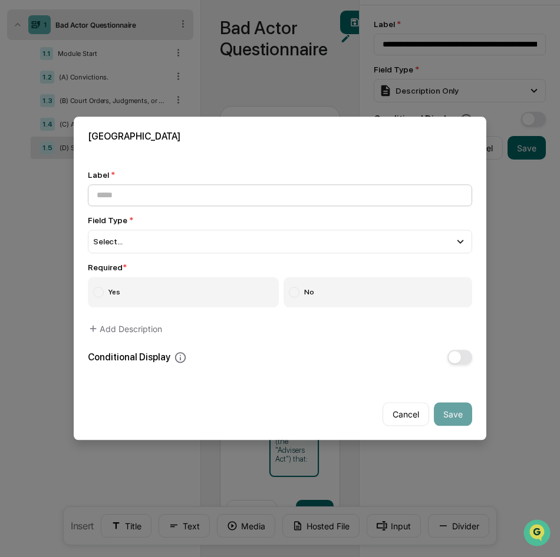
click at [157, 194] on input at bounding box center [280, 195] width 384 height 22
type input "**********"
click at [280, 243] on div "Select..." at bounding box center [280, 242] width 384 height 24
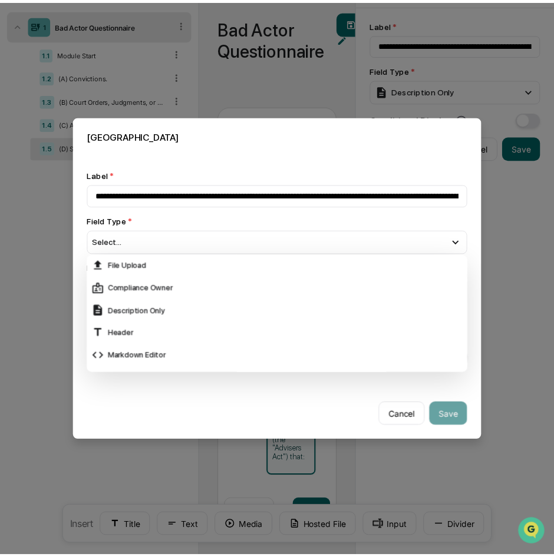
scroll to position [295, 0]
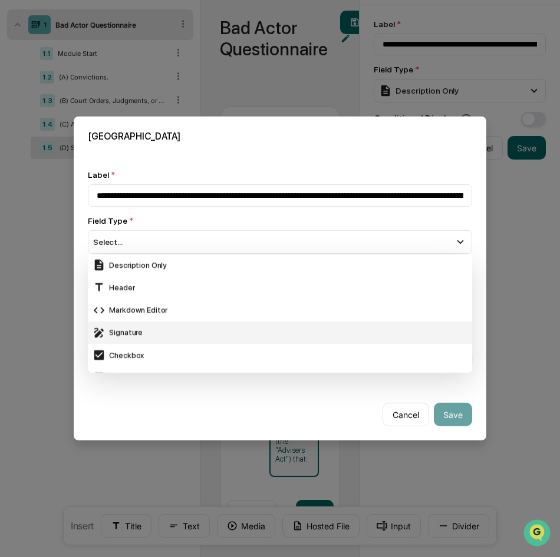
click at [190, 324] on div "Signature" at bounding box center [280, 333] width 384 height 22
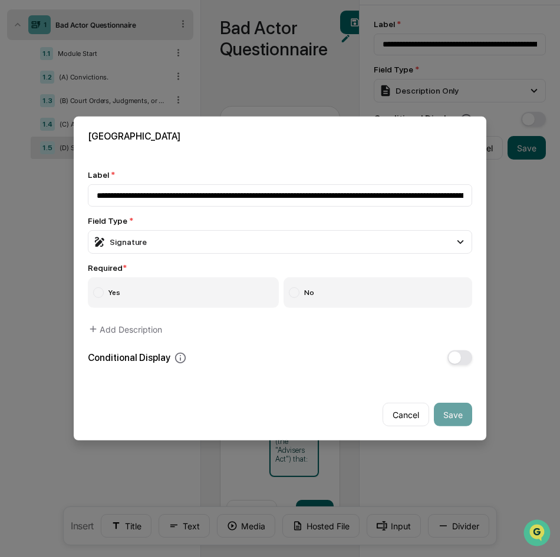
click at [191, 306] on label "Yes" at bounding box center [183, 292] width 191 height 31
click at [465, 416] on button "Save" at bounding box center [453, 415] width 38 height 24
type input "**********"
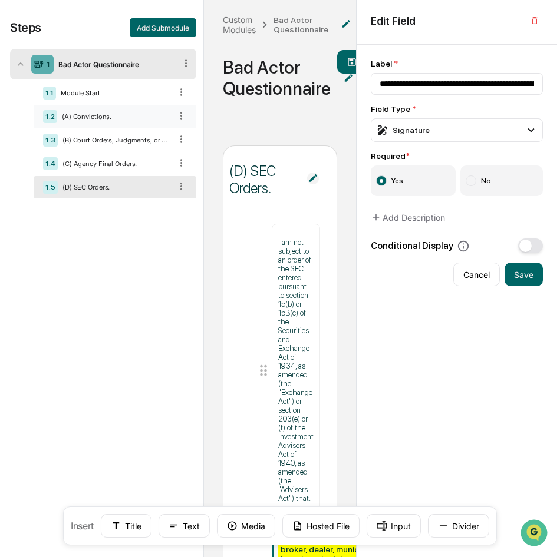
scroll to position [0, 0]
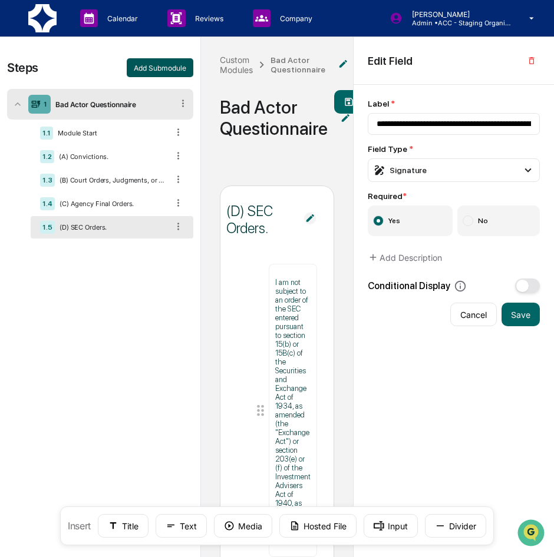
click at [171, 62] on button "Add Submodule" at bounding box center [160, 67] width 67 height 19
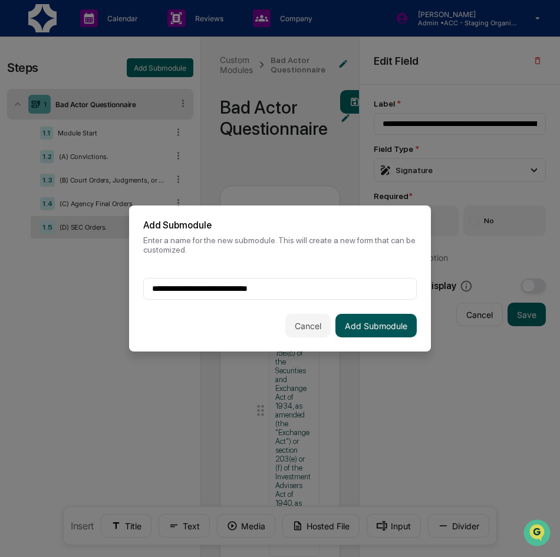
type input "**********"
click at [374, 325] on button "Add Submodule" at bounding box center [375, 326] width 81 height 24
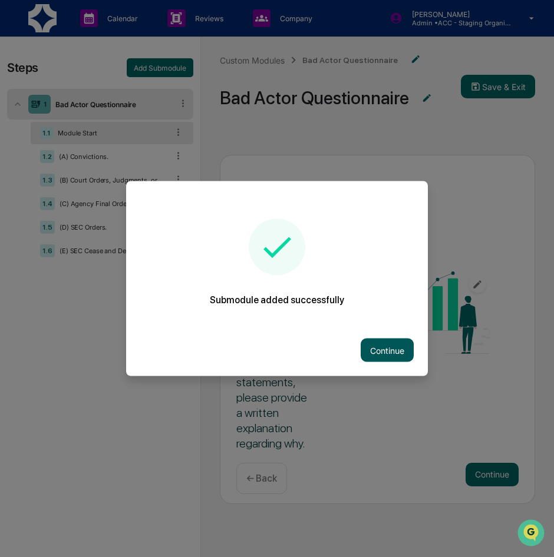
click at [385, 345] on button "Continue" at bounding box center [387, 351] width 53 height 24
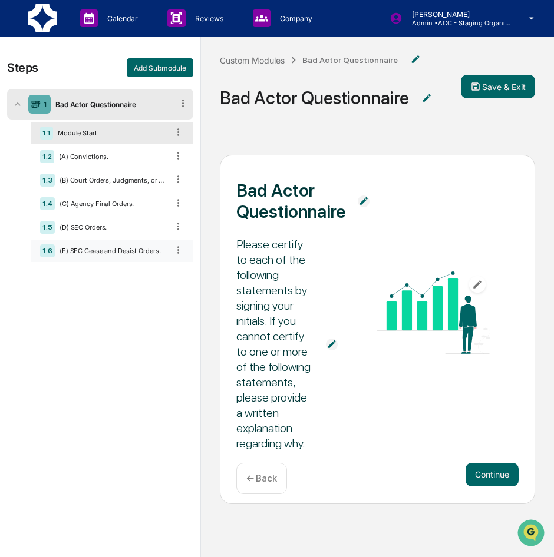
click at [113, 247] on div "(E) SEC Cease and Desist Orders." at bounding box center [111, 251] width 113 height 8
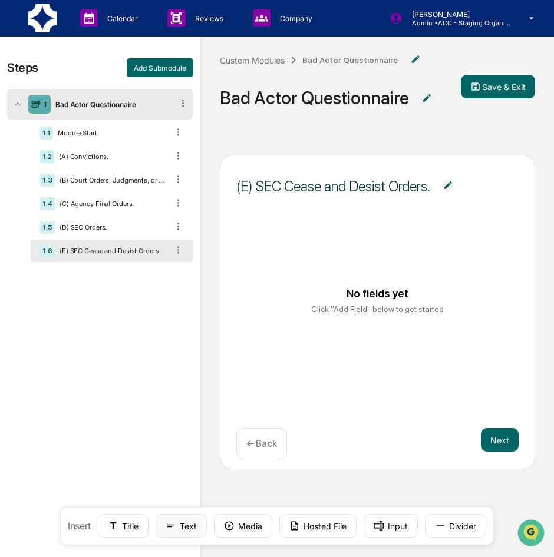
click at [181, 533] on button "Text" at bounding box center [181, 526] width 51 height 24
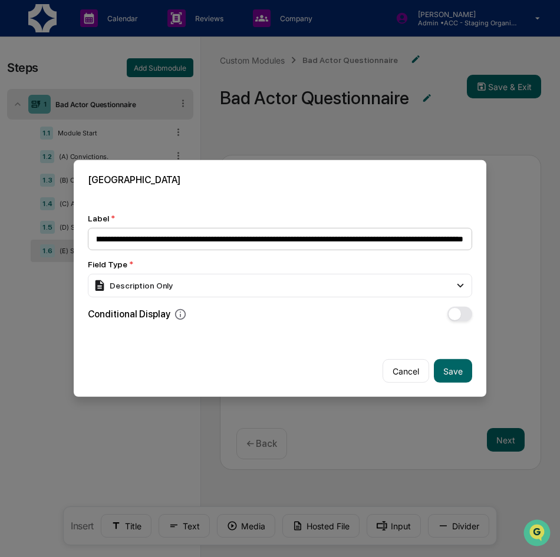
scroll to position [0, 247]
type input "**********"
click at [449, 374] on button "Save" at bounding box center [453, 371] width 38 height 24
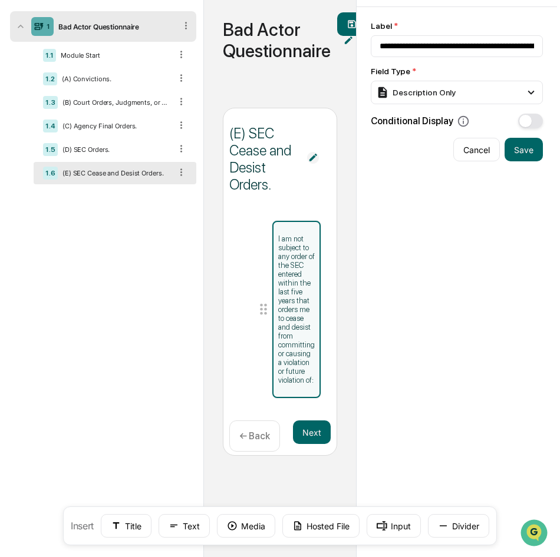
scroll to position [80, 0]
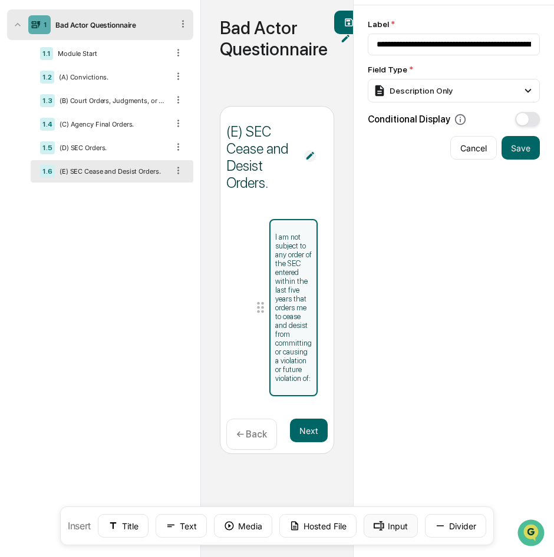
click at [382, 527] on rect at bounding box center [379, 525] width 11 height 9
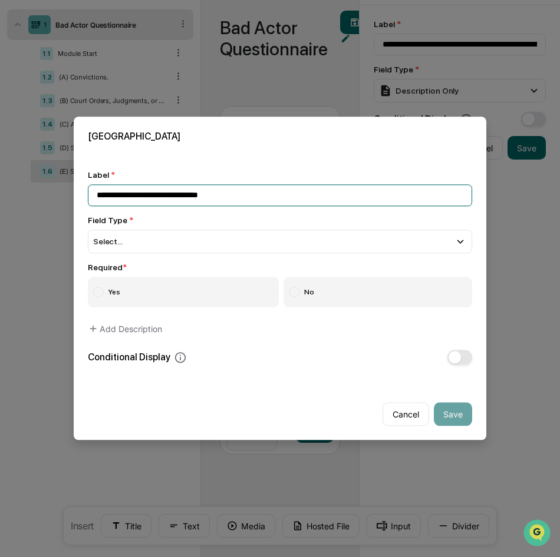
click at [321, 204] on input "**********" at bounding box center [280, 195] width 384 height 22
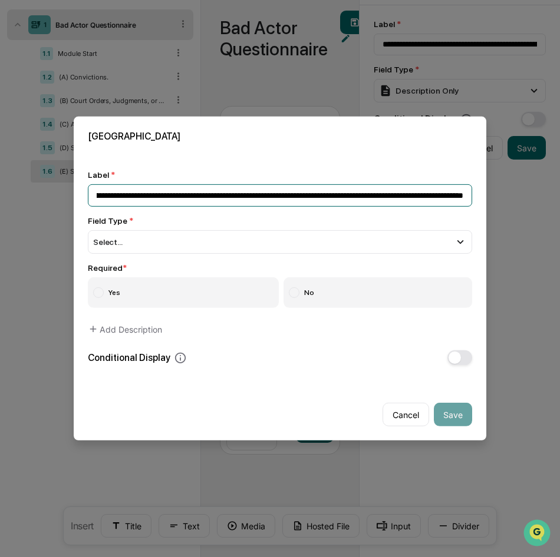
scroll to position [0, 1073]
type input "**********"
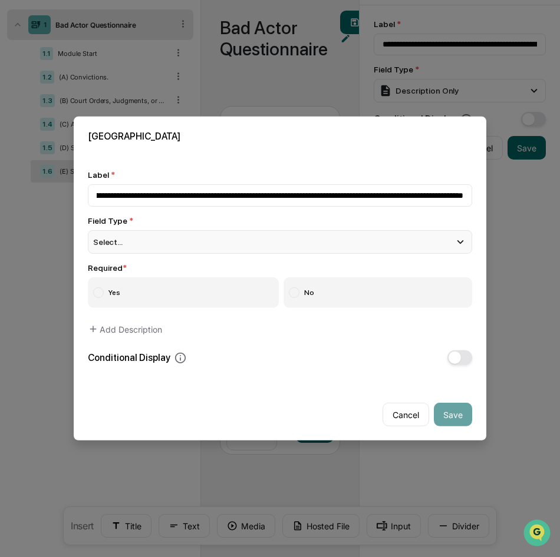
click at [152, 246] on div "Select..." at bounding box center [280, 242] width 384 height 24
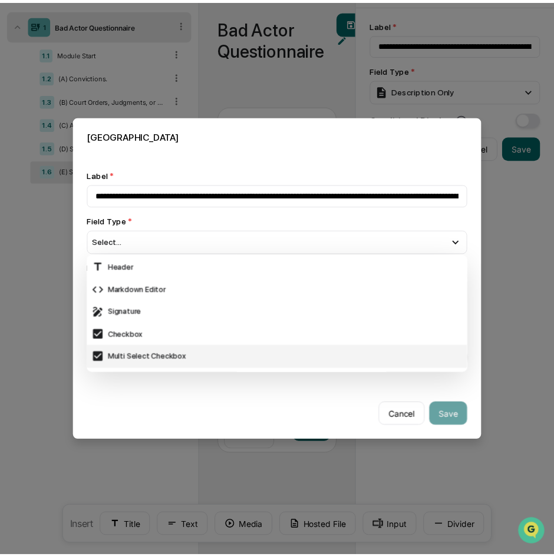
scroll to position [315, 0]
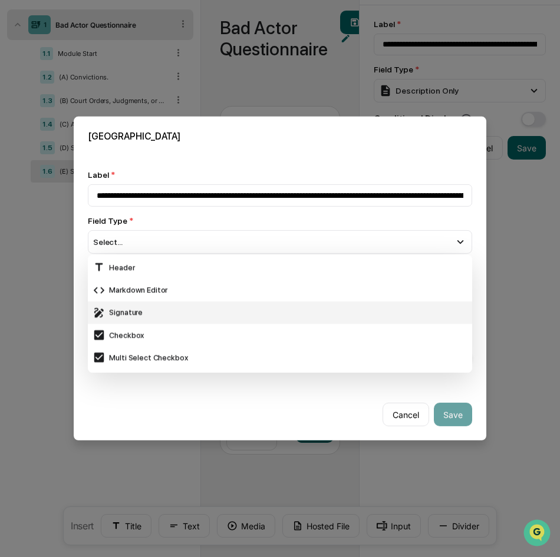
click at [163, 317] on div "Signature" at bounding box center [279, 312] width 375 height 13
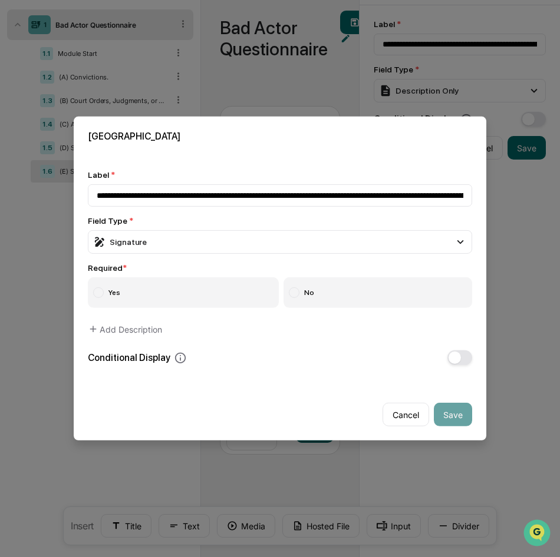
click at [156, 290] on label "Yes" at bounding box center [183, 292] width 191 height 31
click at [461, 410] on button "Save" at bounding box center [453, 415] width 38 height 24
type input "**********"
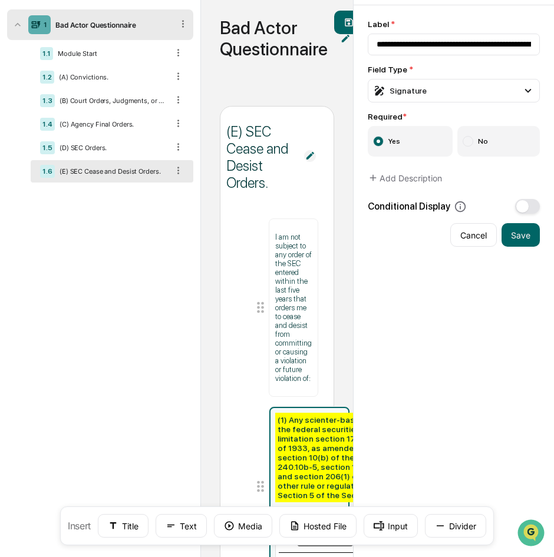
scroll to position [174, 0]
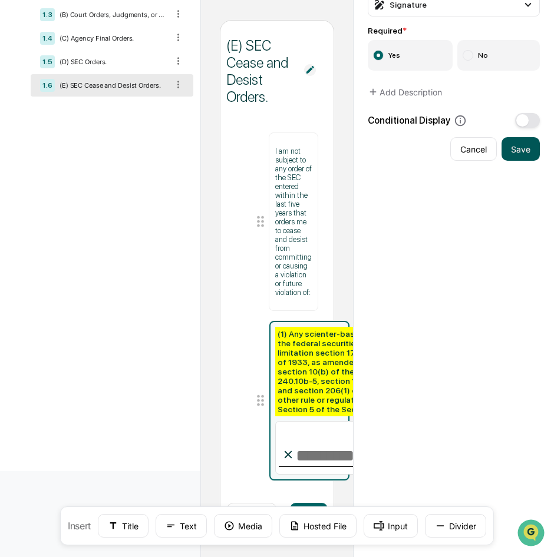
click at [512, 140] on button "Save" at bounding box center [520, 149] width 38 height 24
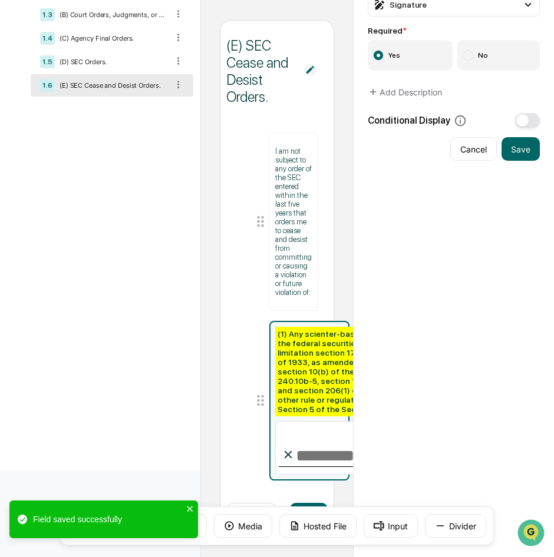
click at [326, 345] on div "(1) Any scienter-based anti-fraud provision of the federal securities laws, inc…" at bounding box center [370, 372] width 191 height 90
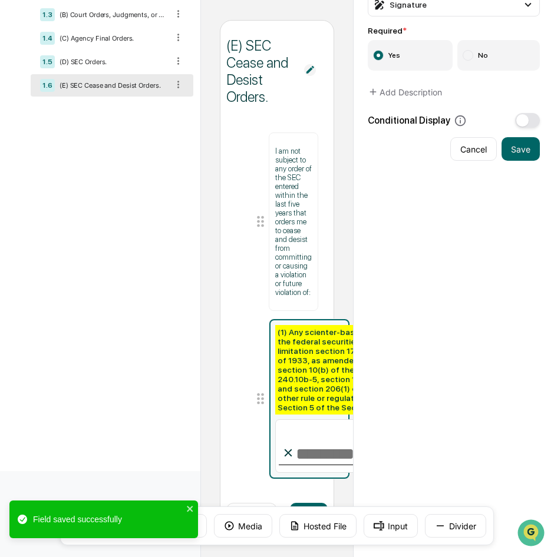
drag, startPoint x: 322, startPoint y: 346, endPoint x: 279, endPoint y: 343, distance: 43.7
click at [279, 343] on div "(1) Any scienter-based anti-fraud provision of the federal securities laws, inc…" at bounding box center [370, 370] width 191 height 90
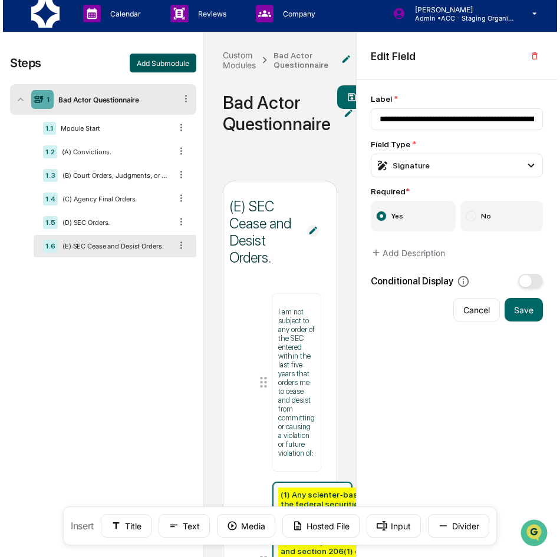
scroll to position [0, 0]
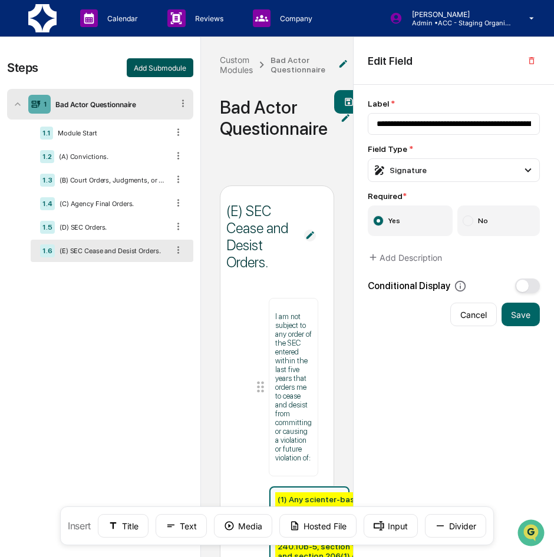
click at [141, 65] on button "Add Submodule" at bounding box center [160, 67] width 67 height 19
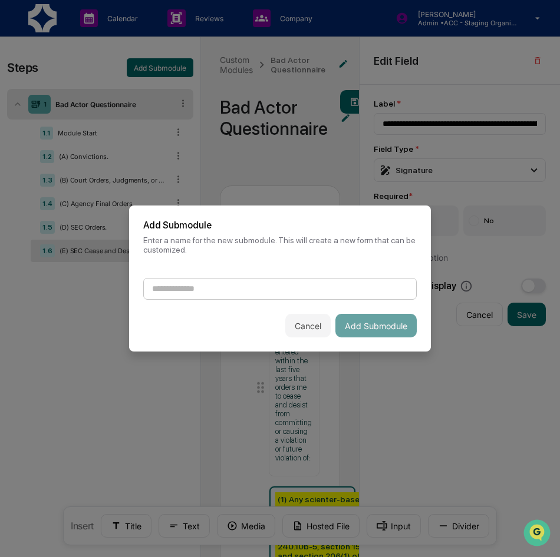
click at [234, 282] on input at bounding box center [279, 289] width 273 height 22
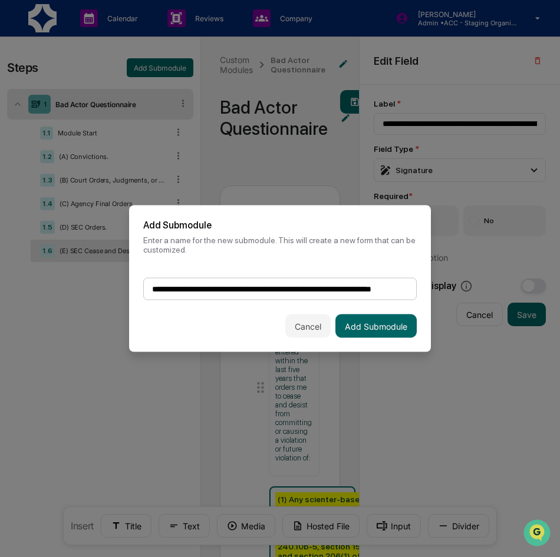
scroll to position [0, 19]
type input "**********"
click at [364, 322] on button "Add Submodule" at bounding box center [375, 327] width 81 height 24
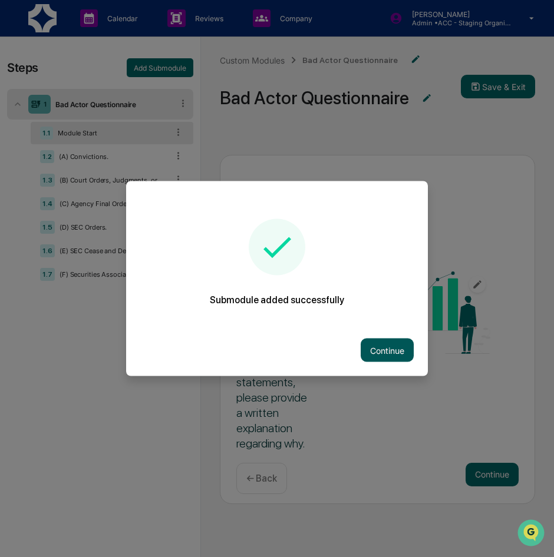
click at [412, 346] on button "Continue" at bounding box center [387, 351] width 53 height 24
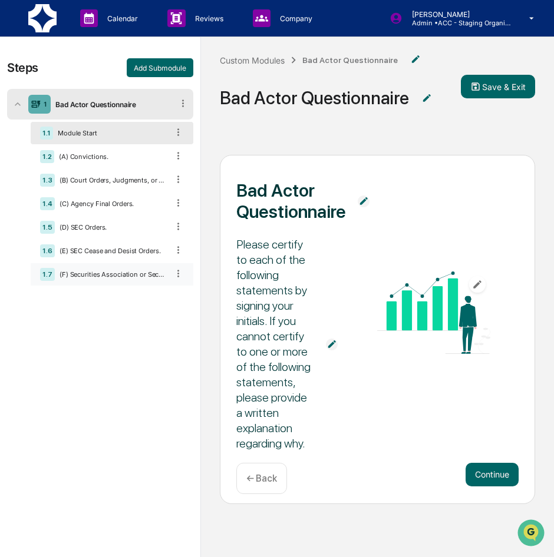
click at [124, 278] on div "1.7 (F) Securities Association or Securities Exchange Suspension or Expulsion." at bounding box center [112, 274] width 163 height 22
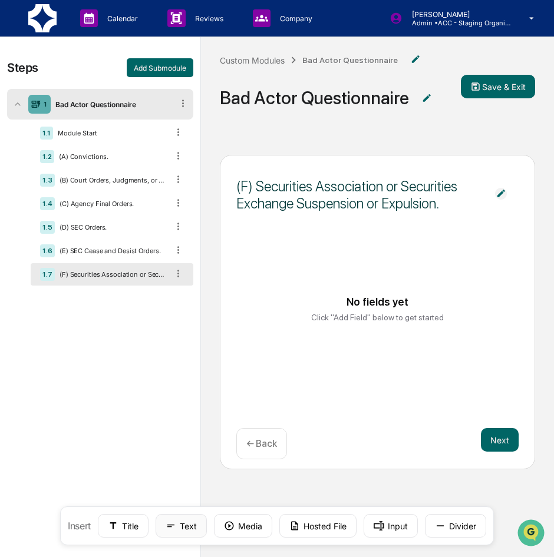
click at [181, 525] on button "Text" at bounding box center [181, 526] width 51 height 24
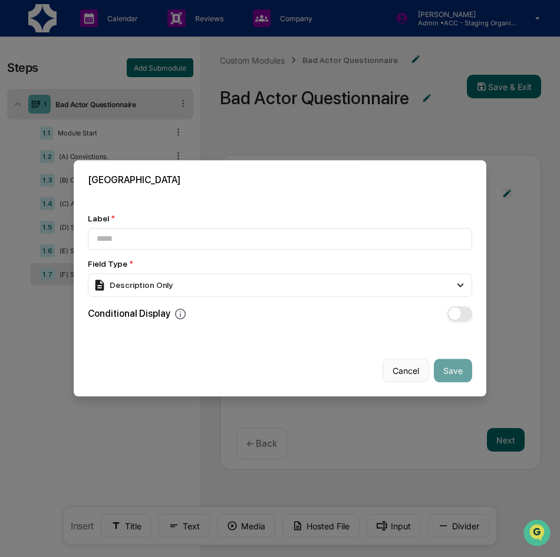
click at [416, 375] on button "Cancel" at bounding box center [405, 371] width 47 height 24
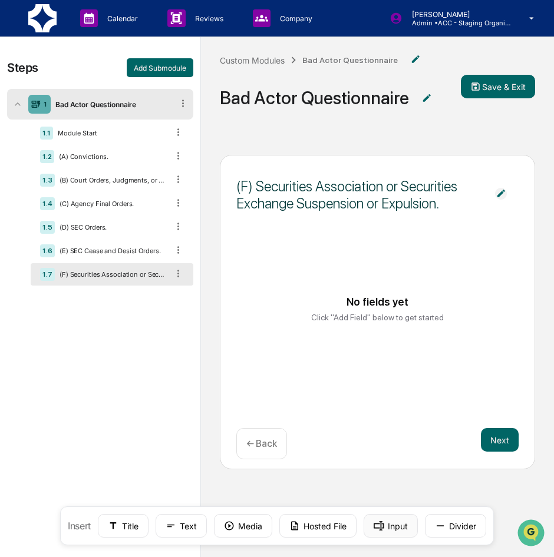
click at [402, 515] on button "Input" at bounding box center [391, 526] width 54 height 24
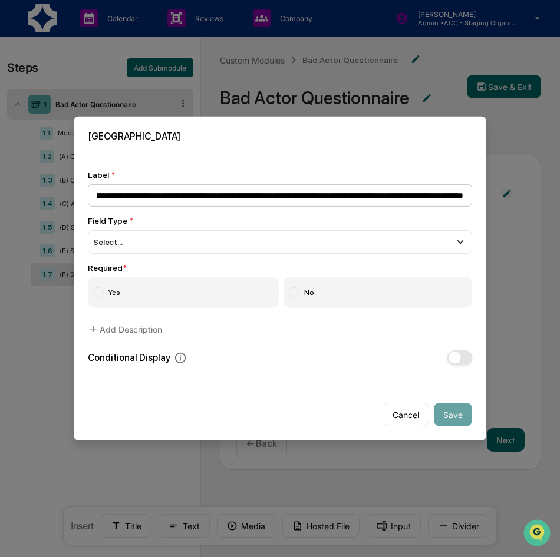
scroll to position [0, 409]
click at [469, 192] on input "**********" at bounding box center [280, 195] width 384 height 22
type input "**********"
click at [335, 237] on div "Select..." at bounding box center [280, 242] width 384 height 24
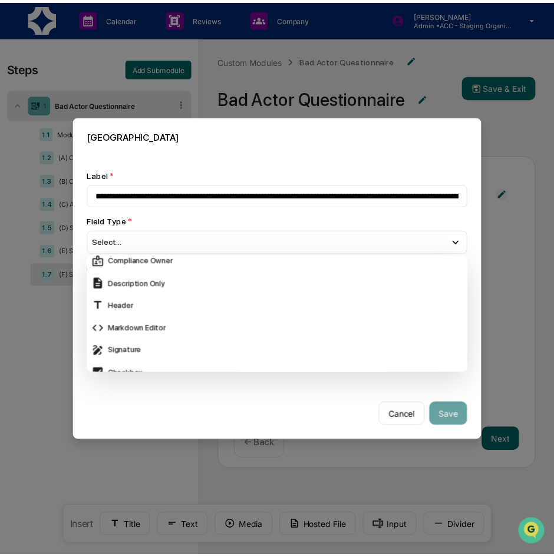
scroll to position [295, 0]
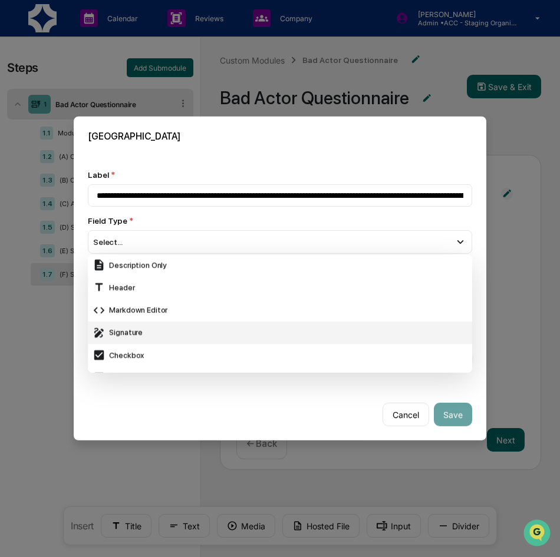
click at [204, 334] on div "Signature" at bounding box center [279, 332] width 375 height 13
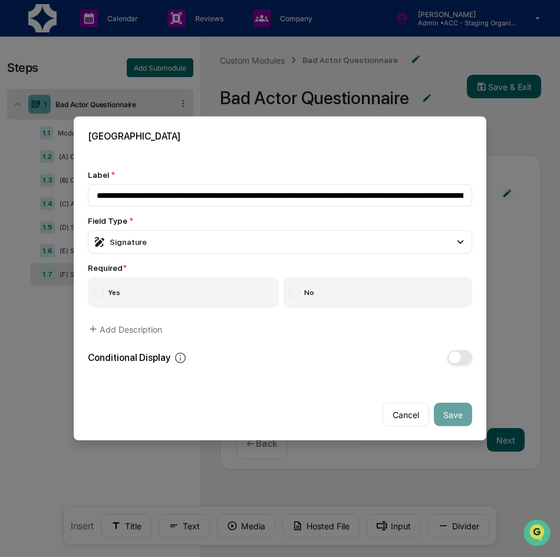
click at [204, 298] on label "Yes" at bounding box center [183, 292] width 191 height 31
click at [452, 416] on button "Save" at bounding box center [453, 415] width 38 height 24
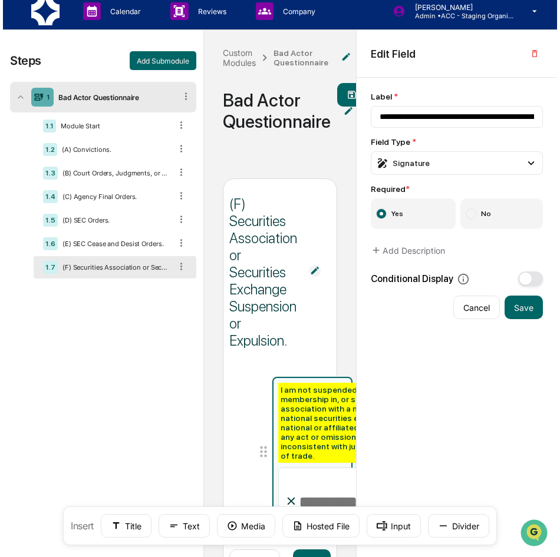
scroll to position [0, 0]
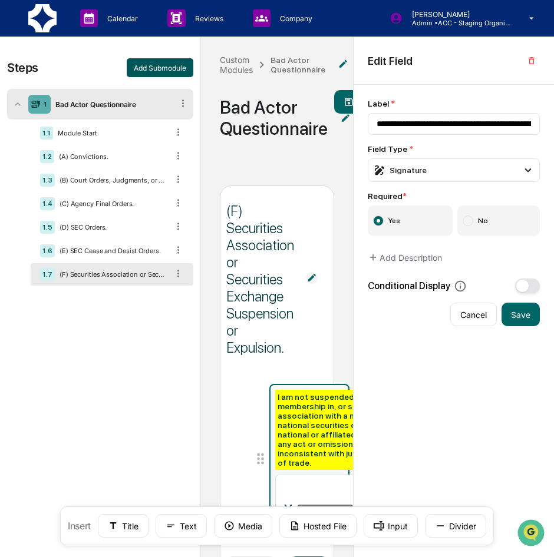
click at [174, 71] on button "Add Submodule" at bounding box center [160, 67] width 67 height 19
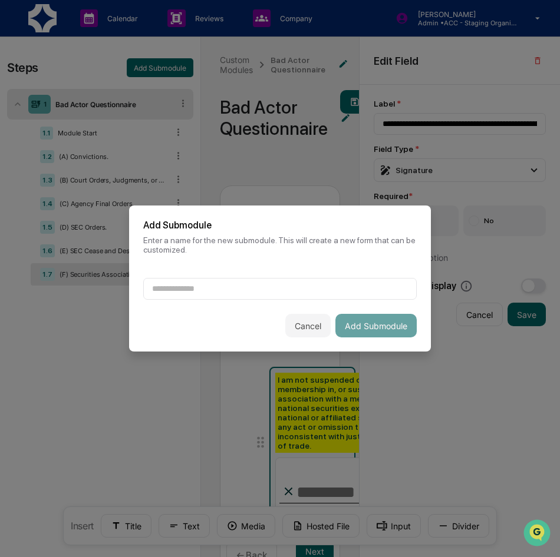
type input "*"
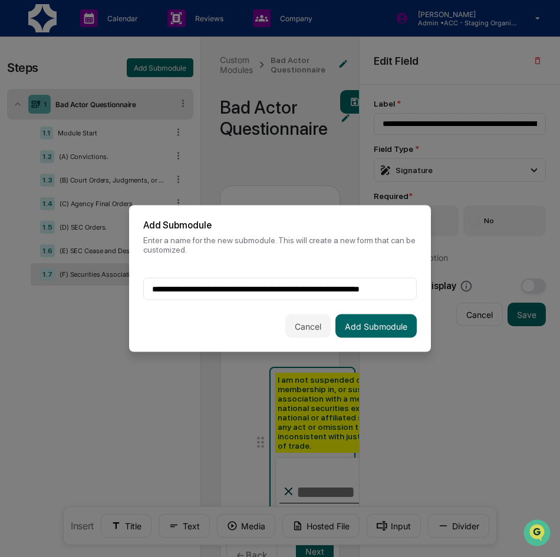
scroll to position [0, 11]
drag, startPoint x: 375, startPoint y: 290, endPoint x: 425, endPoint y: 284, distance: 49.9
click at [425, 284] on div "**********" at bounding box center [280, 289] width 302 height 22
type input "**********"
click at [383, 321] on button "Add Submodule" at bounding box center [375, 327] width 81 height 24
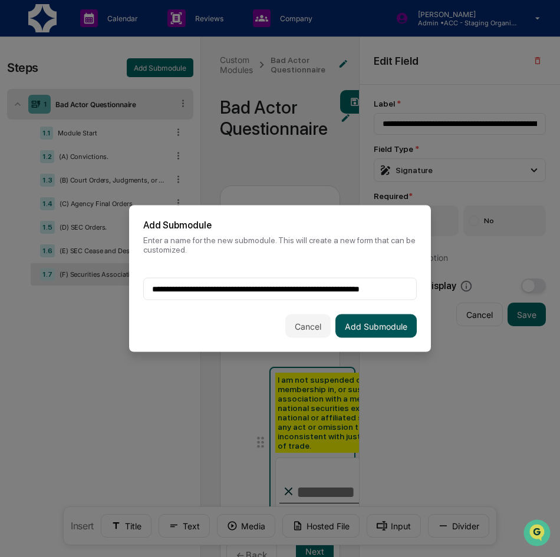
scroll to position [0, 0]
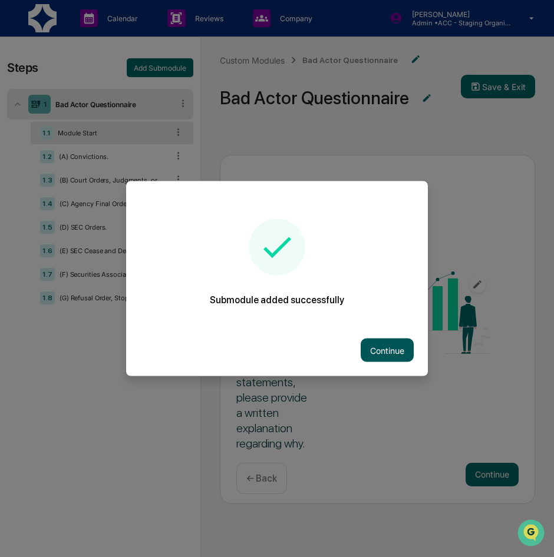
click at [372, 344] on button "Continue" at bounding box center [387, 351] width 53 height 24
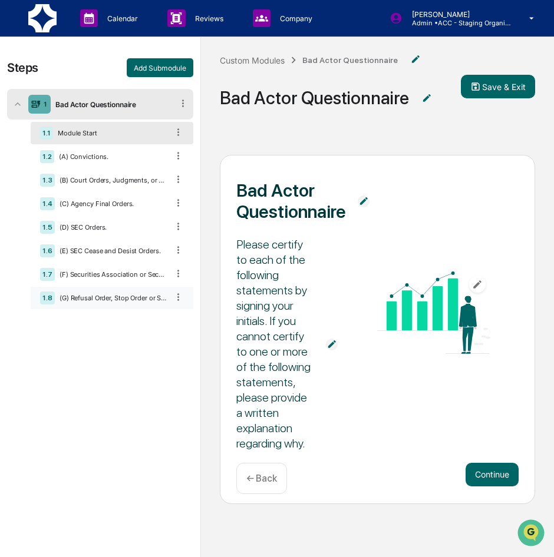
click at [95, 303] on div "1.8 (G) Refusal Order, Stop Order or Suspension of Regulation A Exemption." at bounding box center [112, 298] width 163 height 22
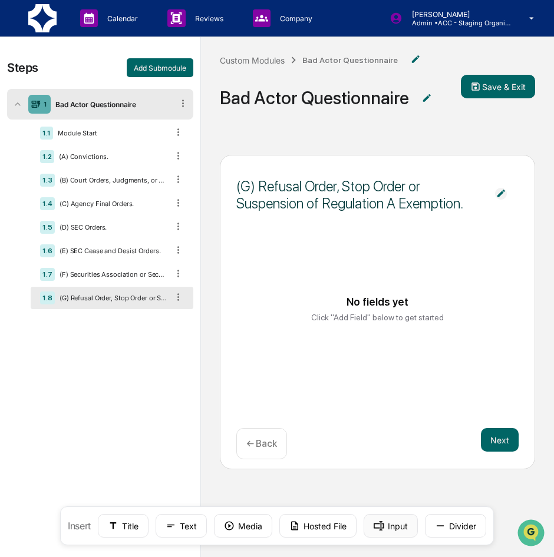
click at [390, 526] on button "Input" at bounding box center [391, 526] width 54 height 24
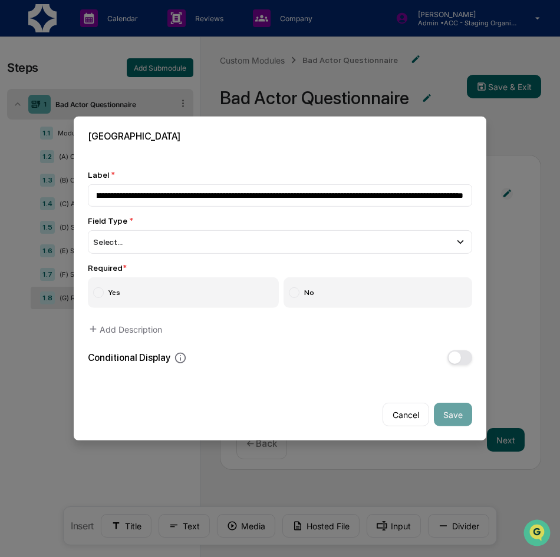
scroll to position [0, 1182]
type input "**********"
click at [218, 237] on div "Select..." at bounding box center [280, 242] width 384 height 24
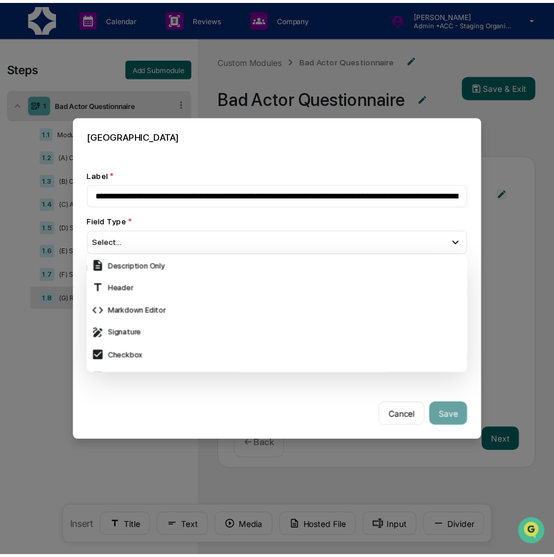
scroll to position [353, 0]
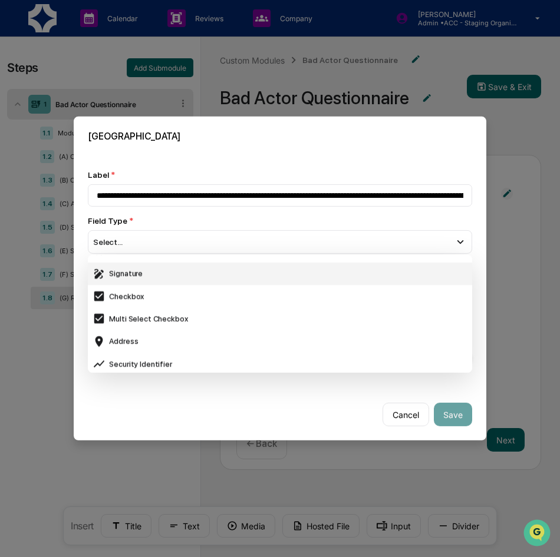
click at [146, 270] on div "Signature" at bounding box center [279, 273] width 375 height 13
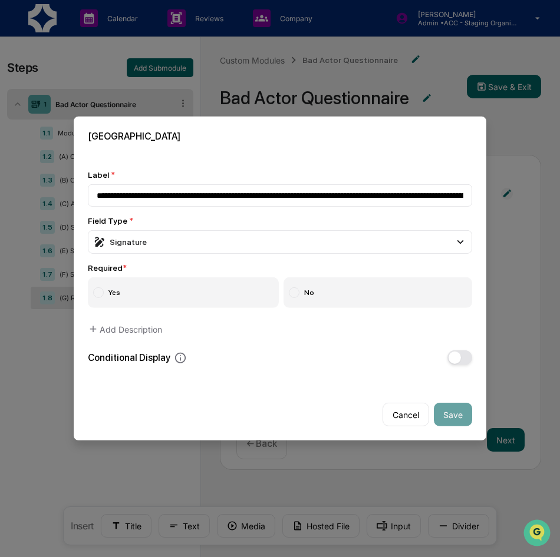
click at [224, 295] on label "Yes" at bounding box center [183, 292] width 191 height 31
click at [466, 412] on button "Save" at bounding box center [453, 415] width 38 height 24
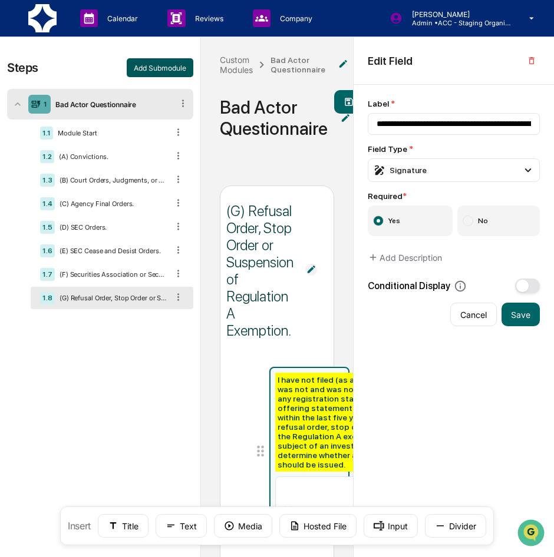
click at [176, 62] on button "Add Submodule" at bounding box center [160, 67] width 67 height 19
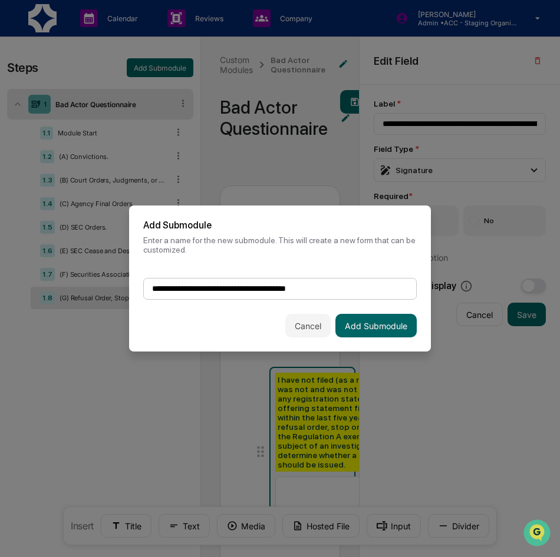
click at [349, 288] on input "**********" at bounding box center [279, 289] width 273 height 22
type input "**********"
click at [399, 325] on button "Add Submodule" at bounding box center [375, 326] width 81 height 24
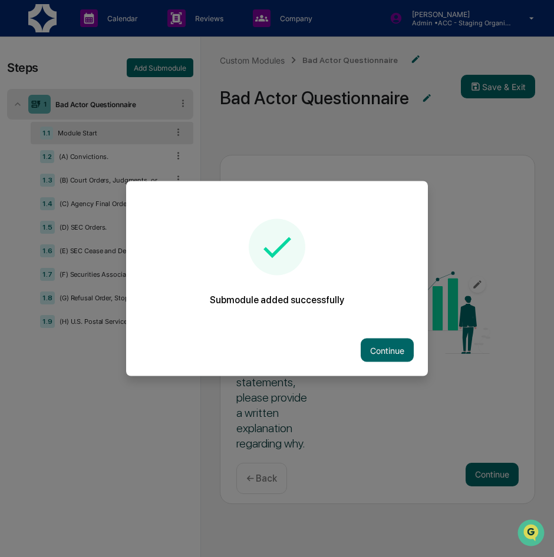
click at [386, 349] on button "Continue" at bounding box center [387, 351] width 53 height 24
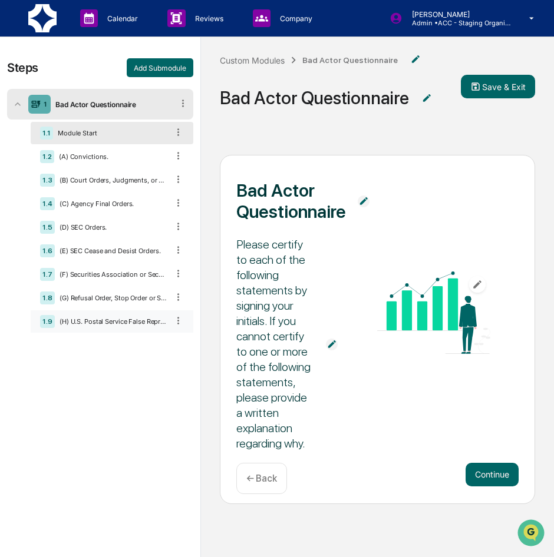
click at [109, 326] on div "1.9 (H) U.S. Postal Service False Representation Order." at bounding box center [112, 321] width 163 height 22
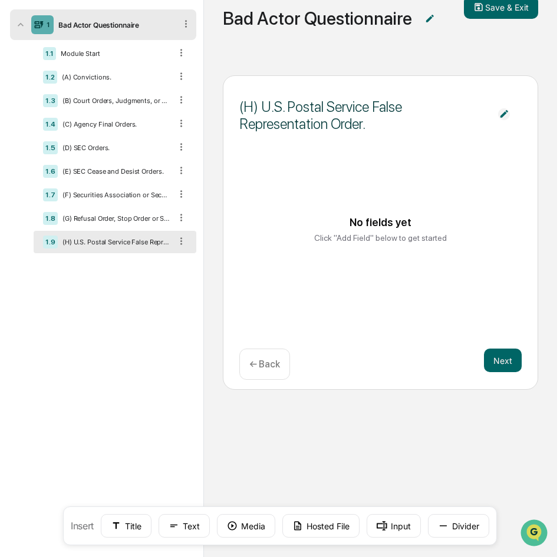
scroll to position [0, 0]
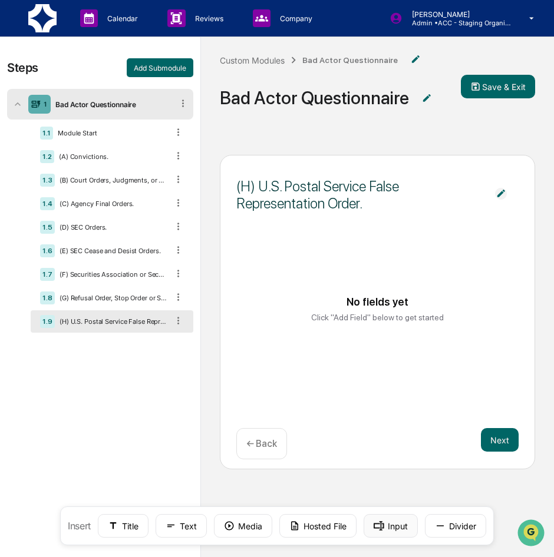
click at [389, 529] on button "Input" at bounding box center [391, 526] width 54 height 24
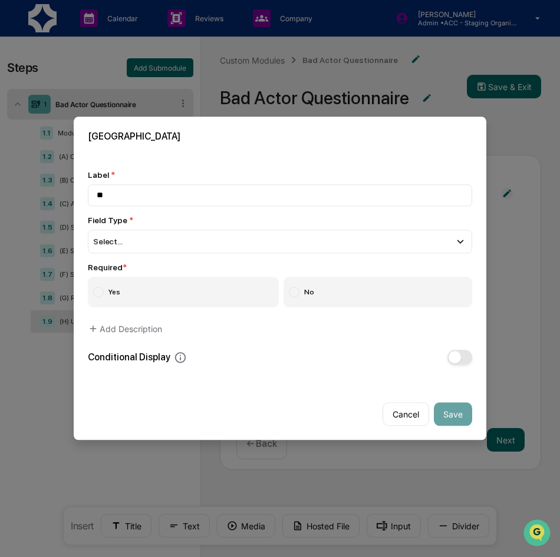
type input "*"
type input "**********"
click at [379, 161] on div "**********" at bounding box center [280, 267] width 412 height 223
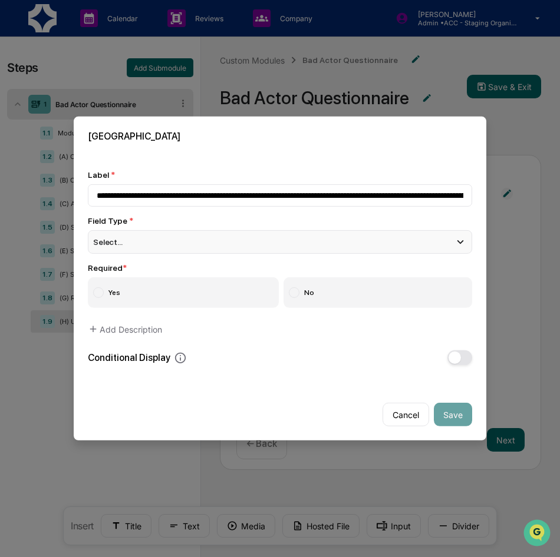
click at [175, 247] on div "Select..." at bounding box center [280, 242] width 384 height 24
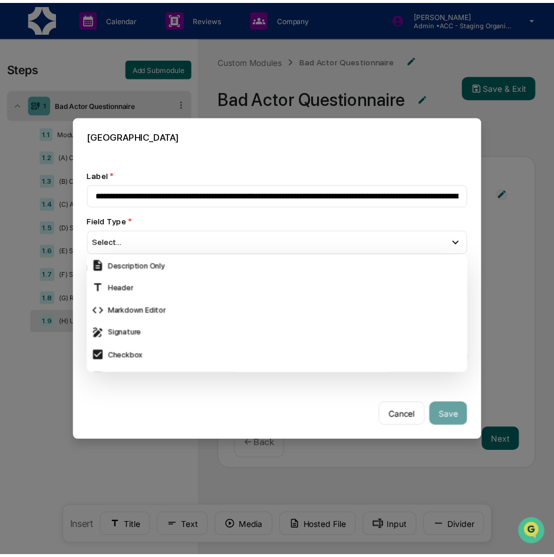
scroll to position [353, 0]
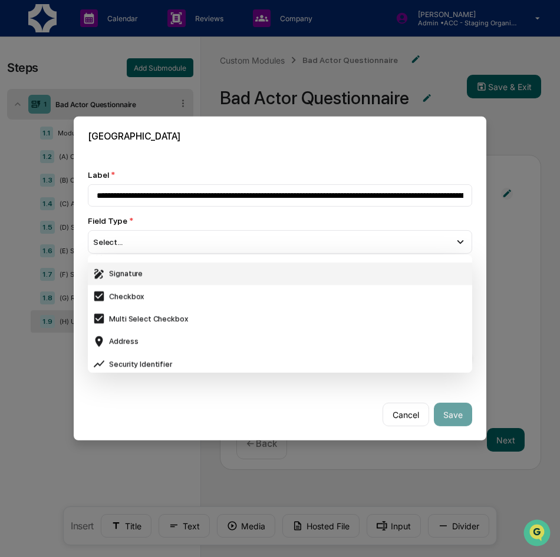
click at [163, 277] on div "Signature" at bounding box center [279, 273] width 375 height 13
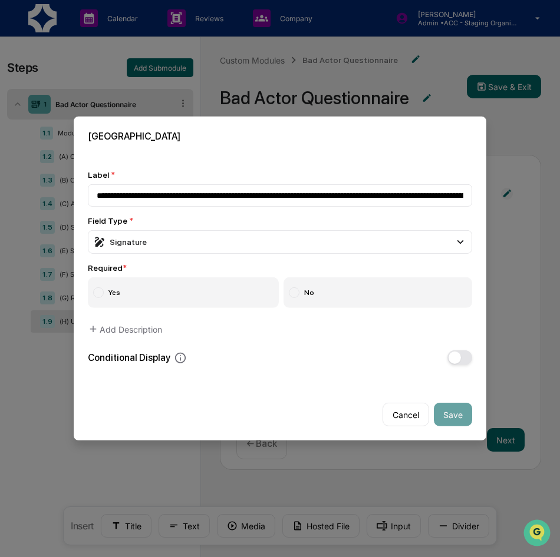
click at [163, 291] on label "Yes" at bounding box center [183, 292] width 191 height 31
click at [453, 414] on button "Save" at bounding box center [453, 415] width 38 height 24
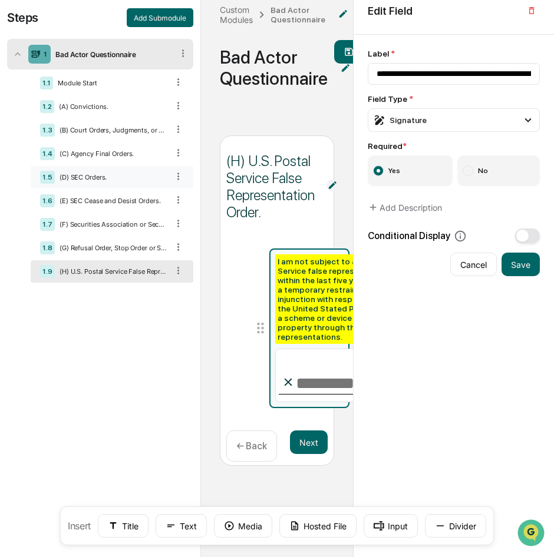
scroll to position [21, 0]
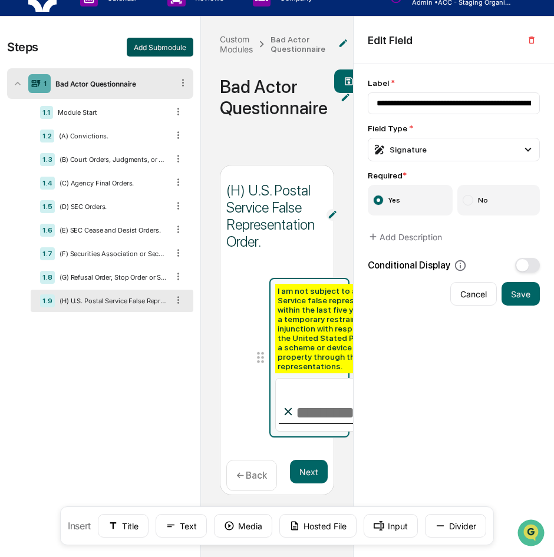
click at [134, 40] on button "Add Submodule" at bounding box center [160, 47] width 67 height 19
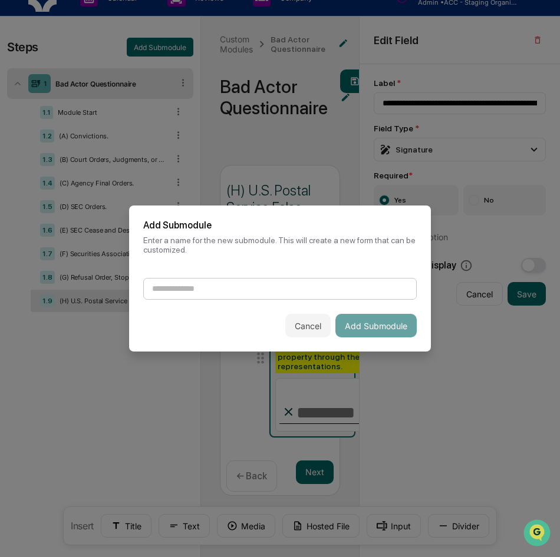
click at [215, 285] on input at bounding box center [279, 289] width 273 height 22
type input "**********"
click at [380, 323] on button "Add Submodule" at bounding box center [375, 326] width 81 height 24
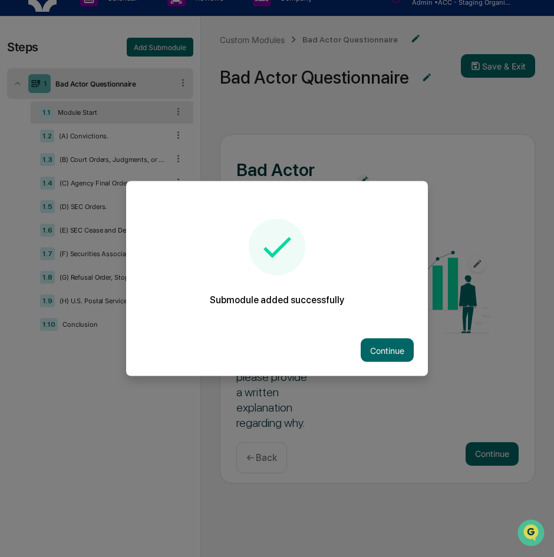
click at [386, 352] on button "Continue" at bounding box center [387, 351] width 53 height 24
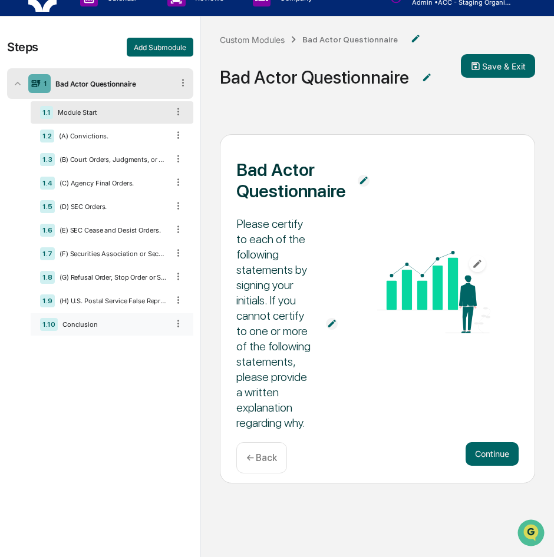
click at [103, 321] on div "Conclusion" at bounding box center [113, 325] width 110 height 8
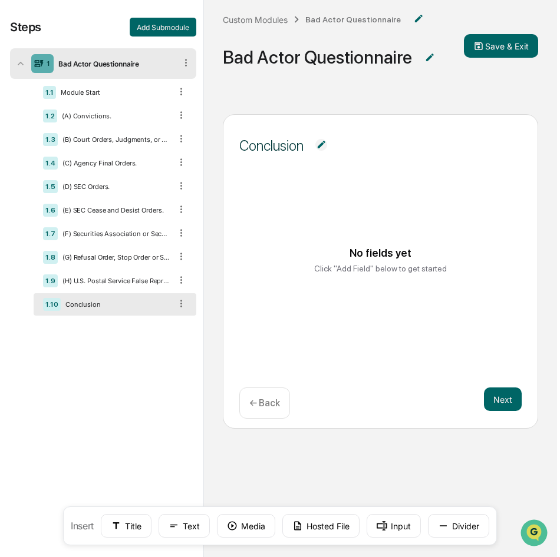
scroll to position [59, 0]
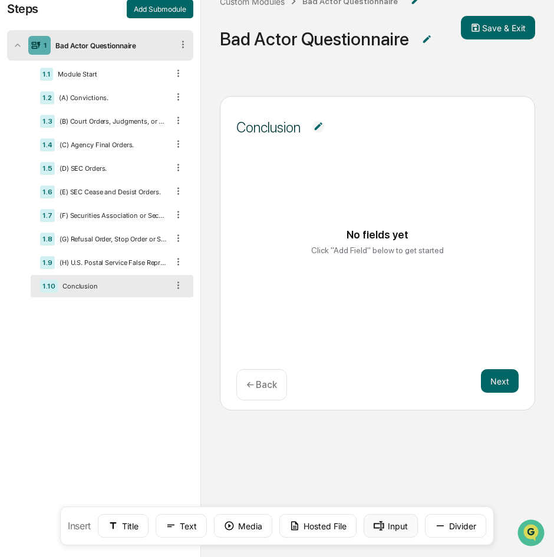
click at [392, 521] on button "Input" at bounding box center [391, 526] width 54 height 24
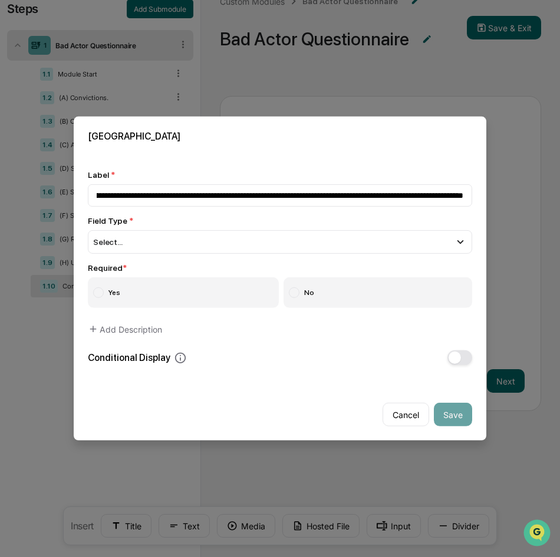
scroll to position [0, 0]
drag, startPoint x: 468, startPoint y: 196, endPoint x: -92, endPoint y: 210, distance: 560.5
click at [0, 210] on html "Calendar Manage Tasks Reviews Approval Management Company People, Data, Setting…" at bounding box center [280, 219] width 560 height 557
type input "**********"
click at [424, 415] on button "Cancel" at bounding box center [405, 415] width 47 height 24
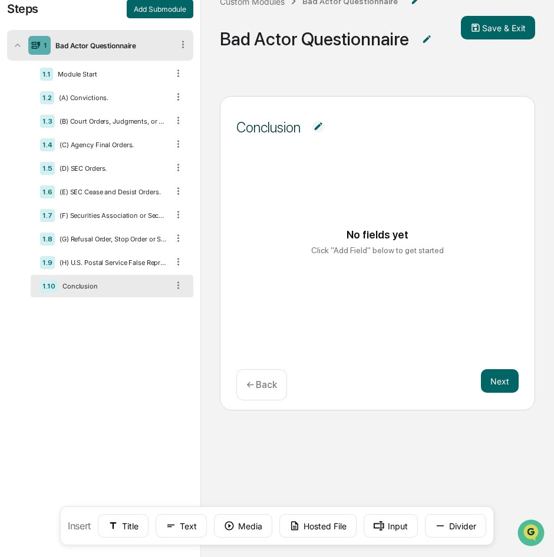
click at [179, 280] on icon at bounding box center [178, 285] width 11 height 11
click at [173, 300] on div "Delete" at bounding box center [164, 302] width 39 height 19
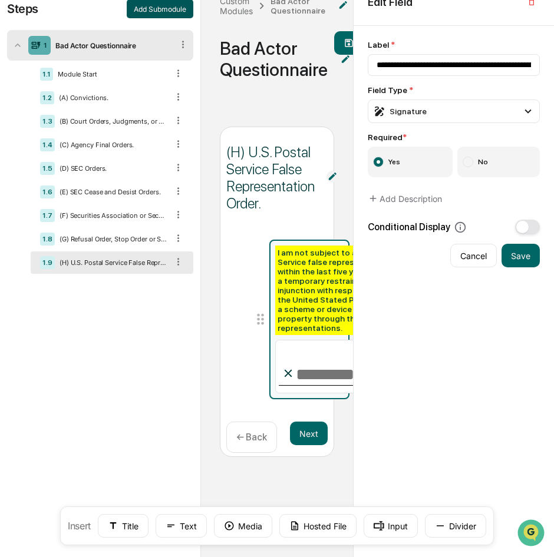
click at [139, 14] on button "Add Submodule" at bounding box center [160, 8] width 67 height 19
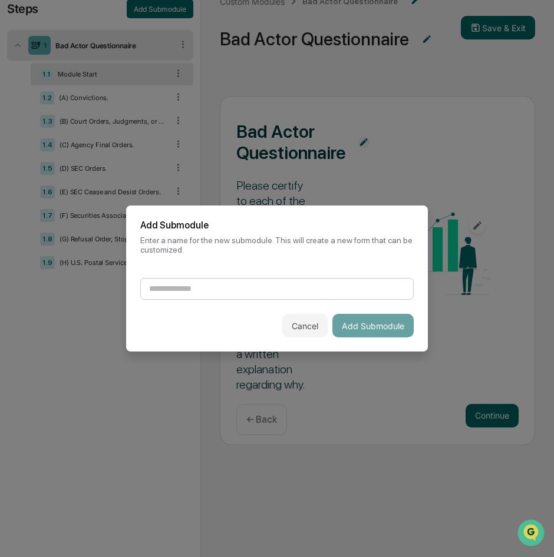
click at [326, 289] on input at bounding box center [276, 289] width 273 height 22
type input "*"
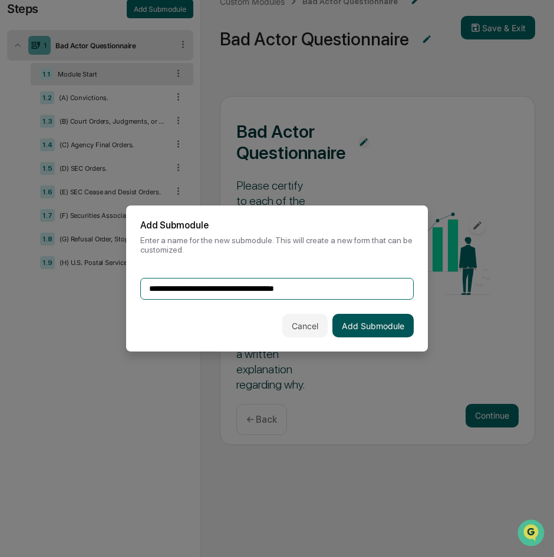
type input "**********"
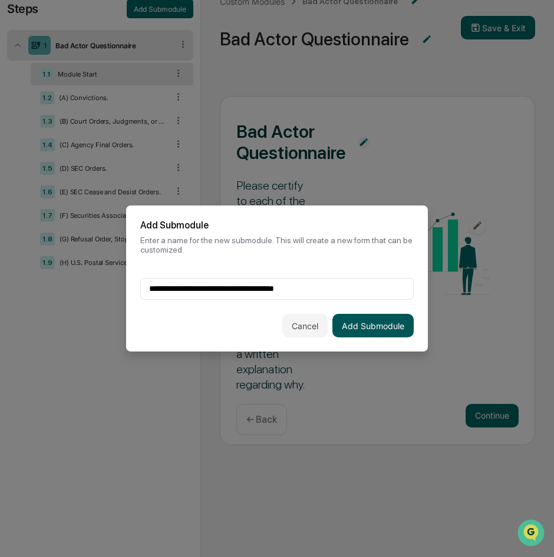
click at [375, 321] on button "Add Submodule" at bounding box center [372, 326] width 81 height 24
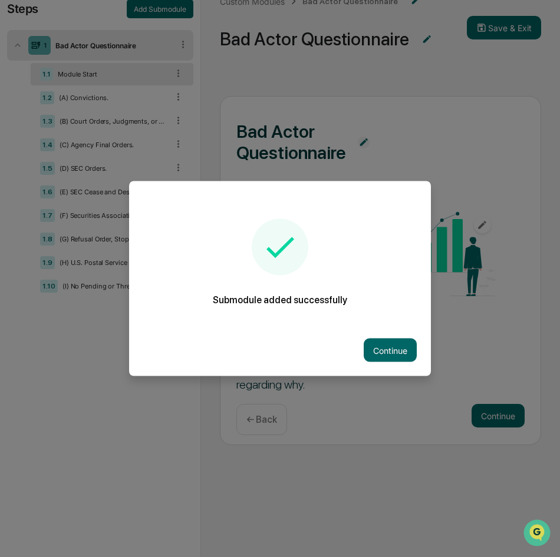
click at [379, 363] on div "Continue" at bounding box center [280, 351] width 302 height 52
click at [386, 355] on button "Continue" at bounding box center [390, 351] width 53 height 24
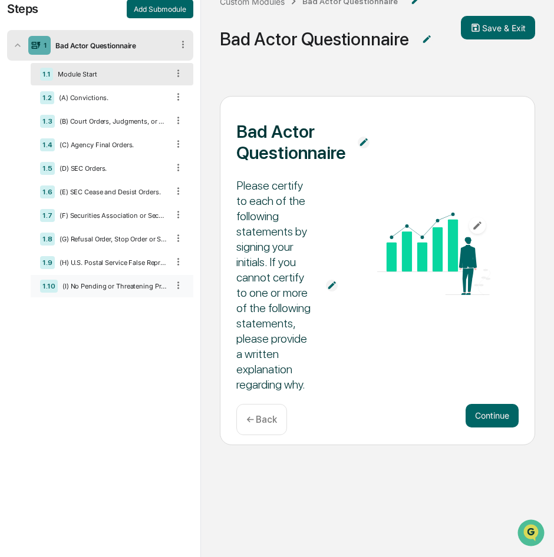
click at [123, 286] on div "(I) No Pending or Threatening Proceedings." at bounding box center [113, 286] width 110 height 8
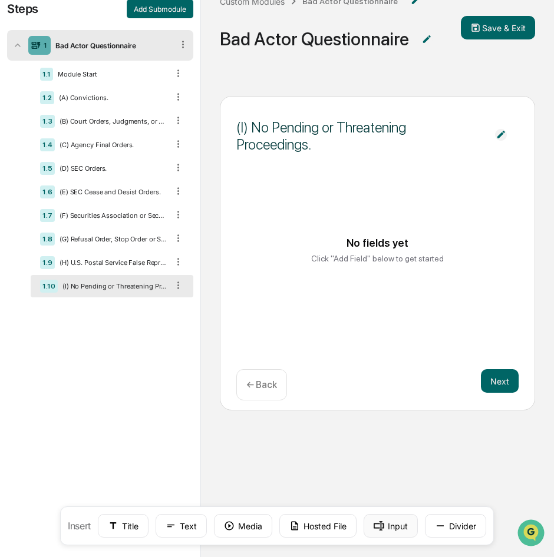
click at [389, 519] on button "Input" at bounding box center [391, 526] width 54 height 24
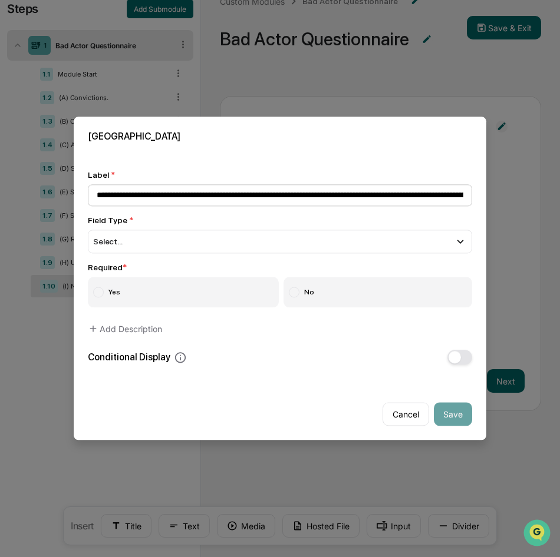
scroll to position [0, 500]
type input "**********"
click at [172, 235] on div "Select..." at bounding box center [280, 242] width 384 height 24
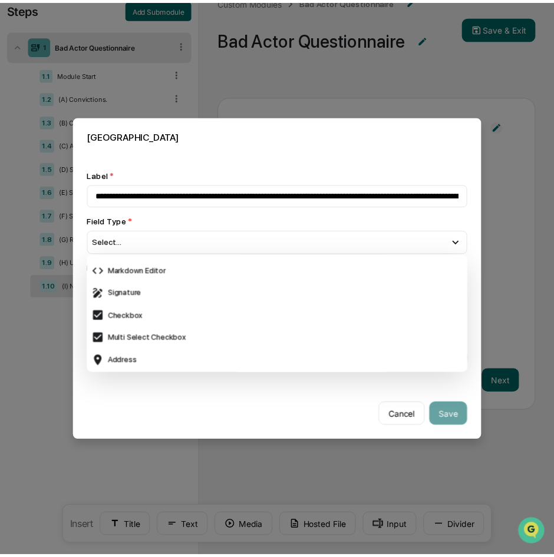
scroll to position [315, 0]
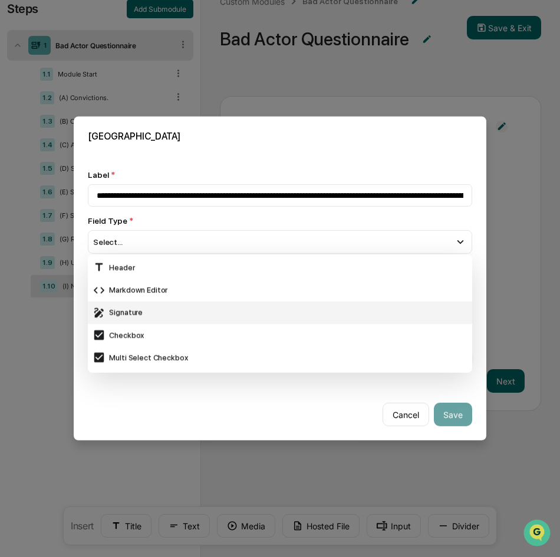
click at [169, 313] on div "Signature" at bounding box center [279, 312] width 375 height 13
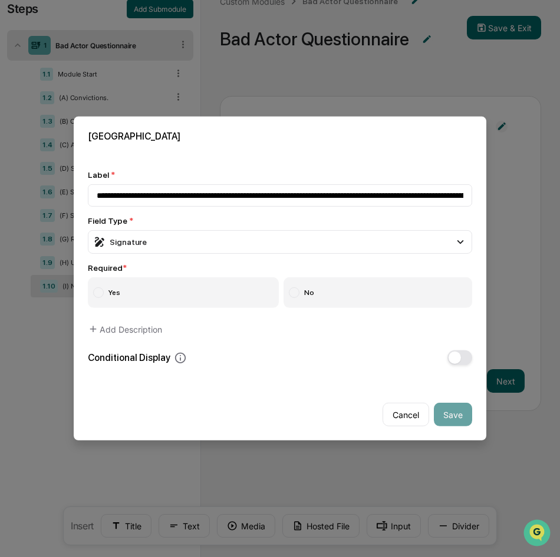
click at [194, 292] on label "Yes" at bounding box center [183, 292] width 191 height 31
click at [454, 411] on button "Save" at bounding box center [453, 415] width 38 height 24
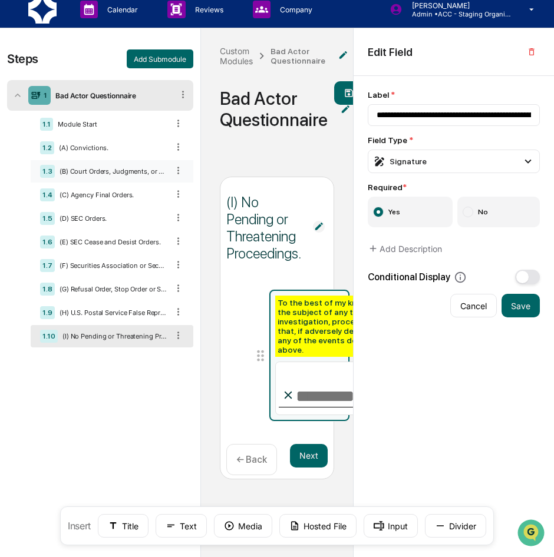
scroll to position [0, 0]
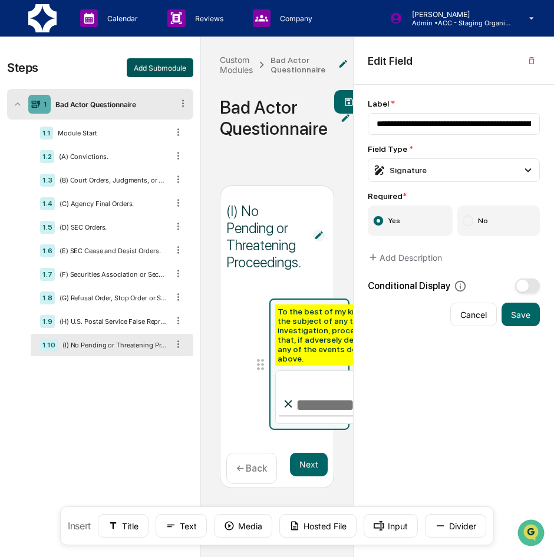
click at [152, 64] on button "Add Submodule" at bounding box center [160, 67] width 67 height 19
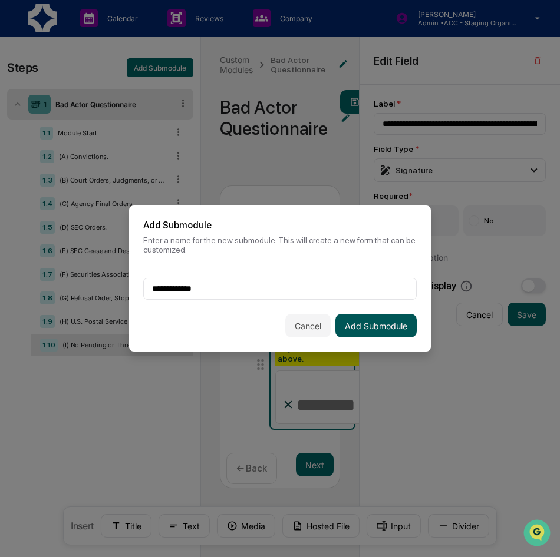
type input "**********"
click at [399, 320] on button "Add Submodule" at bounding box center [375, 326] width 81 height 24
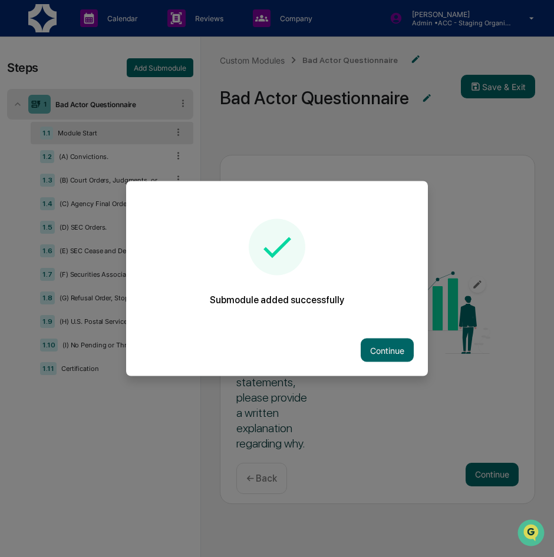
click at [381, 351] on button "Continue" at bounding box center [387, 351] width 53 height 24
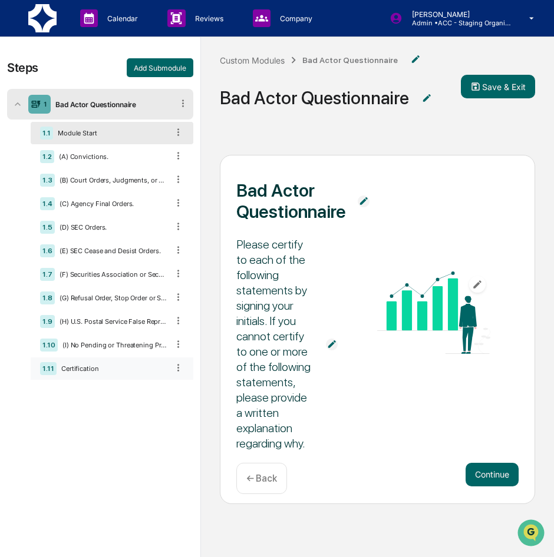
click at [81, 363] on div "1.11 Certification" at bounding box center [112, 369] width 163 height 22
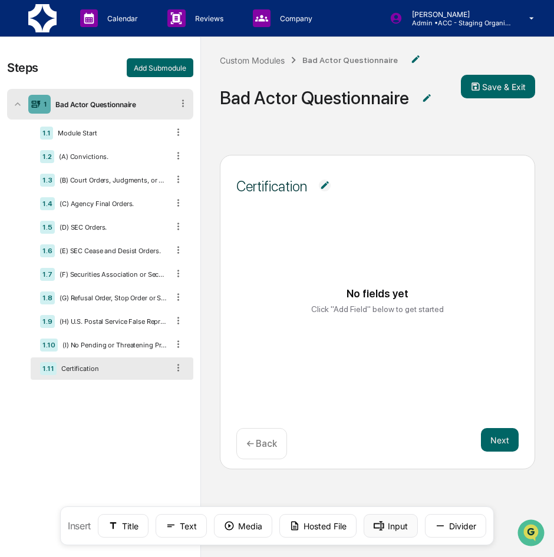
click at [381, 526] on rect at bounding box center [379, 525] width 11 height 9
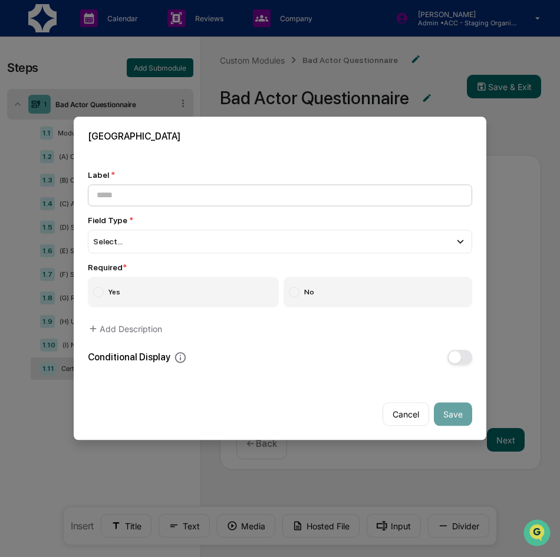
click at [154, 200] on input at bounding box center [280, 195] width 384 height 22
type input "**********"
click at [133, 239] on div "Select..." at bounding box center [280, 242] width 384 height 24
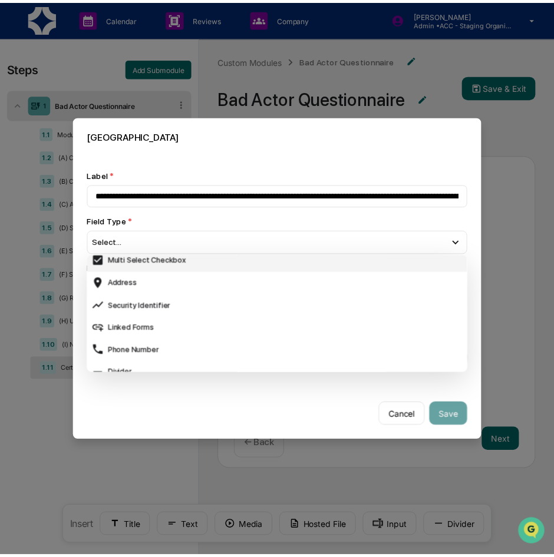
scroll to position [353, 0]
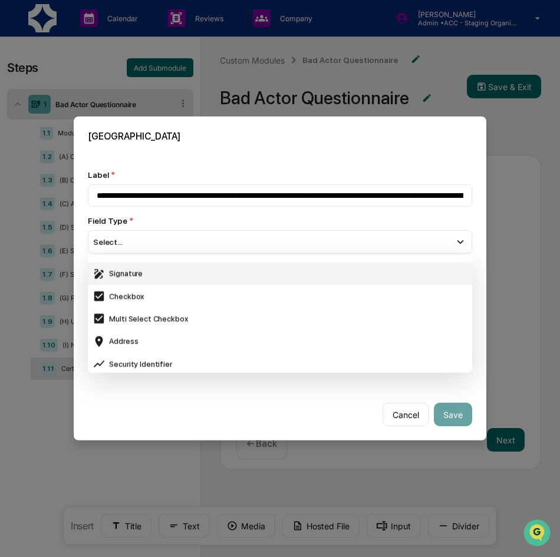
click at [146, 272] on div "Signature" at bounding box center [279, 273] width 375 height 13
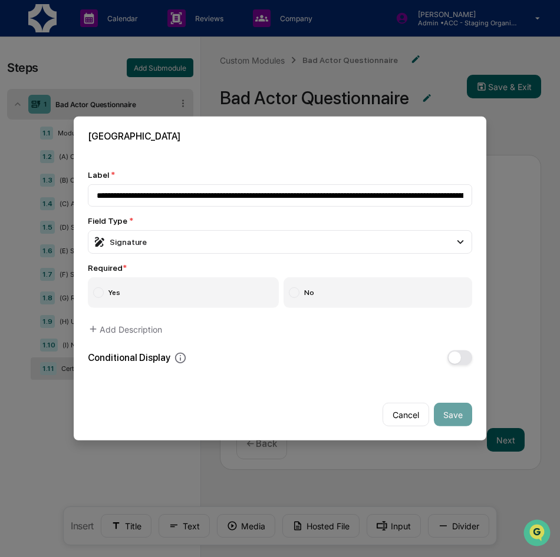
click at [174, 289] on label "Yes" at bounding box center [183, 292] width 191 height 31
click at [461, 411] on button "Save" at bounding box center [453, 415] width 38 height 24
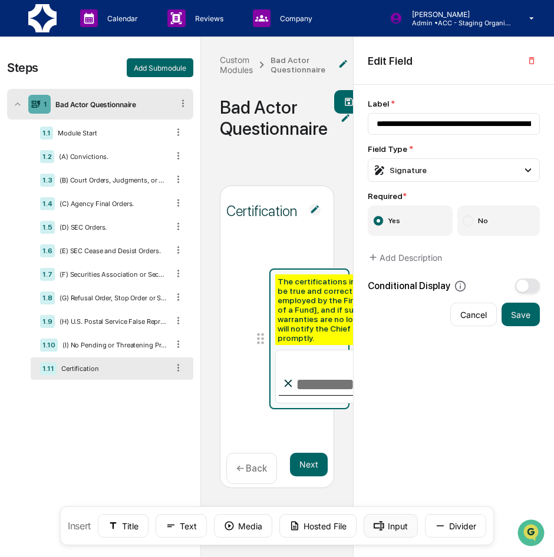
click at [382, 524] on rect at bounding box center [379, 525] width 11 height 9
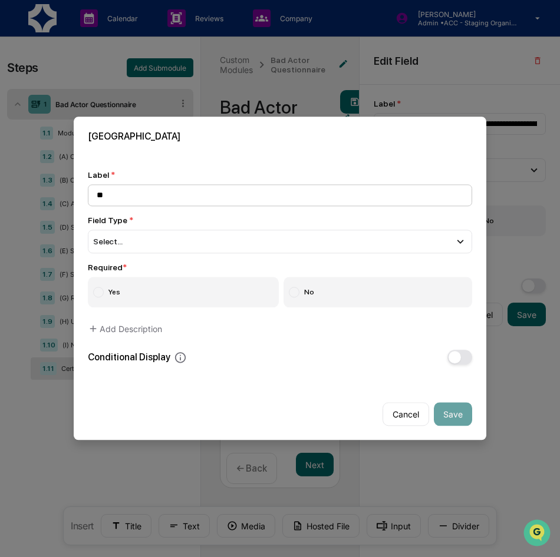
type input "*"
type input "*****"
click at [216, 246] on div "Select..." at bounding box center [280, 242] width 384 height 24
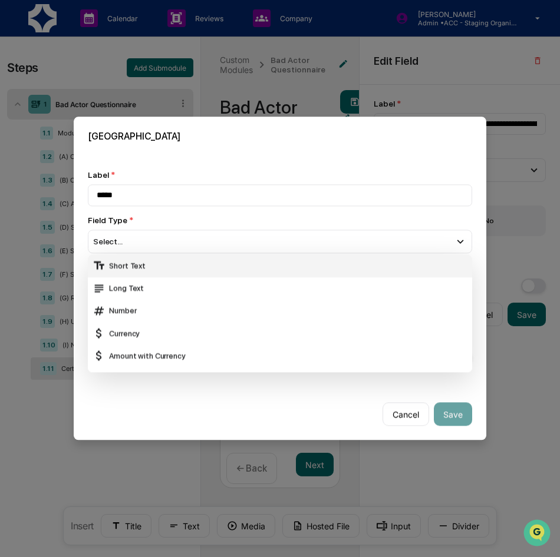
click at [215, 262] on div "Short Text" at bounding box center [279, 266] width 375 height 13
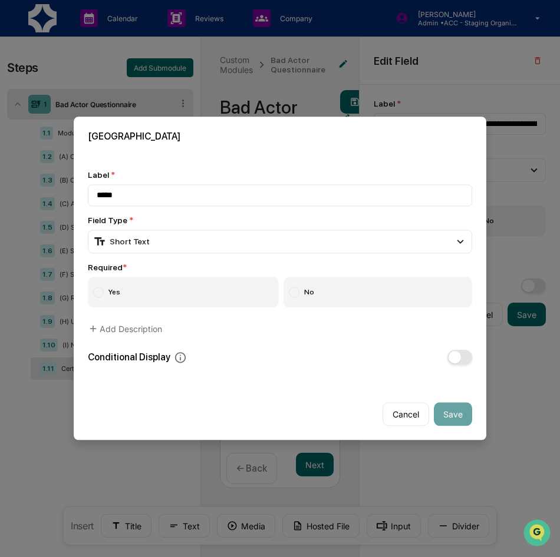
click at [196, 292] on label "Yes" at bounding box center [183, 292] width 191 height 31
click at [452, 417] on button "Save" at bounding box center [453, 415] width 38 height 24
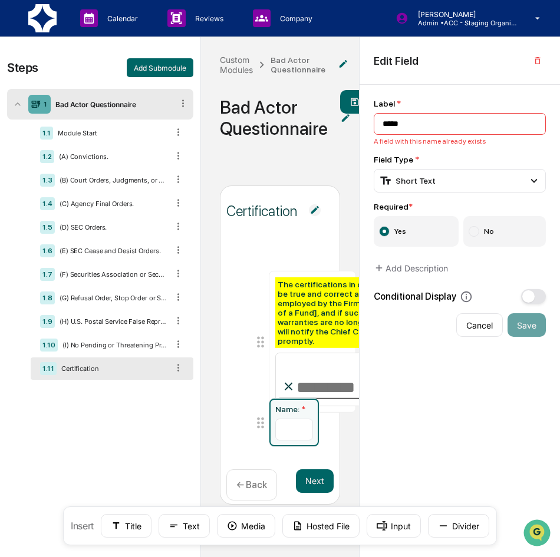
type input "*****"
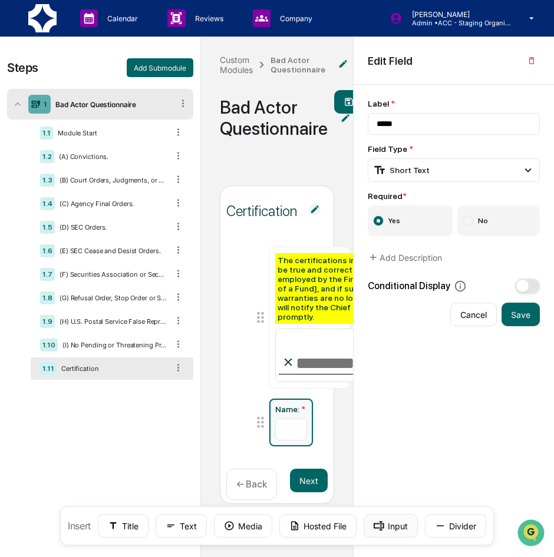
click at [378, 523] on rect at bounding box center [379, 525] width 11 height 9
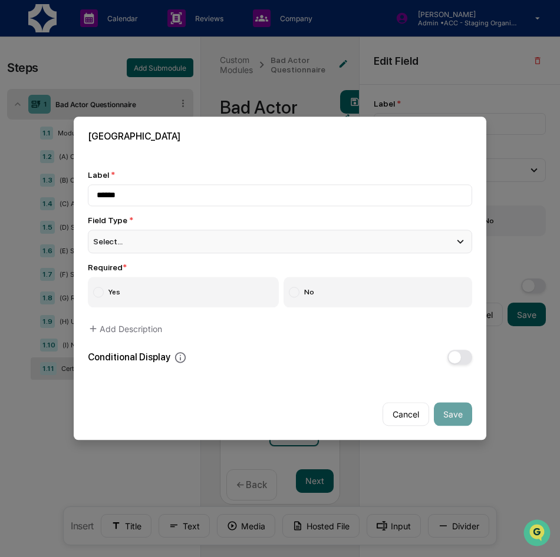
type input "******"
click at [269, 247] on div "Select..." at bounding box center [280, 242] width 384 height 24
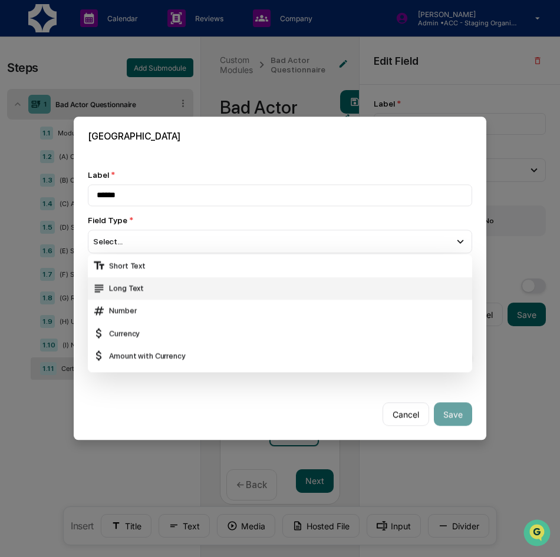
click at [253, 278] on div "Long Text" at bounding box center [280, 288] width 384 height 22
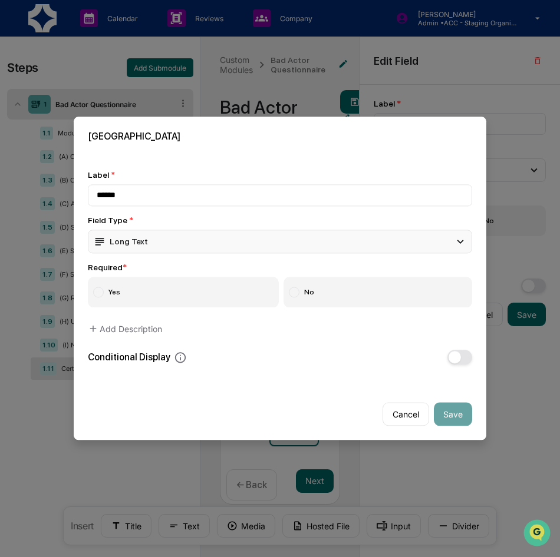
click at [246, 251] on div "Long Text" at bounding box center [280, 242] width 384 height 24
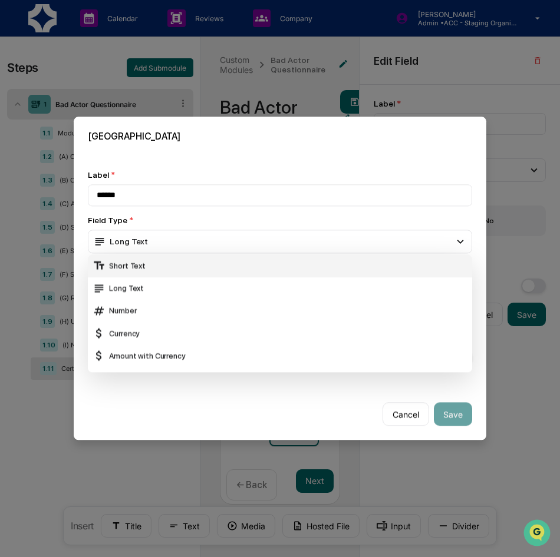
click at [240, 266] on div "Short Text" at bounding box center [279, 266] width 375 height 13
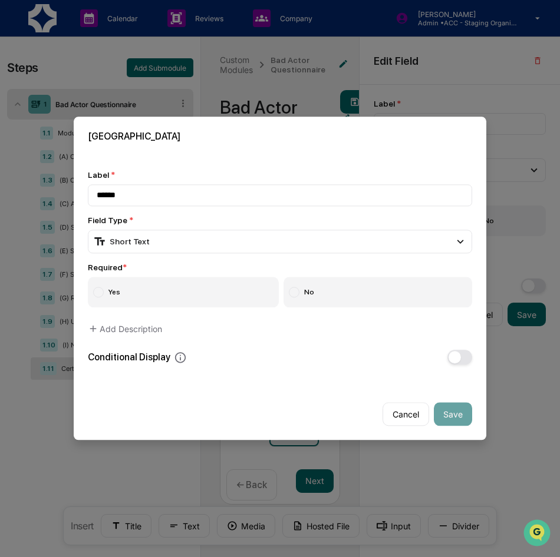
click at [177, 280] on label "Yes" at bounding box center [183, 292] width 191 height 31
click at [452, 410] on button "Save" at bounding box center [453, 415] width 38 height 24
type input "******"
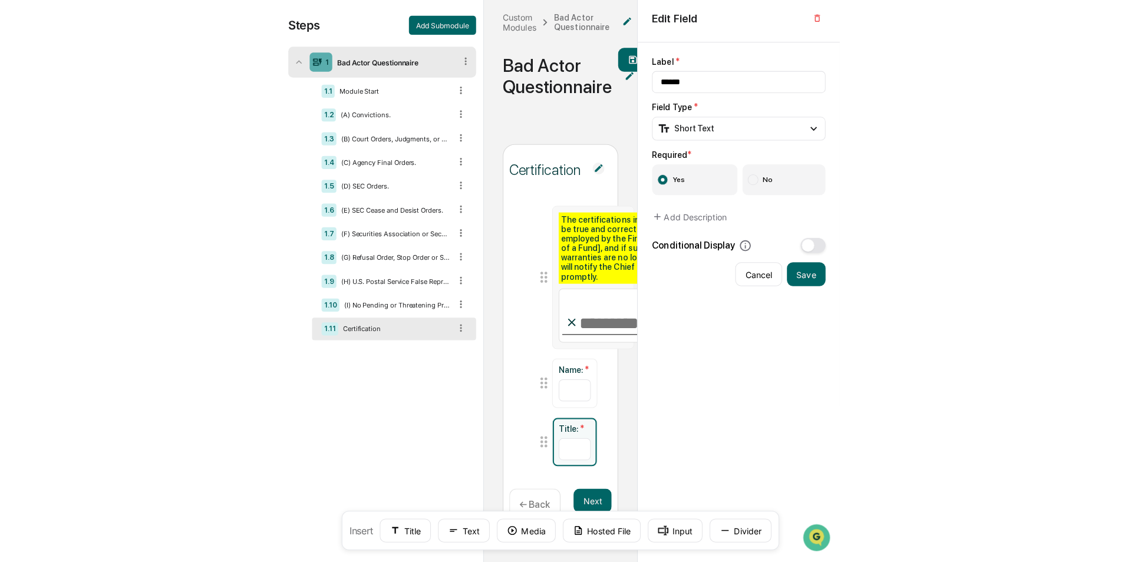
scroll to position [0, 0]
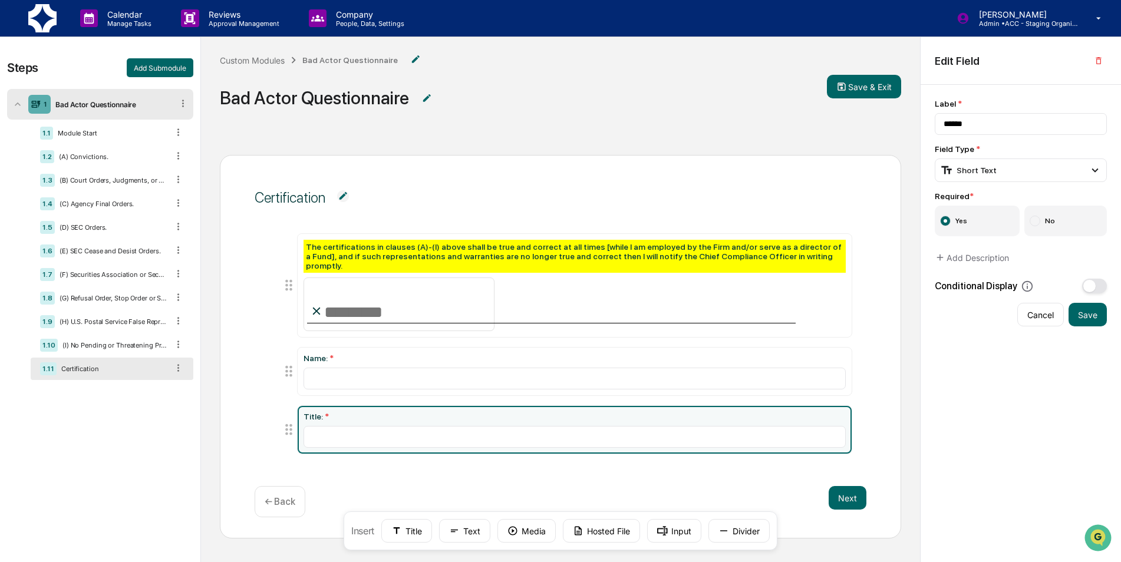
click at [913, 366] on div "Certification The certifications in clauses (A)-(I) above shall be true and cor…" at bounding box center [560, 389] width 719 height 506
click at [880, 89] on button "Save & Exit" at bounding box center [864, 87] width 74 height 24
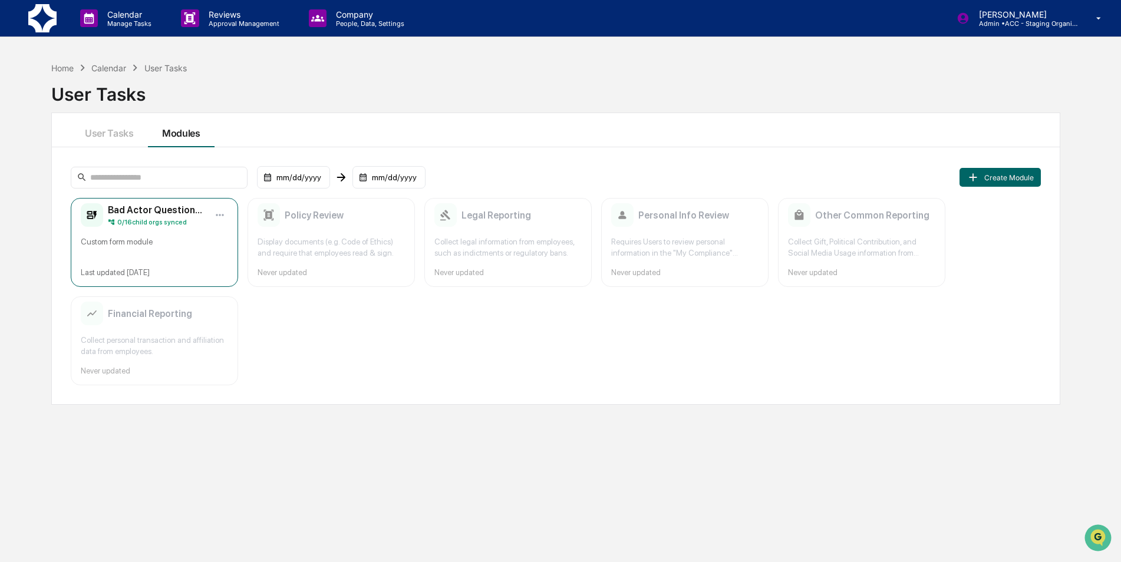
click at [185, 265] on div "Bad Actor Questionnaire 0 / 16 child orgs synced Custom form module Last update…" at bounding box center [154, 242] width 167 height 89
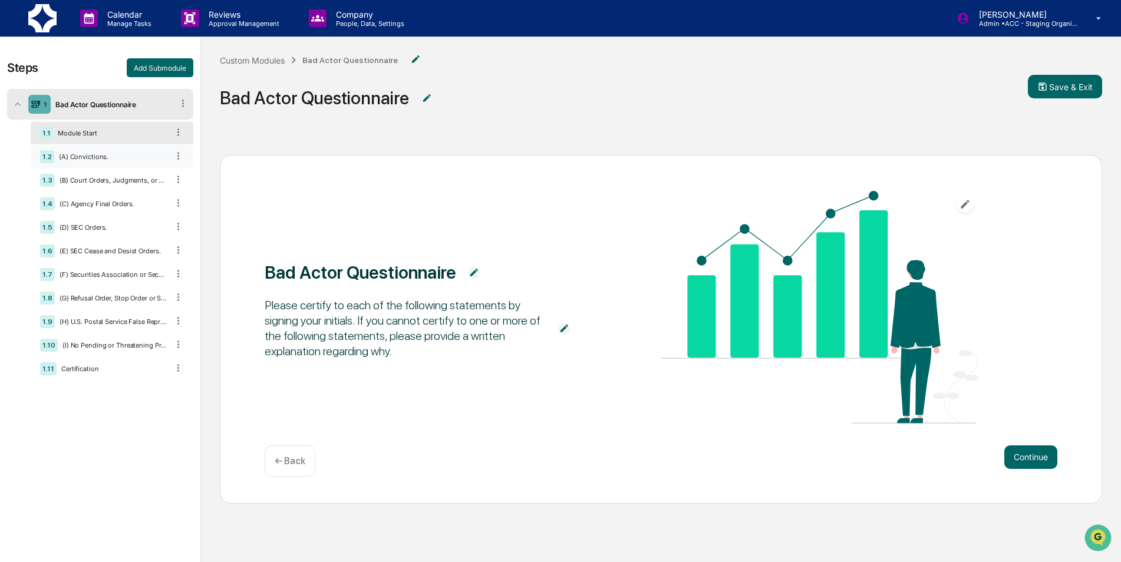
click at [107, 152] on div "1.2 (A) Convictions." at bounding box center [112, 157] width 163 height 22
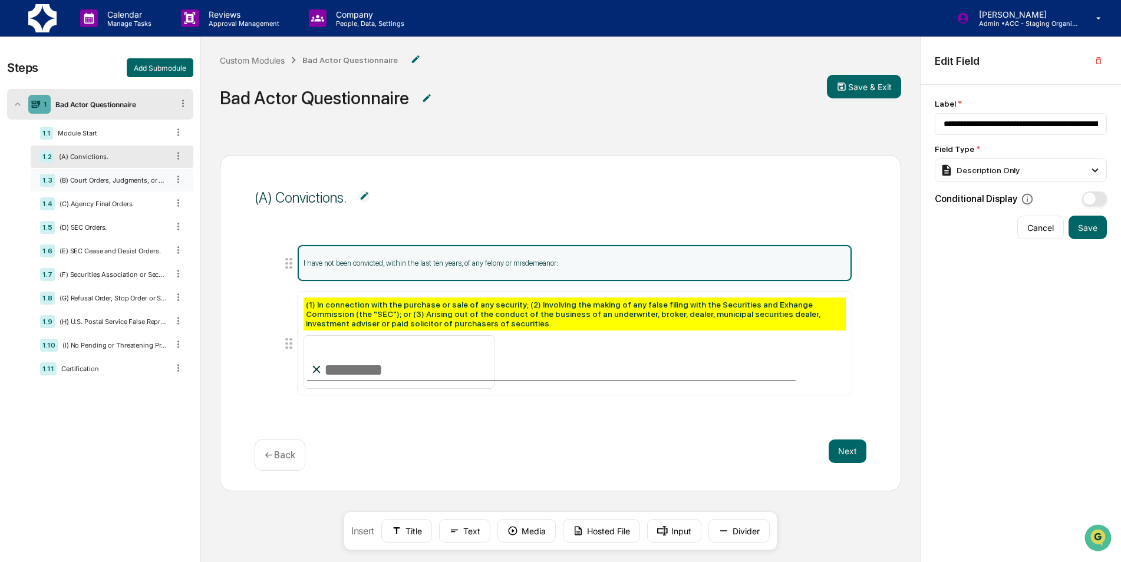
click at [109, 180] on div "(B) Court Orders, Judgments, or Decrees." at bounding box center [111, 180] width 113 height 8
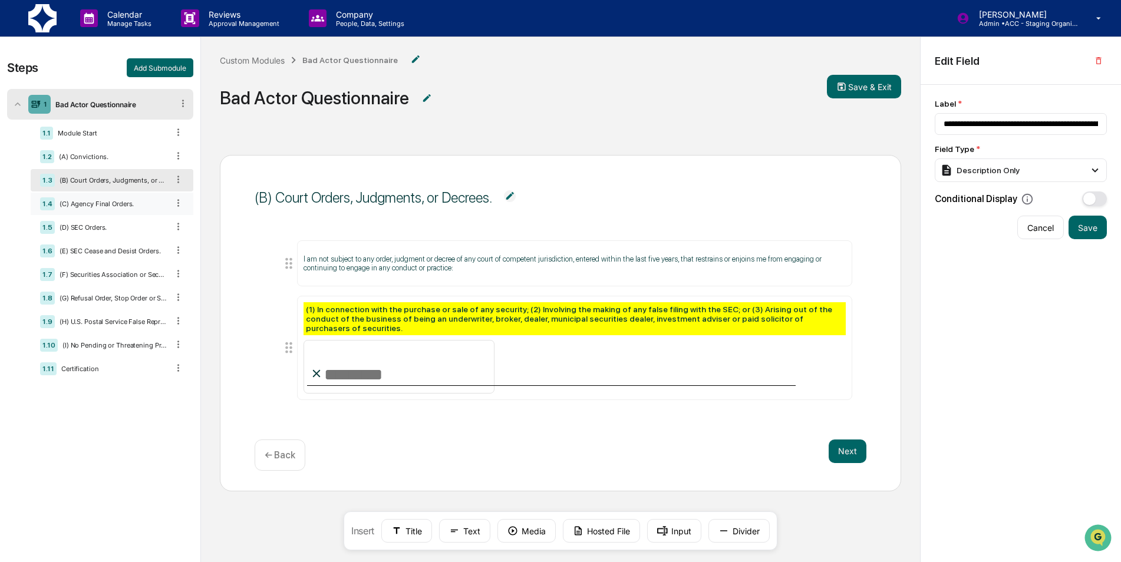
click at [108, 199] on div "1.4 (C) Agency Final Orders." at bounding box center [112, 204] width 163 height 22
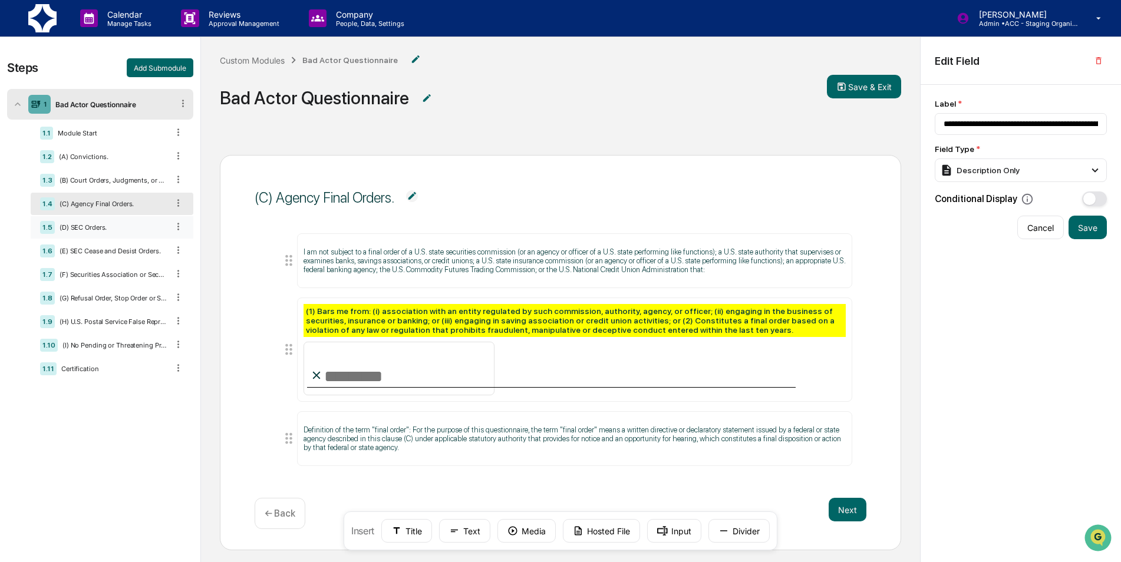
click at [103, 223] on div "1.5 (D) SEC Orders." at bounding box center [112, 227] width 163 height 22
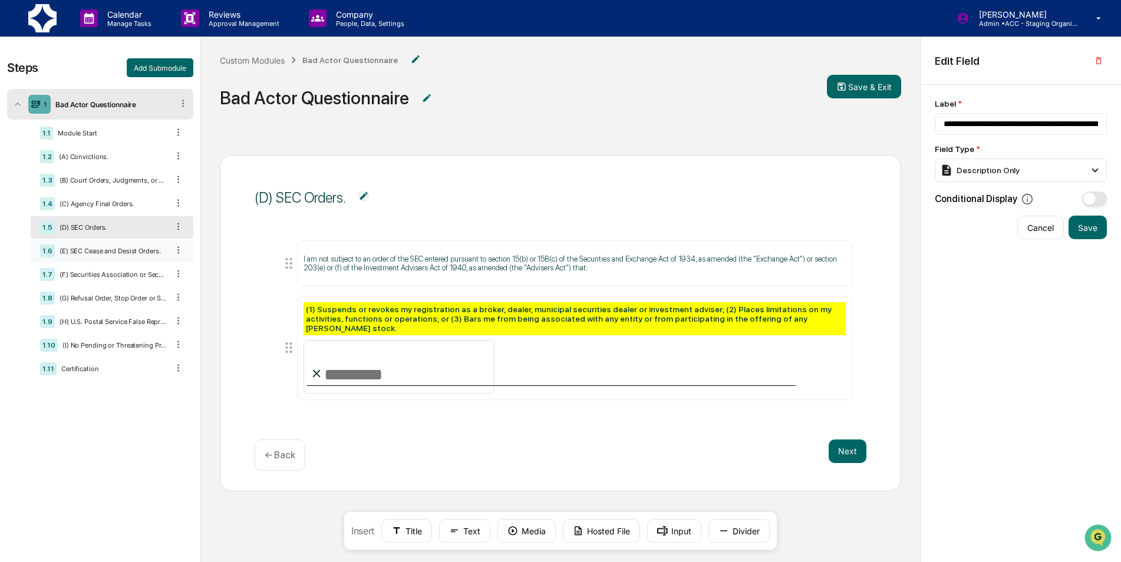
click at [108, 245] on div "1.6 (E) SEC Cease and Desist Orders." at bounding box center [112, 251] width 163 height 22
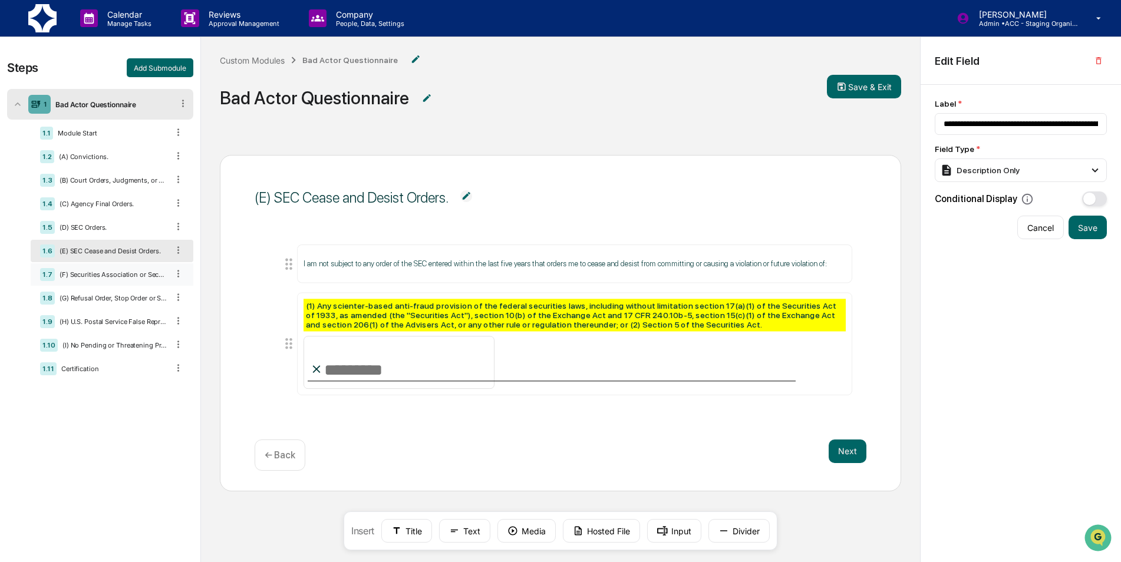
click at [107, 272] on div "(F) Securities Association or Securities Exchange Suspension or Expulsion." at bounding box center [111, 274] width 113 height 8
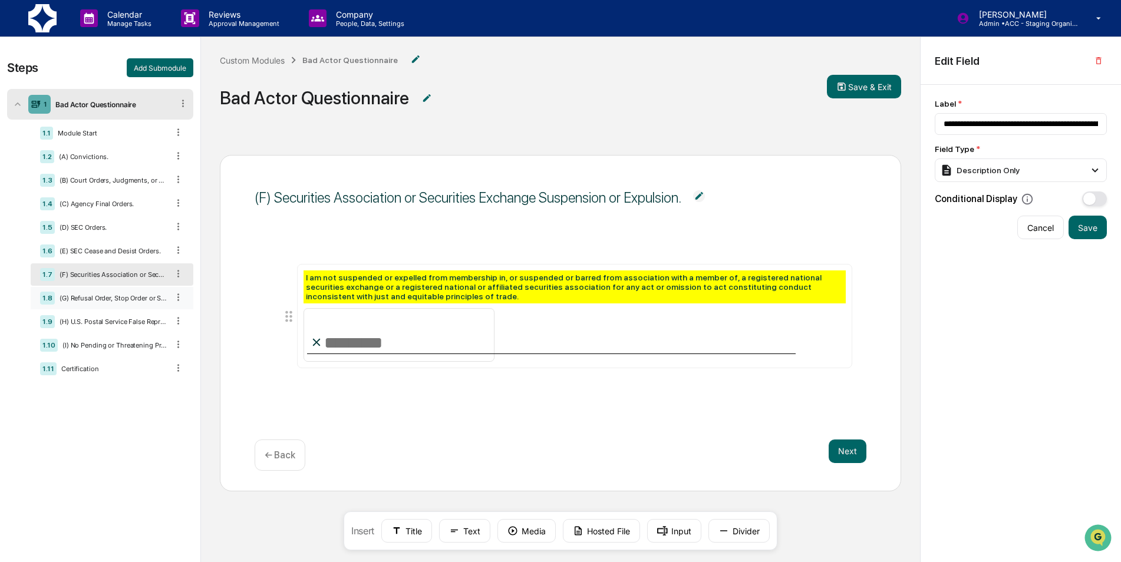
click at [108, 290] on div "1.8 (G) Refusal Order, Stop Order or Suspension of Regulation A Exemption." at bounding box center [112, 298] width 163 height 22
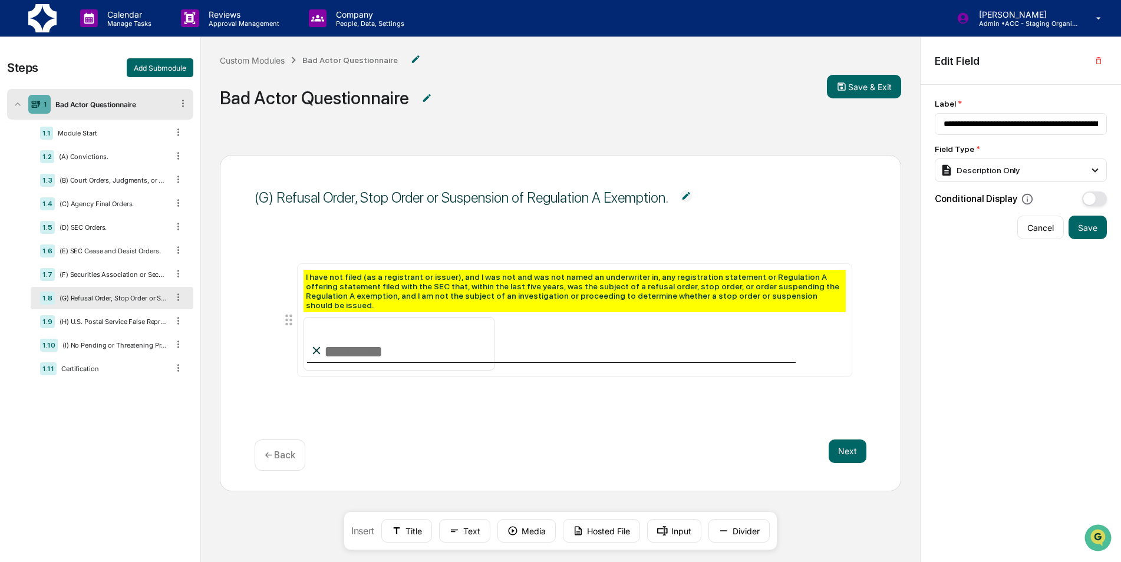
click at [108, 307] on div "1.8 (G) Refusal Order, Stop Order or Suspension of Regulation A Exemption." at bounding box center [112, 298] width 163 height 22
click at [108, 326] on div "1.9 (H) U.S. Postal Service False Representation Order." at bounding box center [112, 321] width 163 height 22
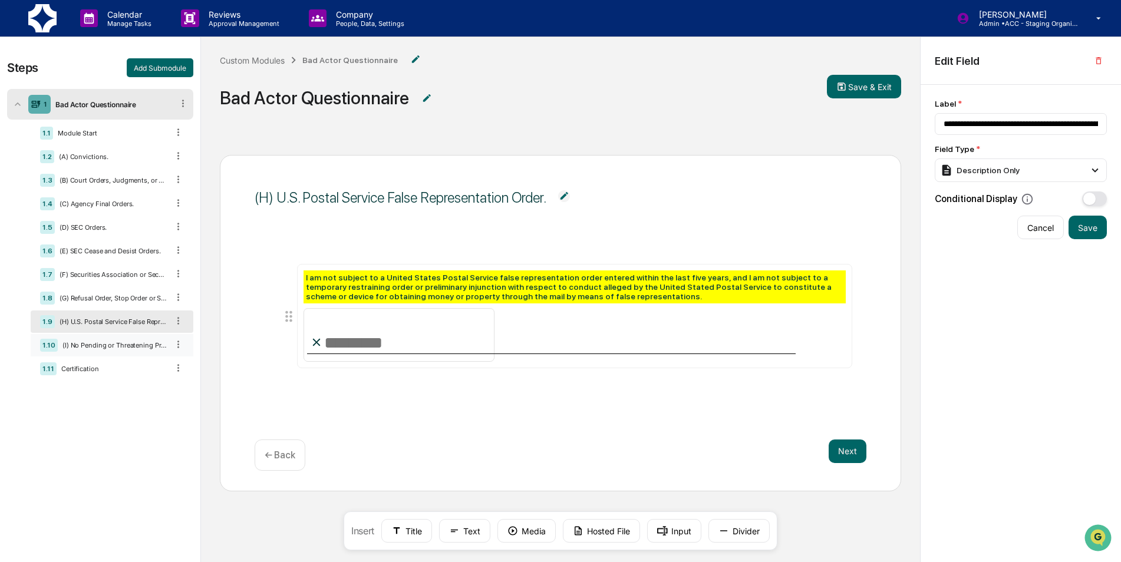
click at [105, 340] on div "1.10 (I) No Pending or Threatening Proceedings." at bounding box center [112, 345] width 163 height 22
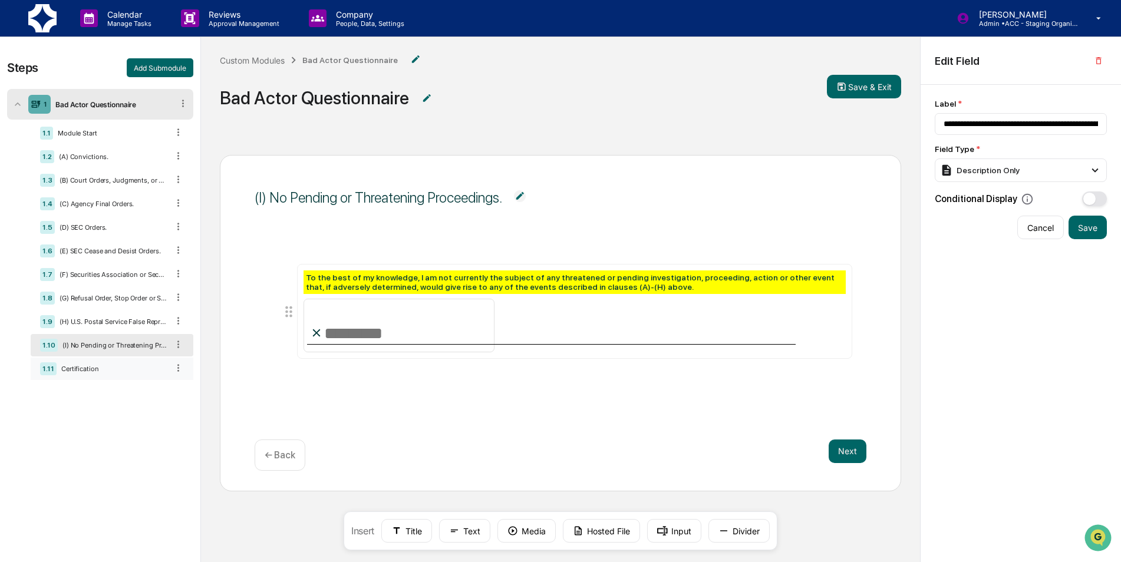
click at [103, 359] on div "1.11 Certification" at bounding box center [112, 369] width 163 height 22
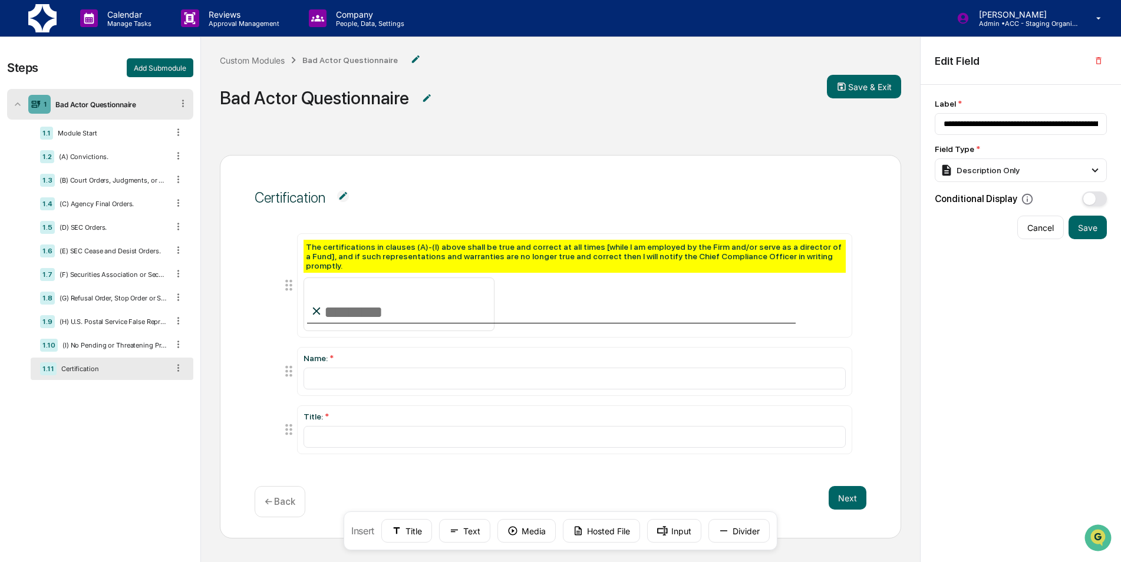
click at [79, 108] on div "Bad Actor Questionnaire" at bounding box center [112, 104] width 122 height 9
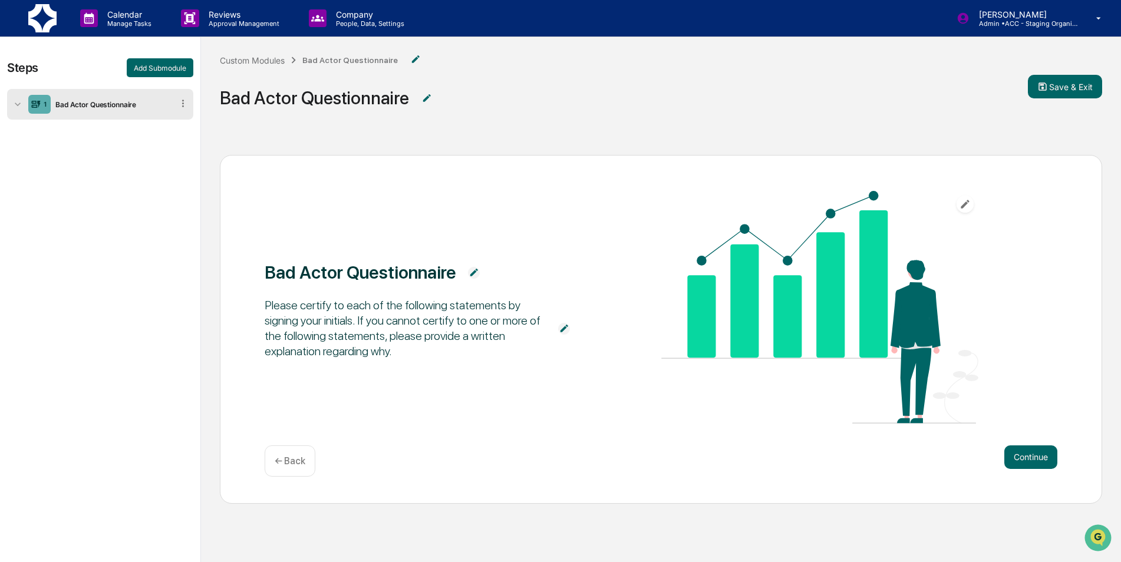
click at [40, 18] on img at bounding box center [42, 18] width 28 height 28
